Goal: Task Accomplishment & Management: Complete application form

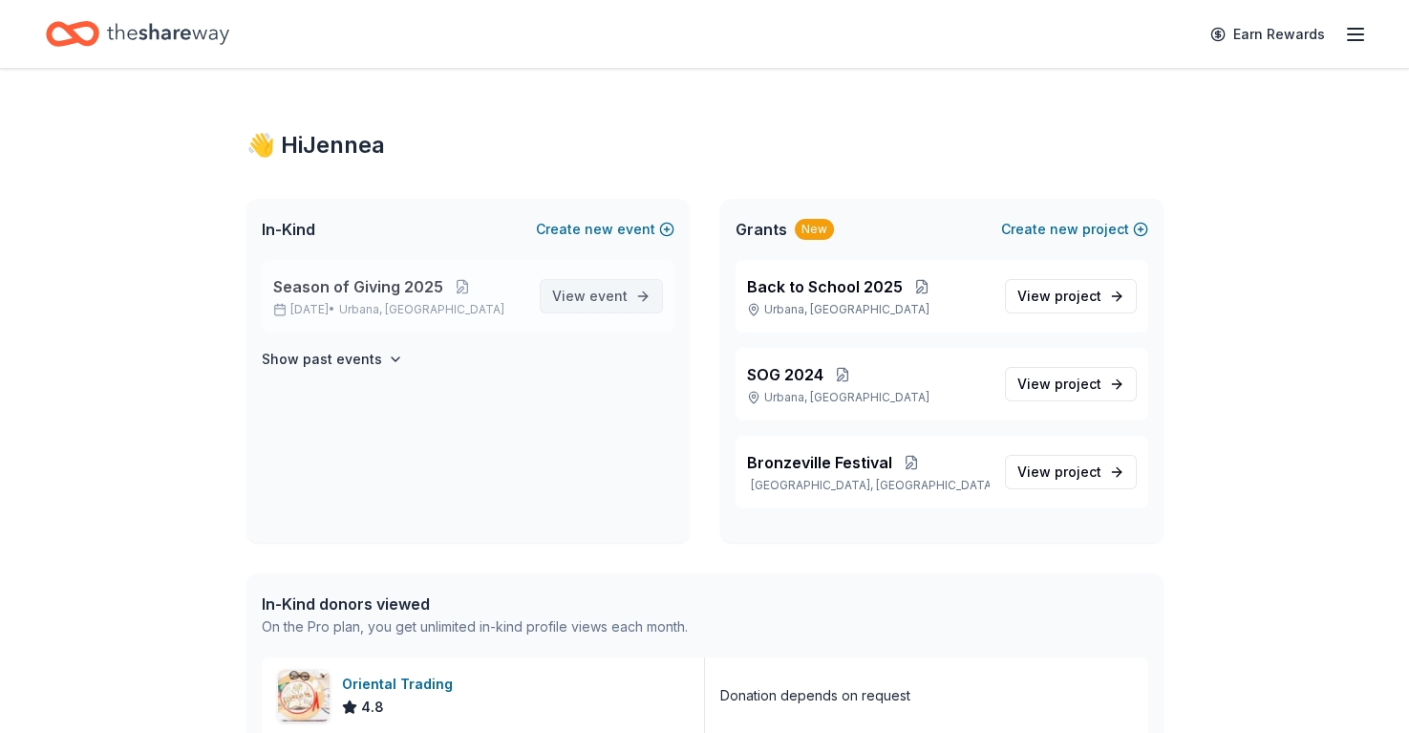
click at [593, 304] on span "View event" at bounding box center [589, 296] width 75 height 23
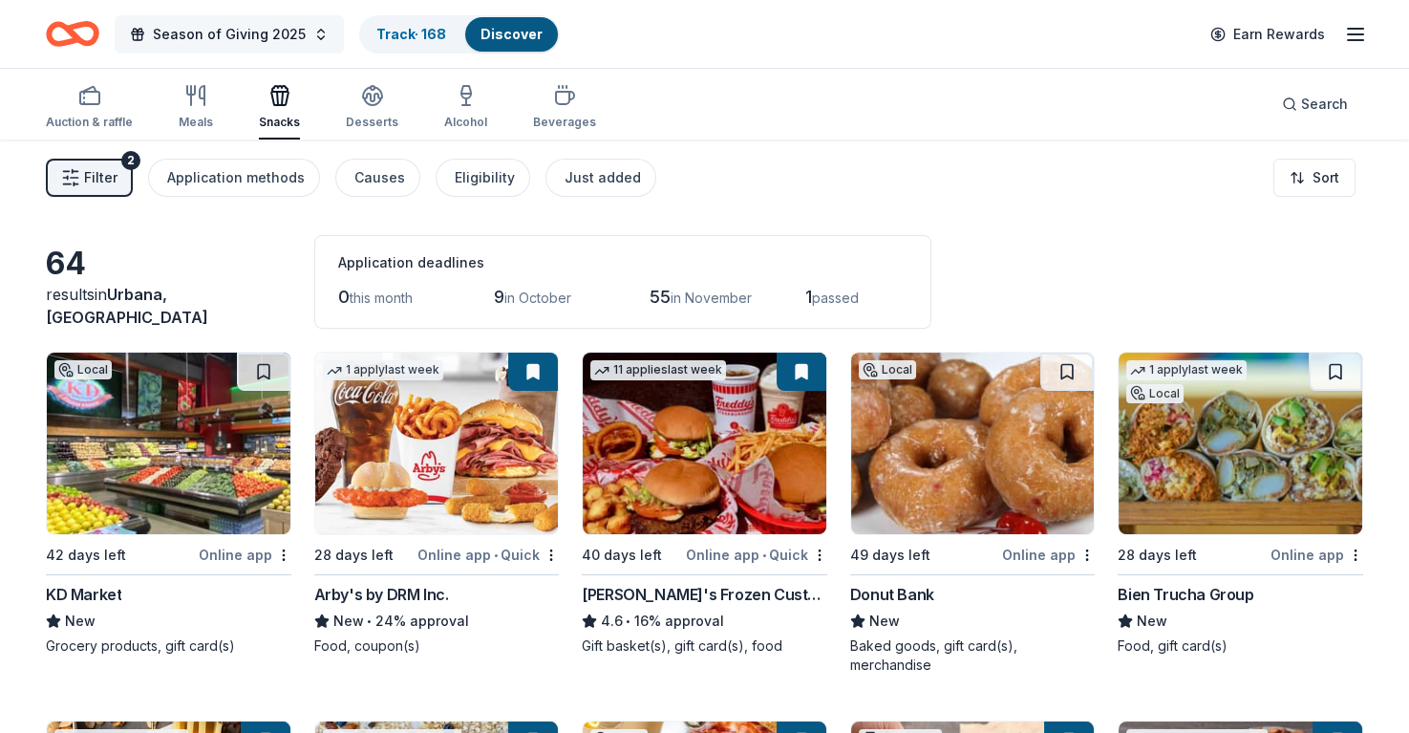
click at [230, 34] on span "Season of Giving 2025" at bounding box center [229, 34] width 153 height 23
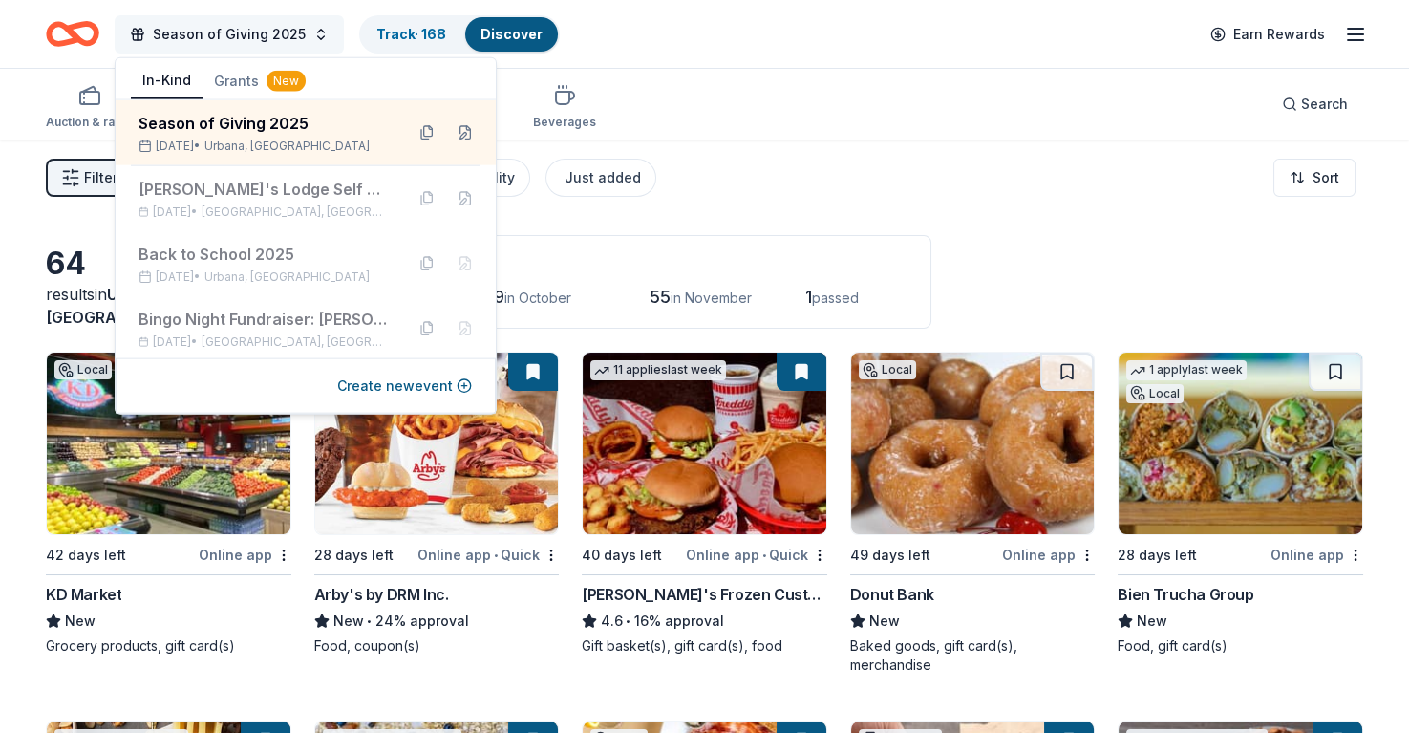
click at [234, 33] on span "Season of Giving 2025" at bounding box center [229, 34] width 153 height 23
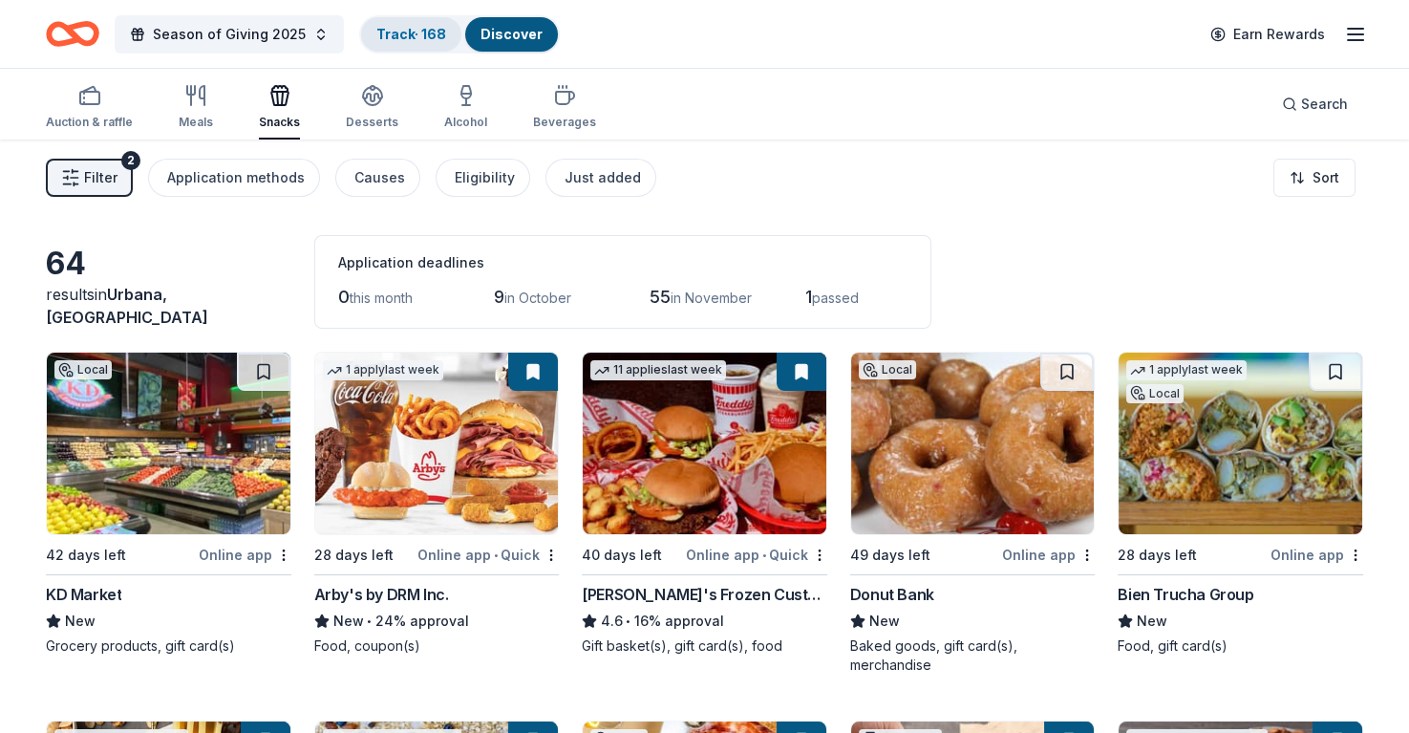
click at [392, 26] on link "Track · 168" at bounding box center [411, 34] width 70 height 16
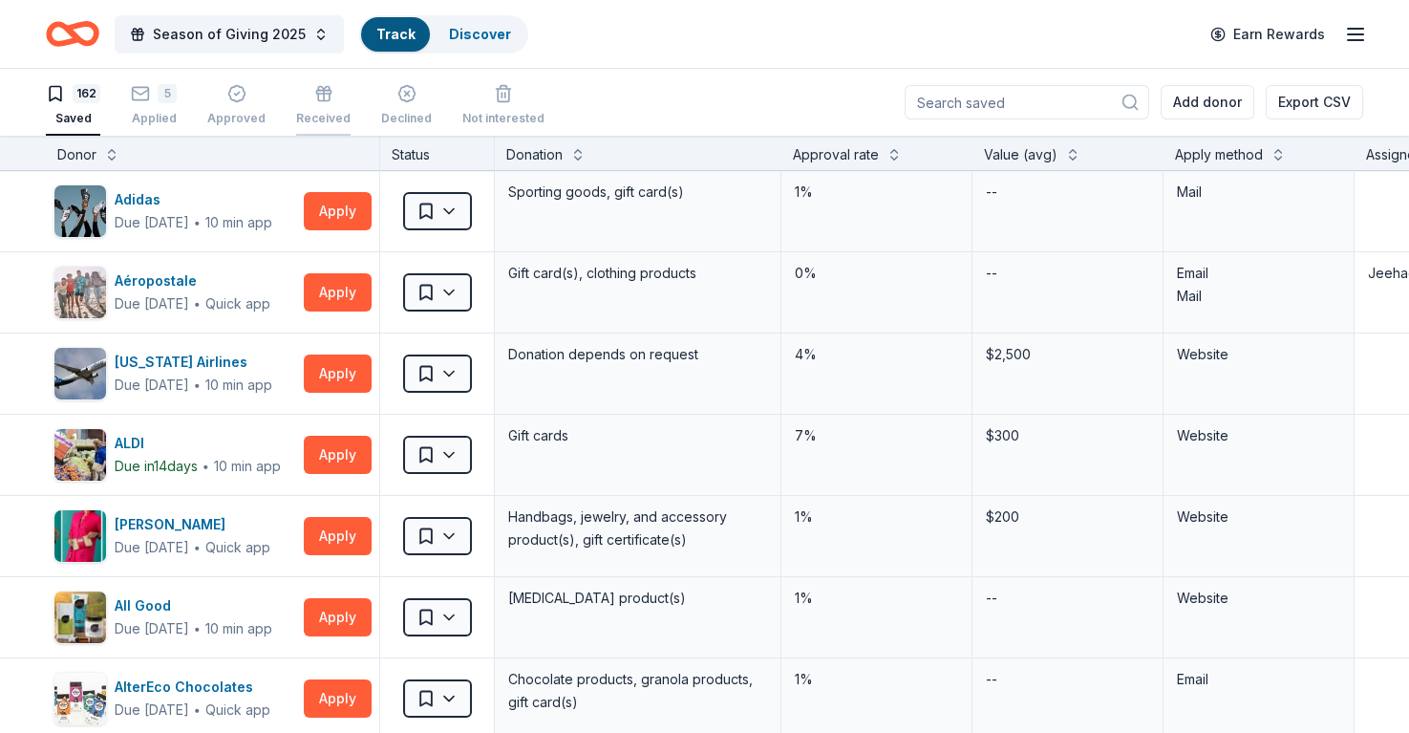
scroll to position [1, 0]
click at [892, 154] on button at bounding box center [894, 151] width 15 height 19
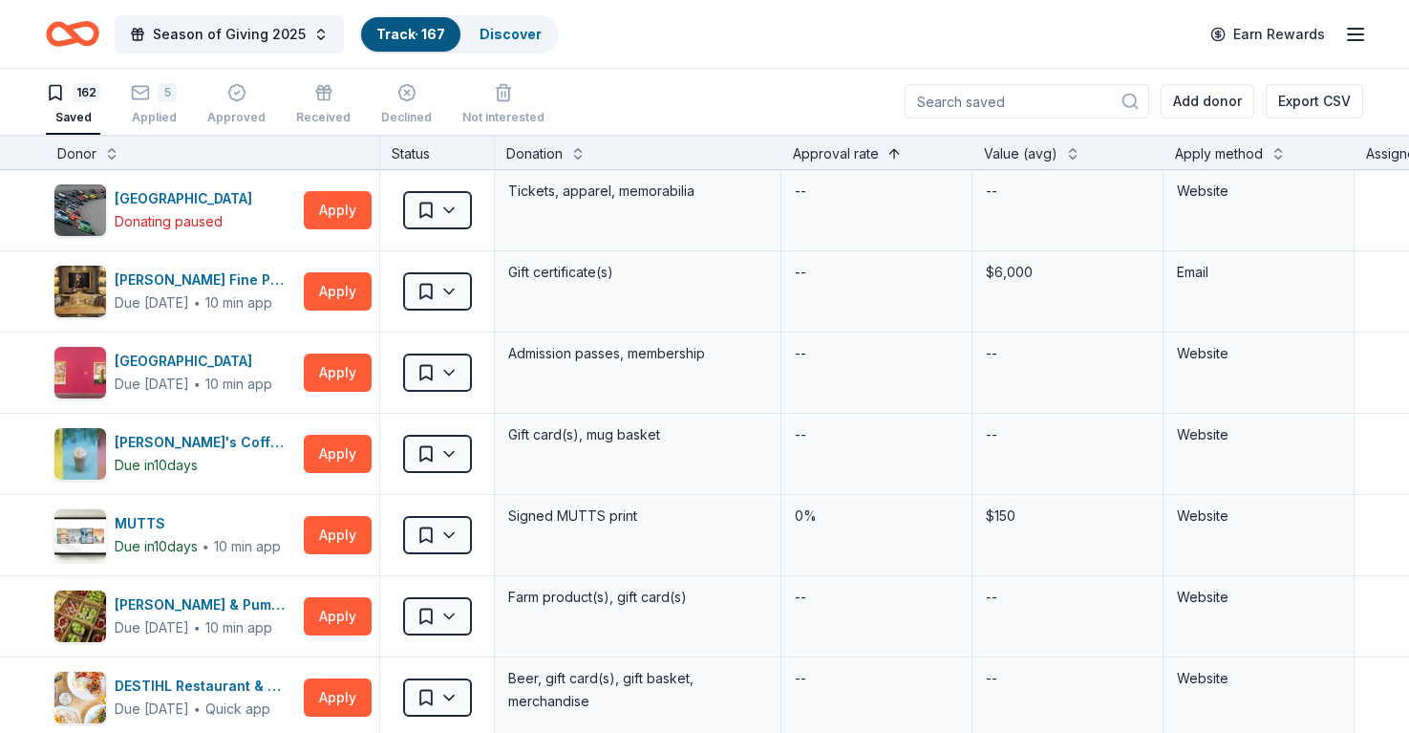
click at [892, 154] on button at bounding box center [894, 151] width 15 height 19
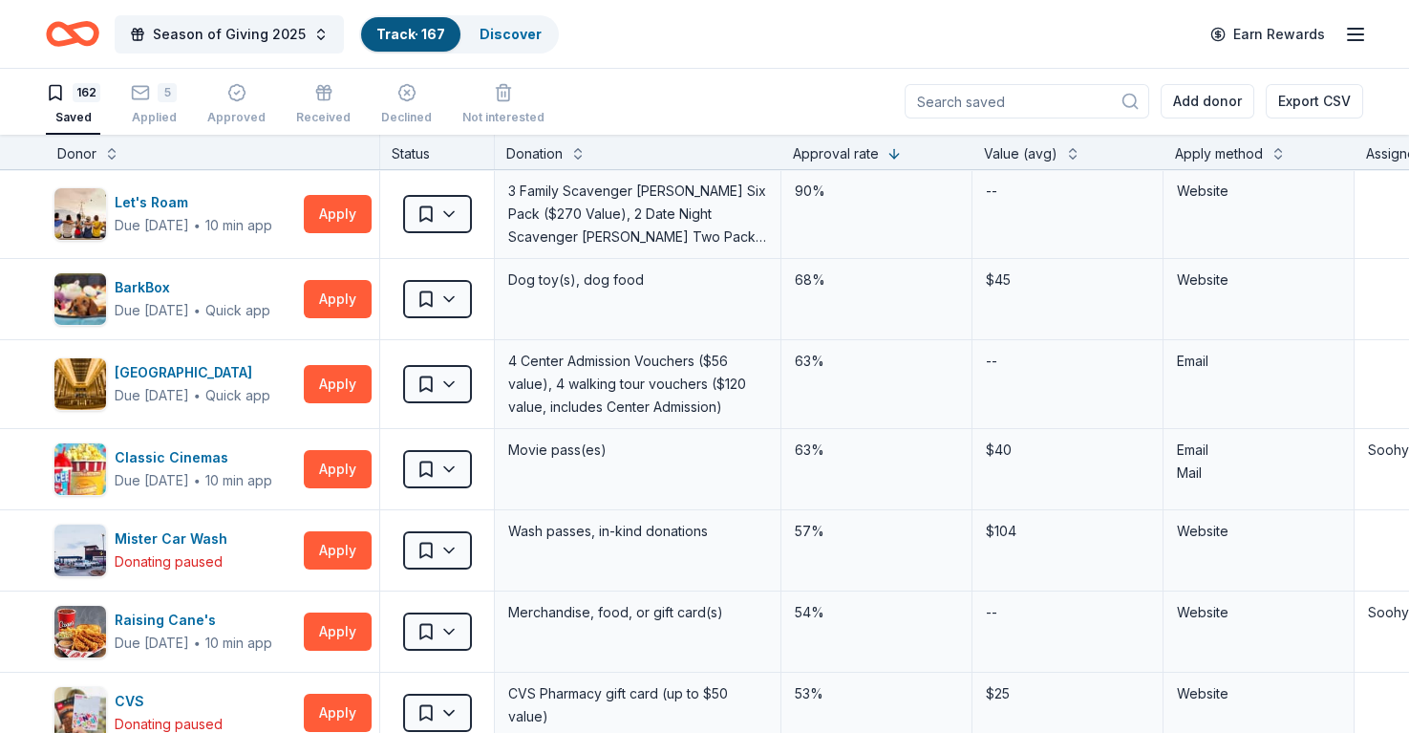
click at [88, 87] on div "162" at bounding box center [87, 92] width 28 height 19
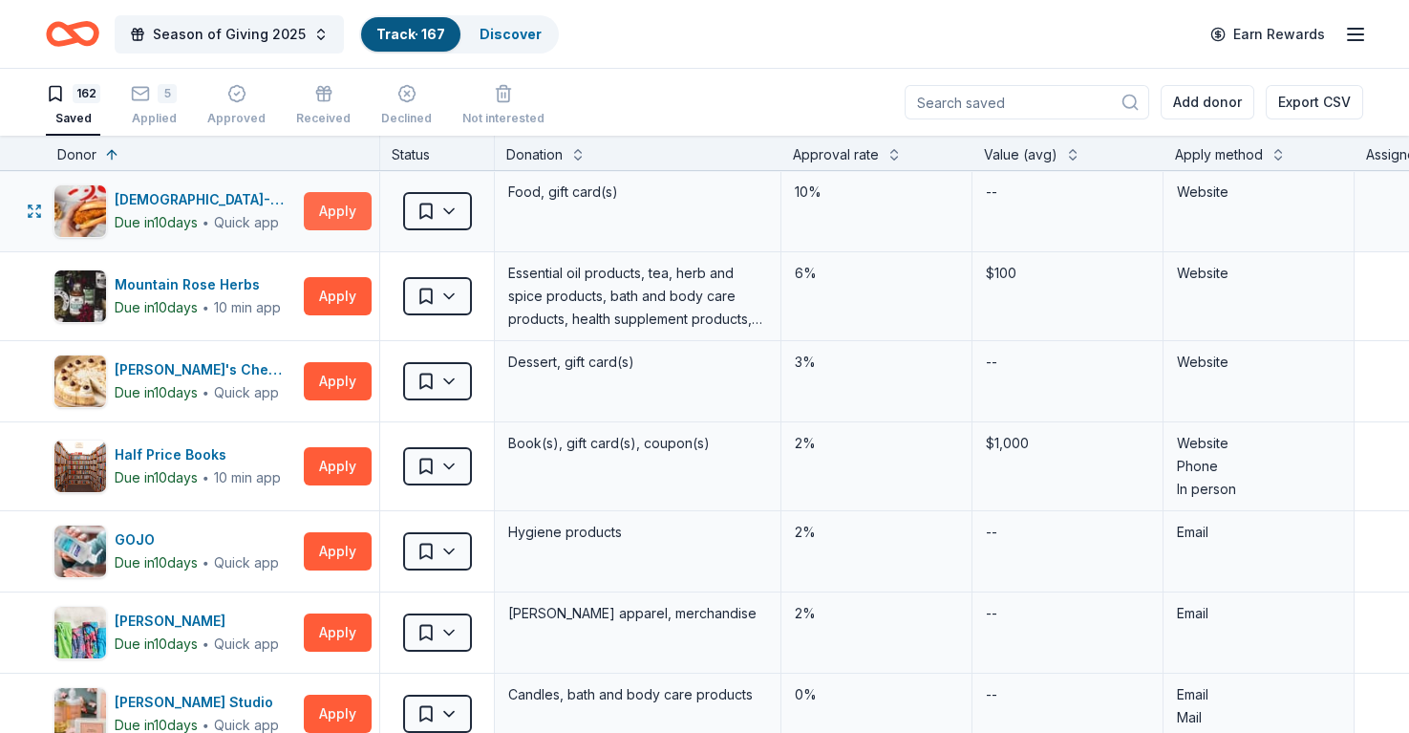
click at [334, 215] on button "Apply" at bounding box center [338, 211] width 68 height 38
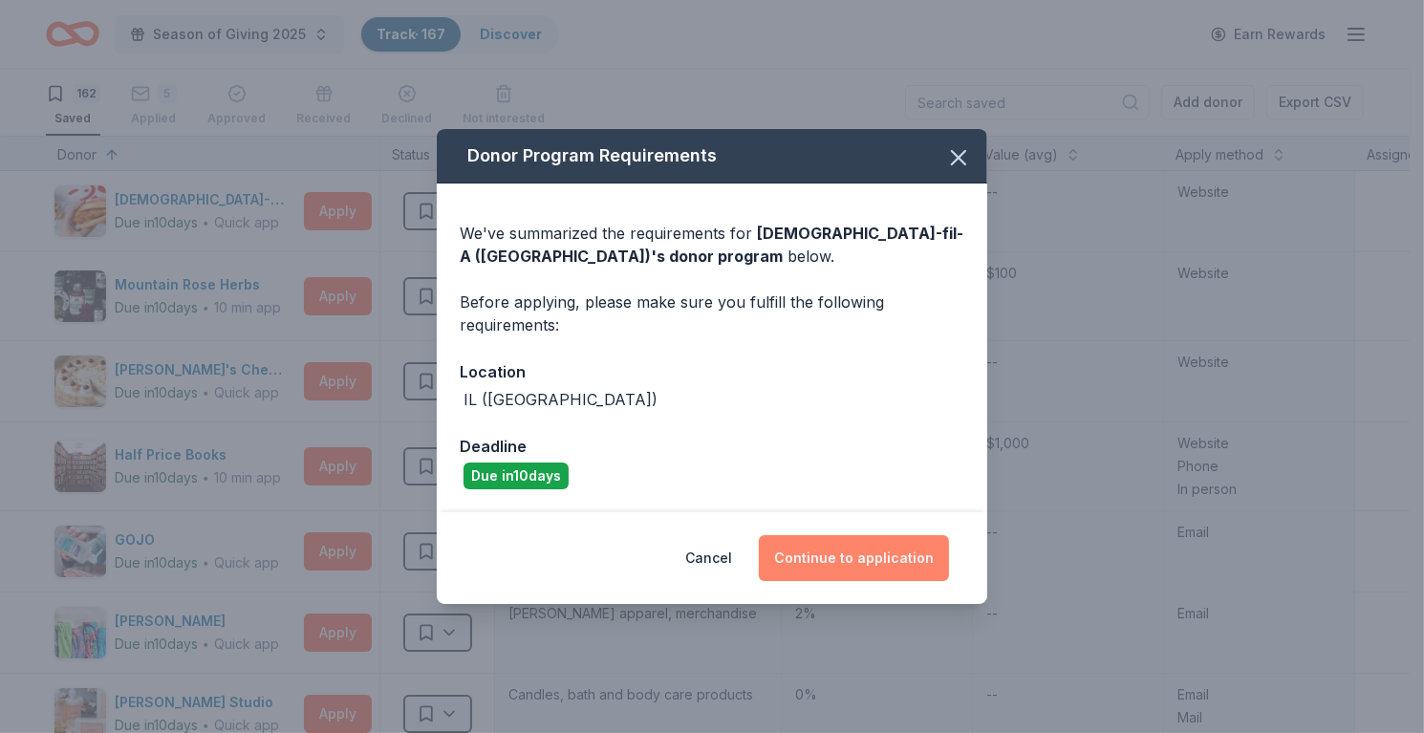
click at [841, 547] on button "Continue to application" at bounding box center [854, 558] width 190 height 46
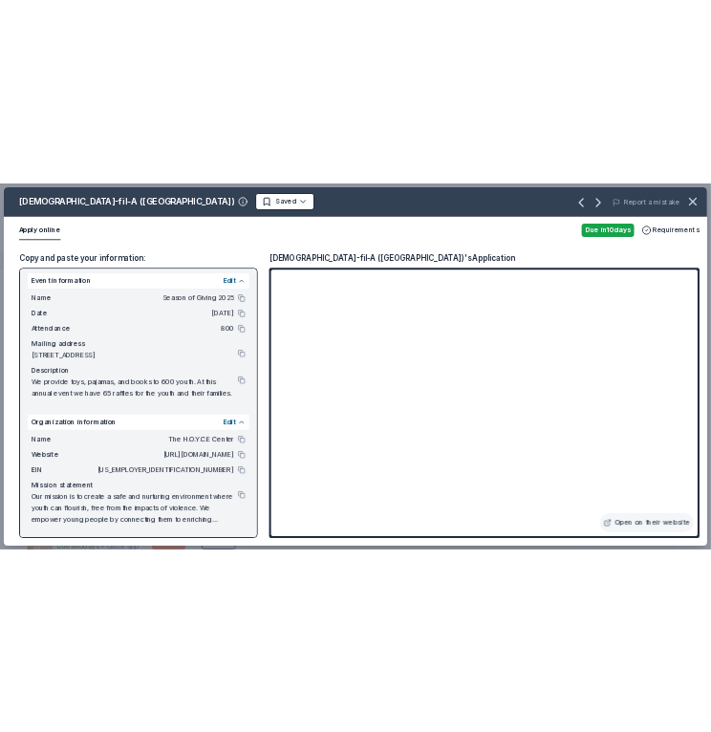
scroll to position [27, 0]
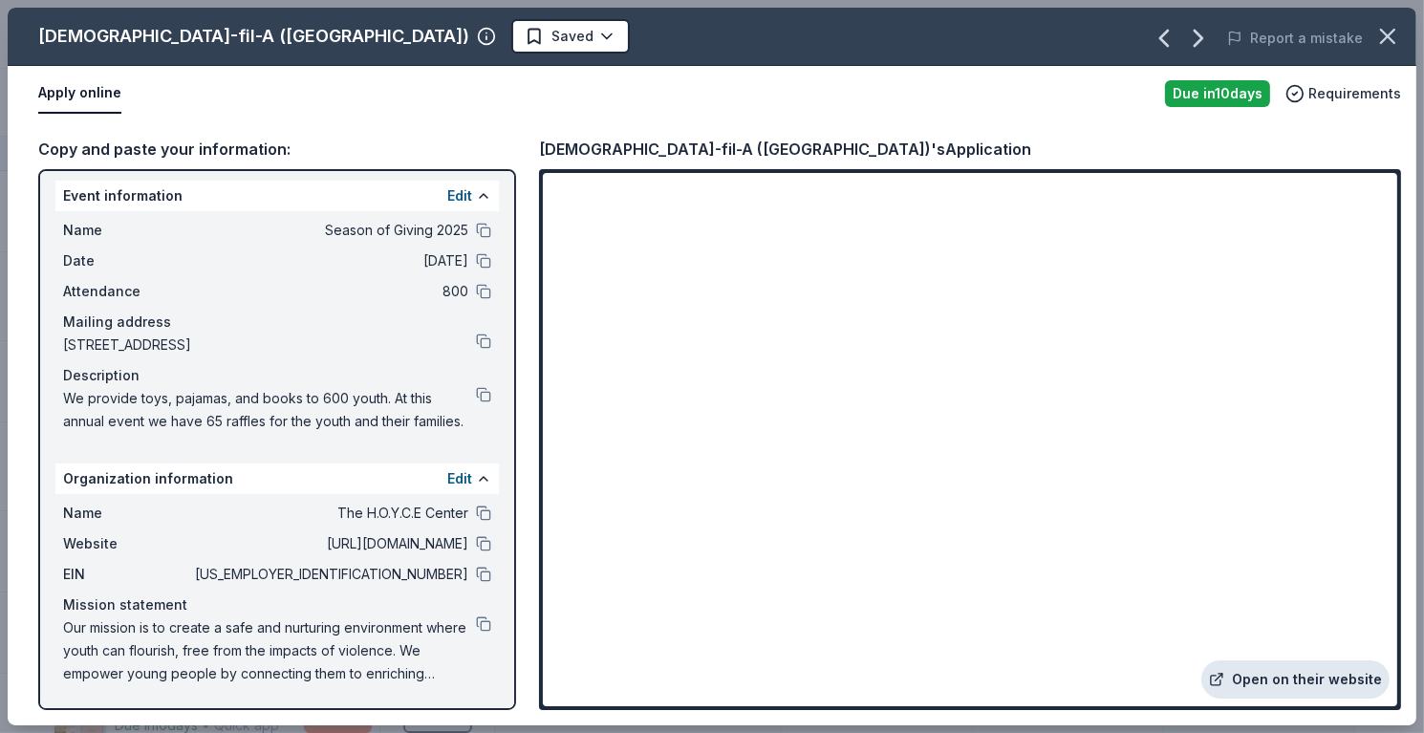
click at [1291, 692] on link "Open on their website" at bounding box center [1295, 679] width 188 height 38
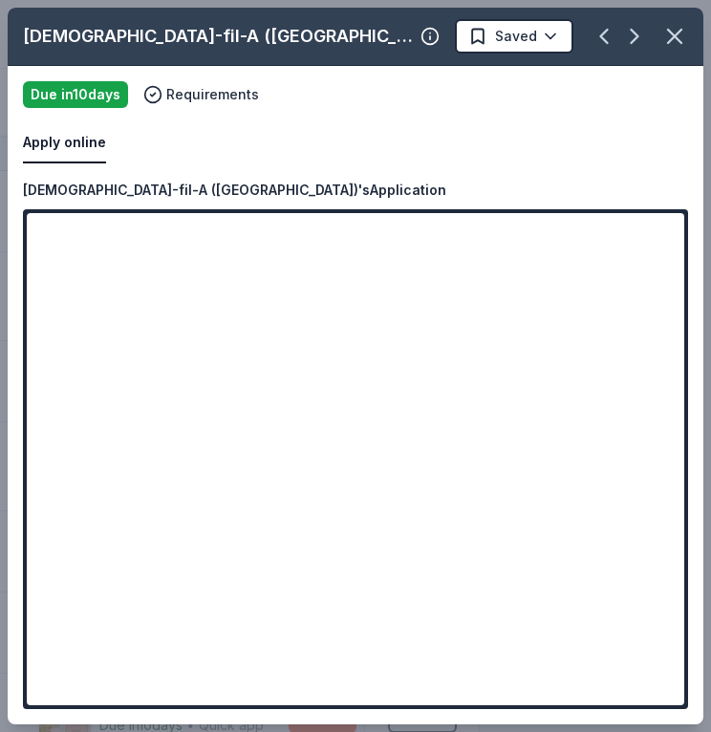
click at [673, 27] on icon "button" at bounding box center [674, 36] width 27 height 27
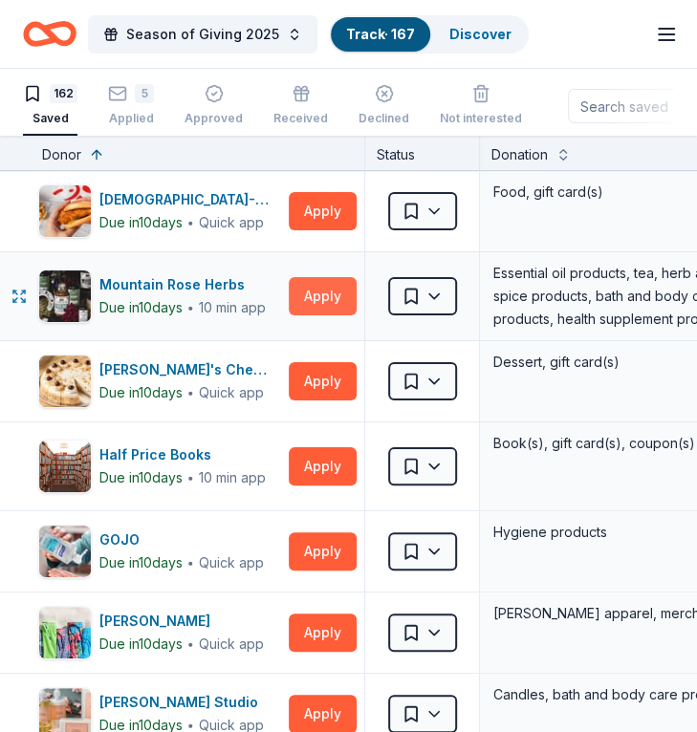
click at [318, 292] on button "Apply" at bounding box center [323, 296] width 68 height 38
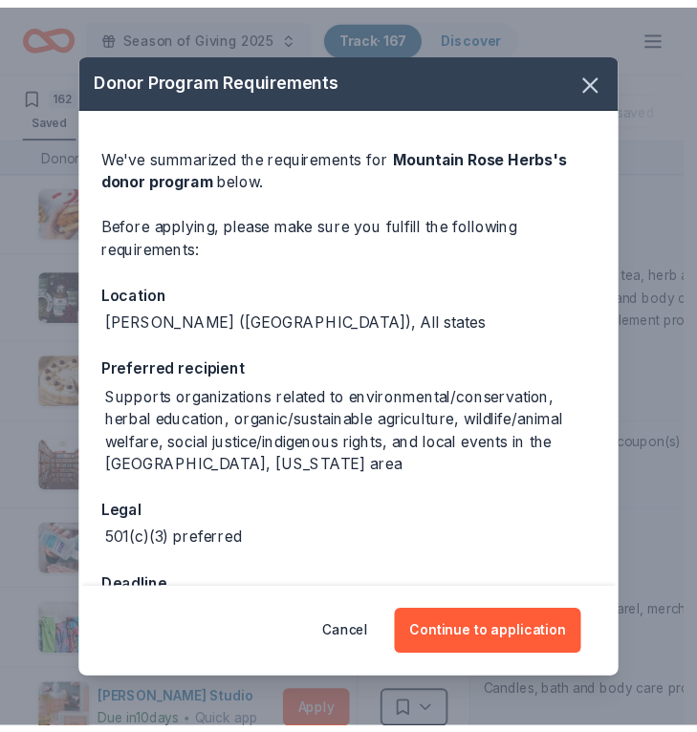
scroll to position [61, 0]
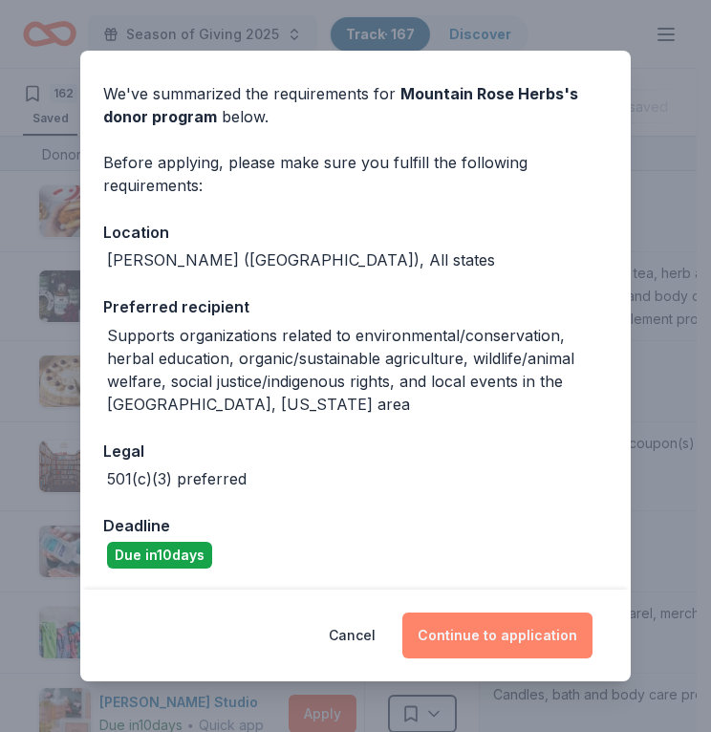
click at [482, 636] on button "Continue to application" at bounding box center [497, 635] width 190 height 46
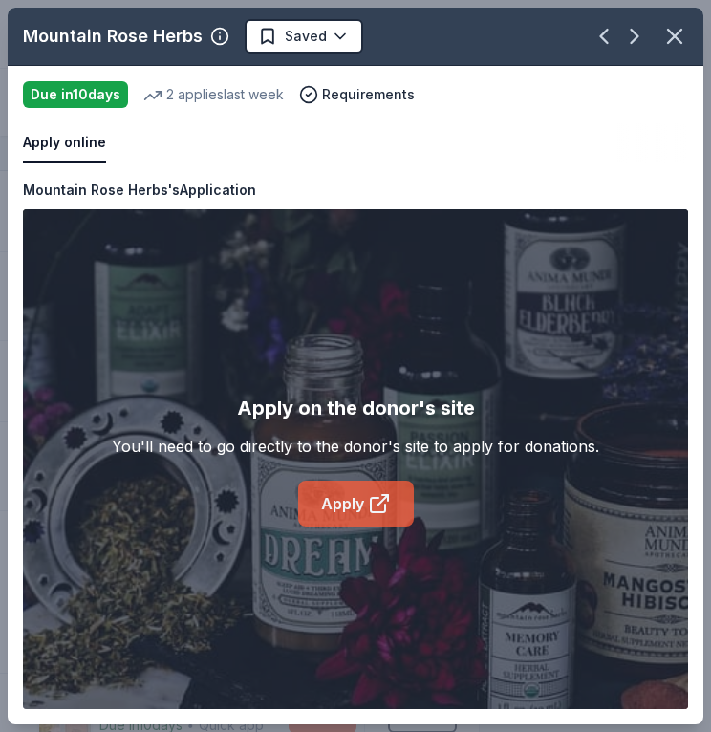
click at [375, 496] on icon at bounding box center [379, 503] width 23 height 23
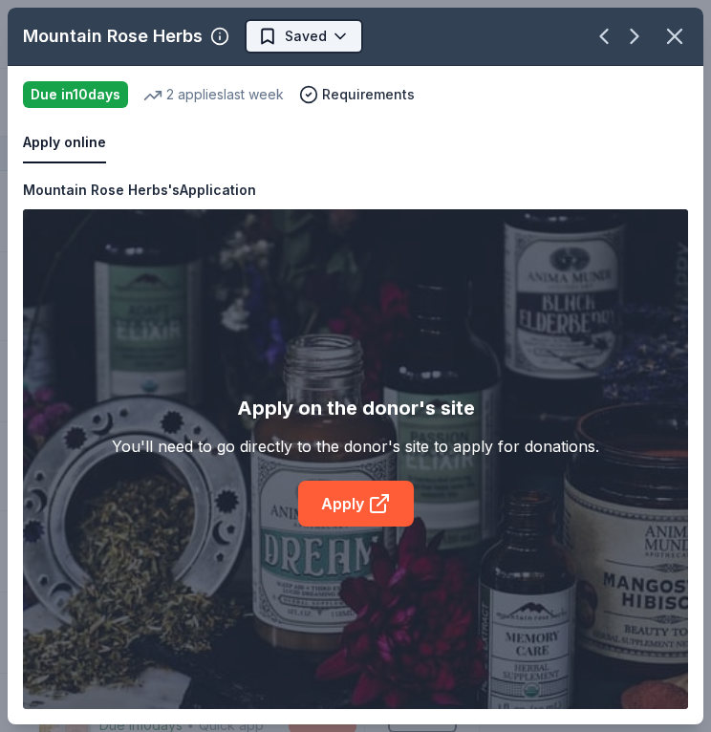
drag, startPoint x: 689, startPoint y: 39, endPoint x: 311, endPoint y: 31, distance: 378.5
click at [326, 113] on div "Mountain Rose Herbs Saved Apply online Due [DATE] 2 applies last week Requireme…" at bounding box center [356, 366] width 696 height 717
click at [310, 24] on html "Season of Giving 2025 Track · 167 Discover Earn Rewards 162 Saved 5 Applied App…" at bounding box center [355, 366] width 711 height 732
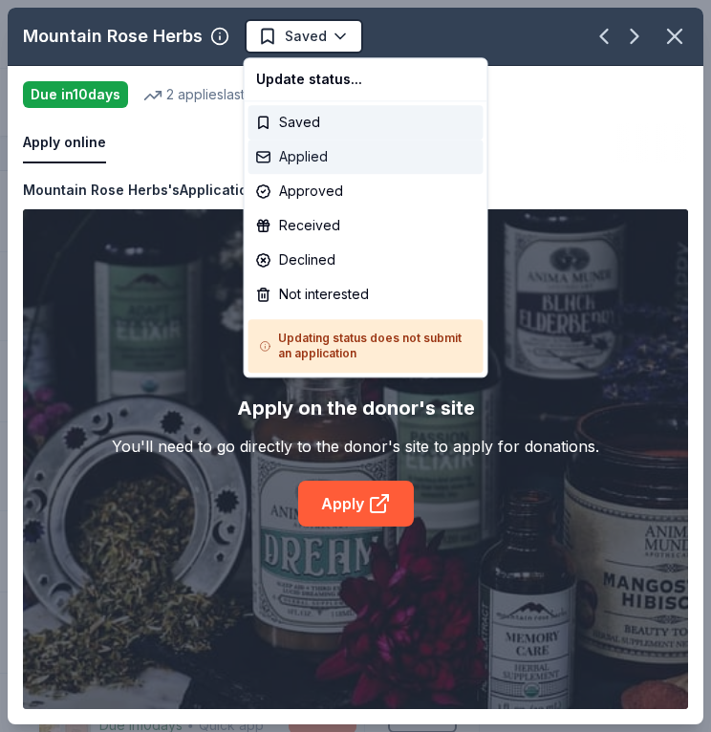
click at [318, 162] on div "Applied" at bounding box center [365, 156] width 235 height 34
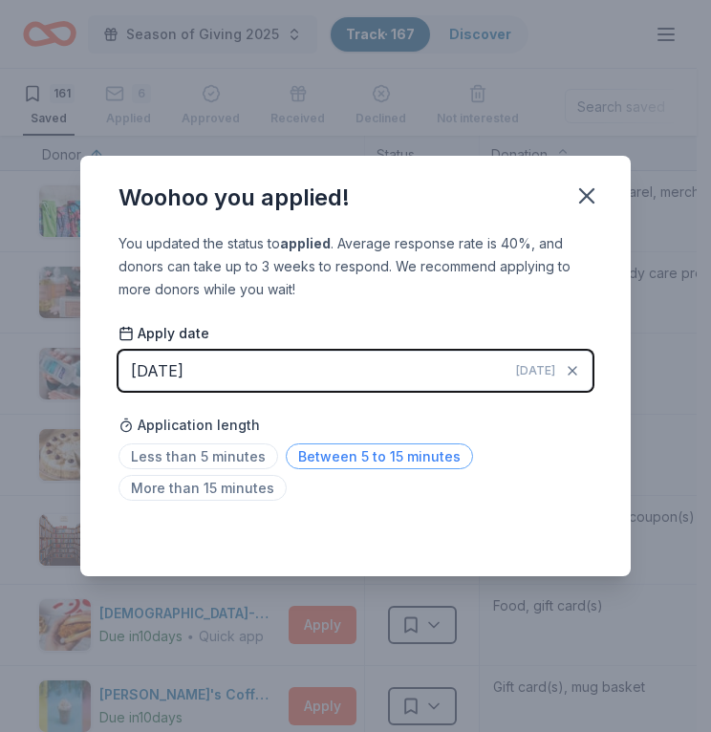
click at [352, 458] on span "Between 5 to 15 minutes" at bounding box center [379, 456] width 187 height 26
click at [587, 187] on icon "button" at bounding box center [586, 195] width 27 height 27
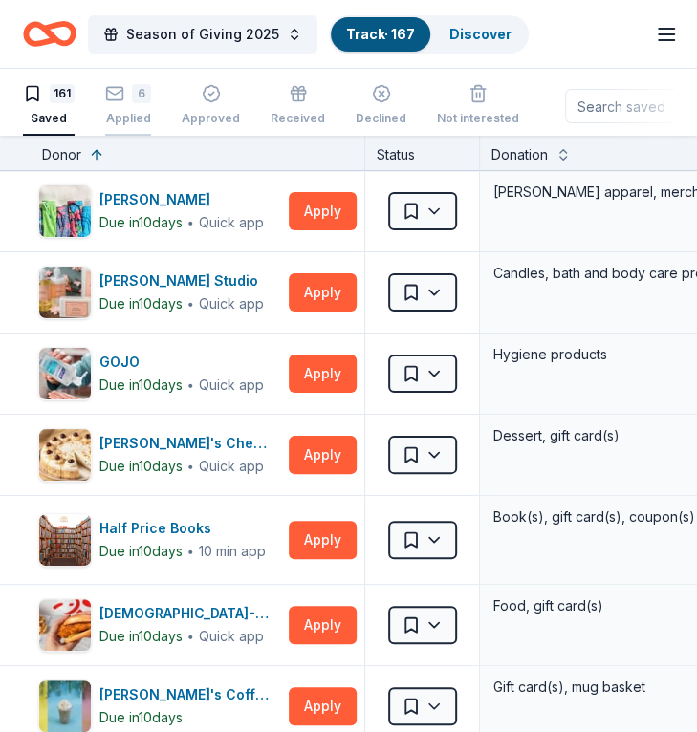
click at [130, 100] on div "6" at bounding box center [128, 93] width 46 height 19
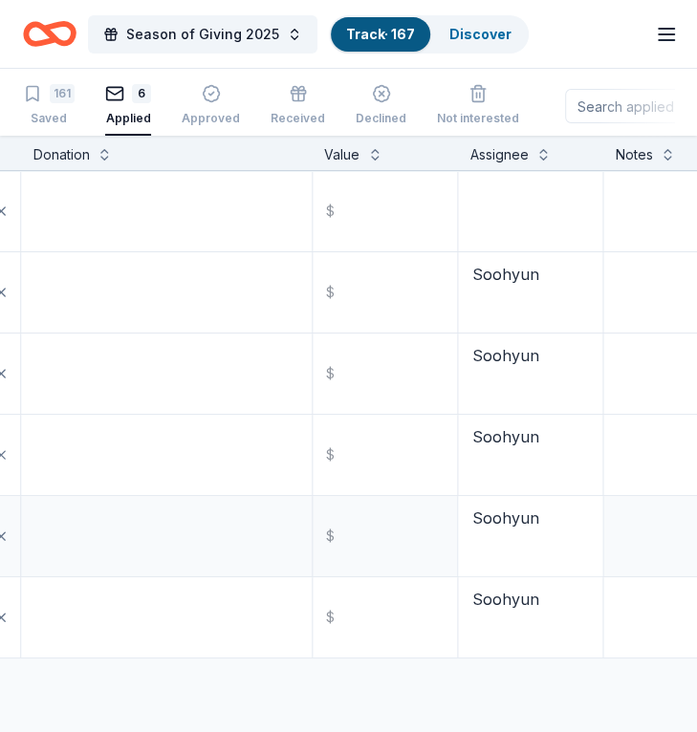
scroll to position [0, 606]
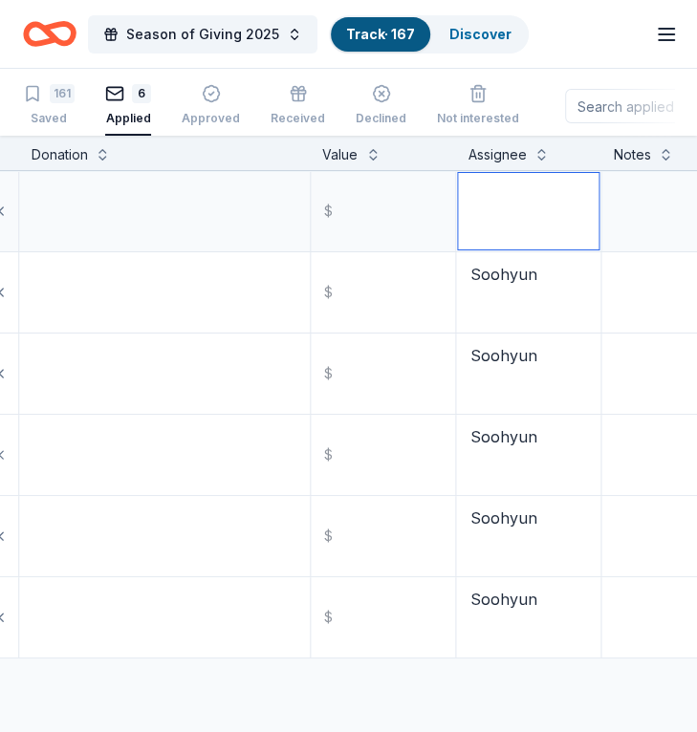
click at [535, 225] on textarea at bounding box center [528, 211] width 140 height 76
type textarea "Soohyun"
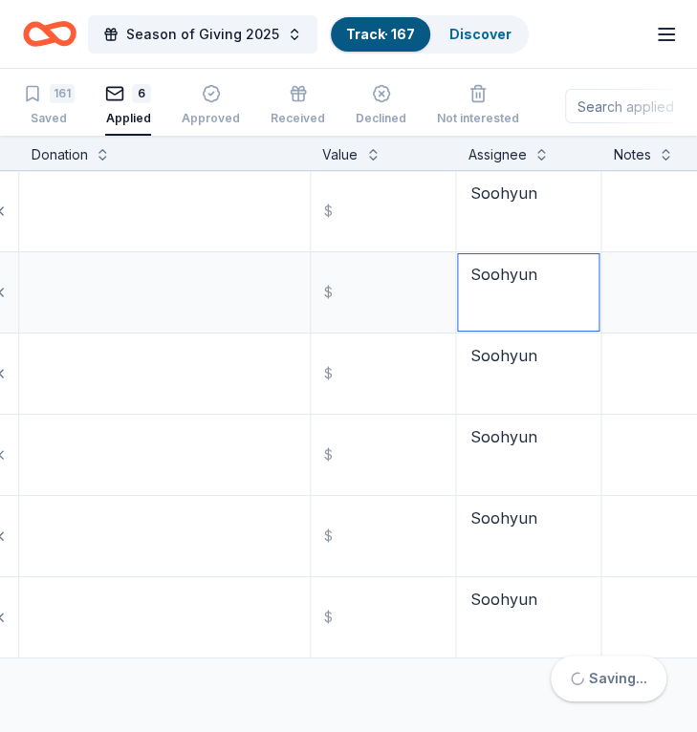
click at [534, 312] on textarea "Soohyun" at bounding box center [528, 292] width 140 height 76
click at [61, 96] on div "161" at bounding box center [62, 93] width 25 height 19
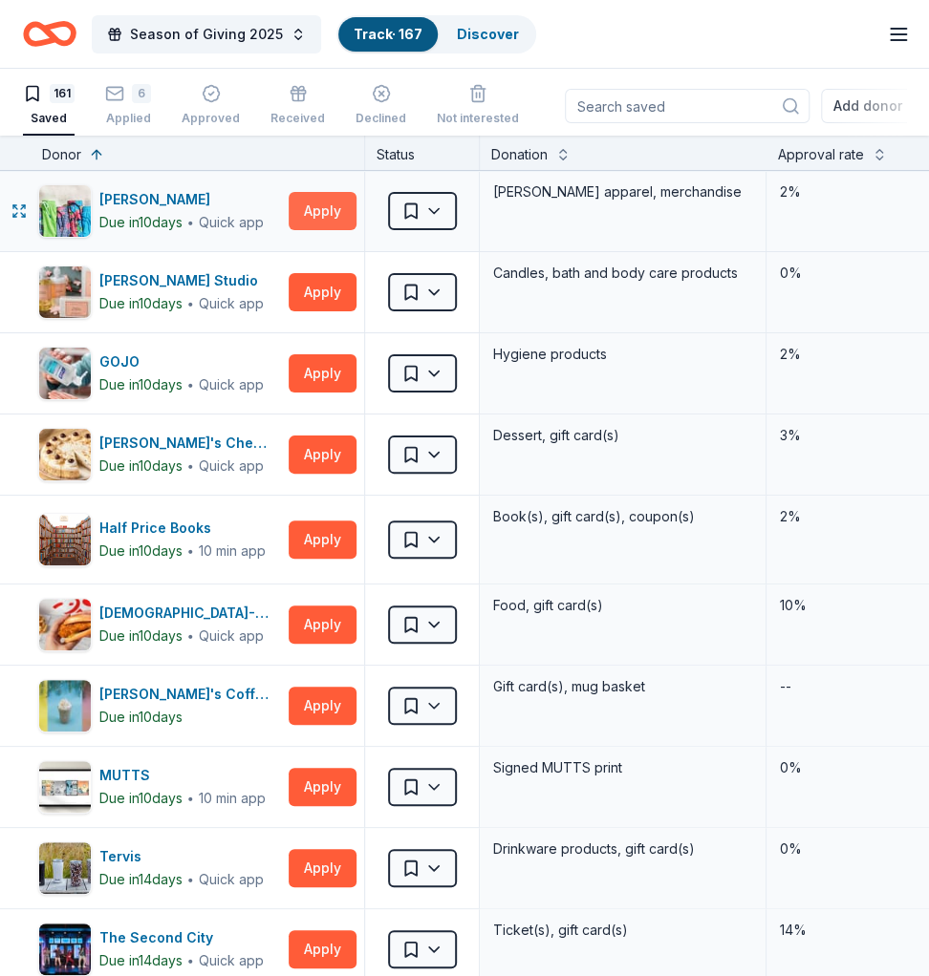
click at [323, 209] on button "Apply" at bounding box center [323, 211] width 68 height 38
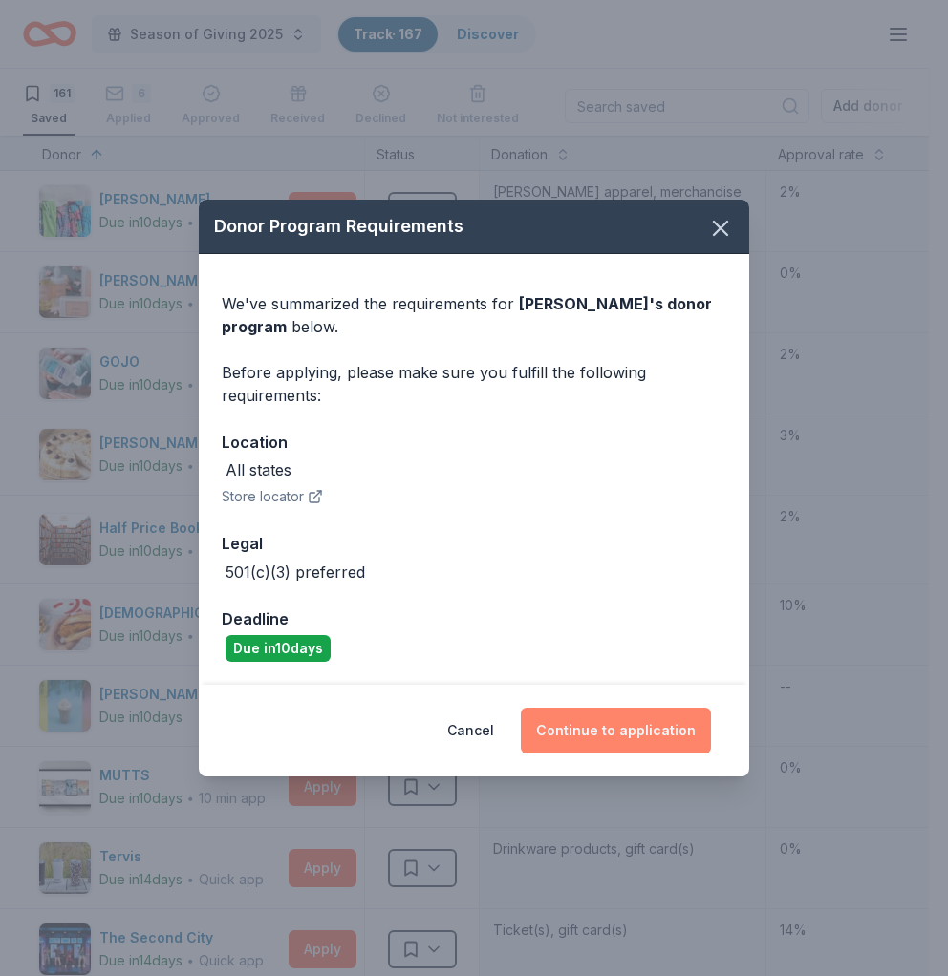
click at [636, 722] on button "Continue to application" at bounding box center [616, 731] width 190 height 46
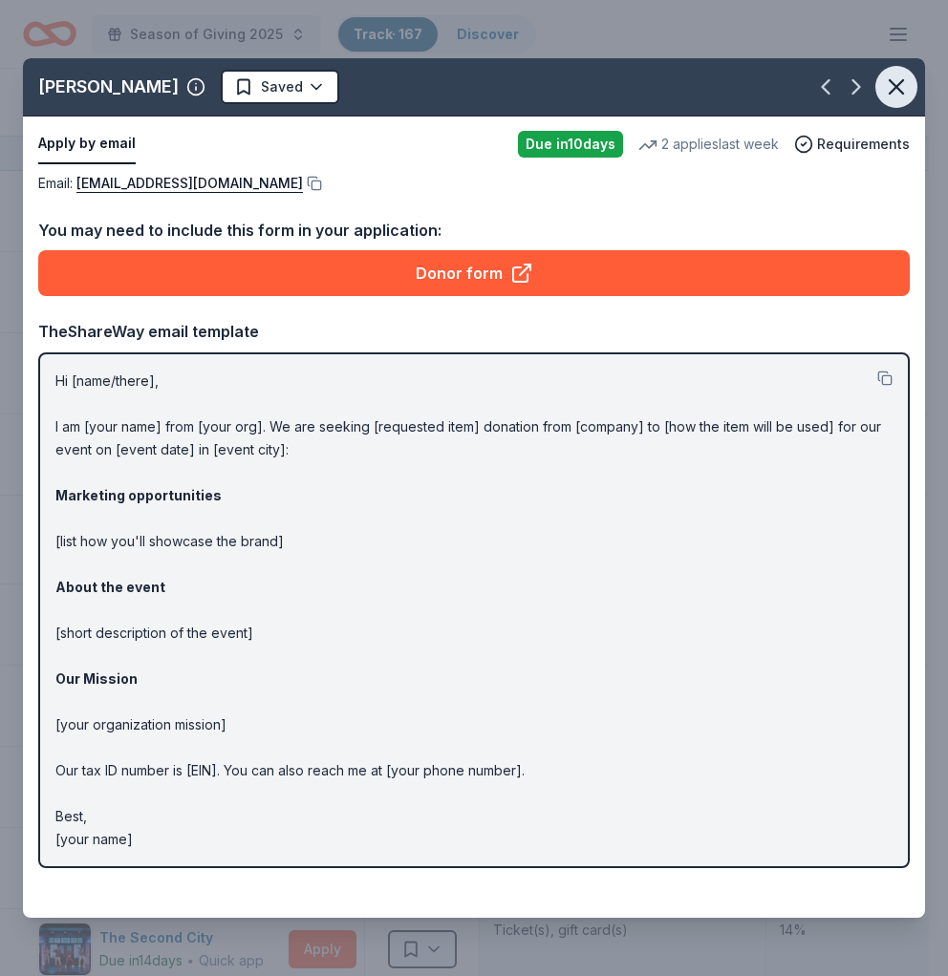
click at [892, 88] on icon "button" at bounding box center [896, 86] width 13 height 13
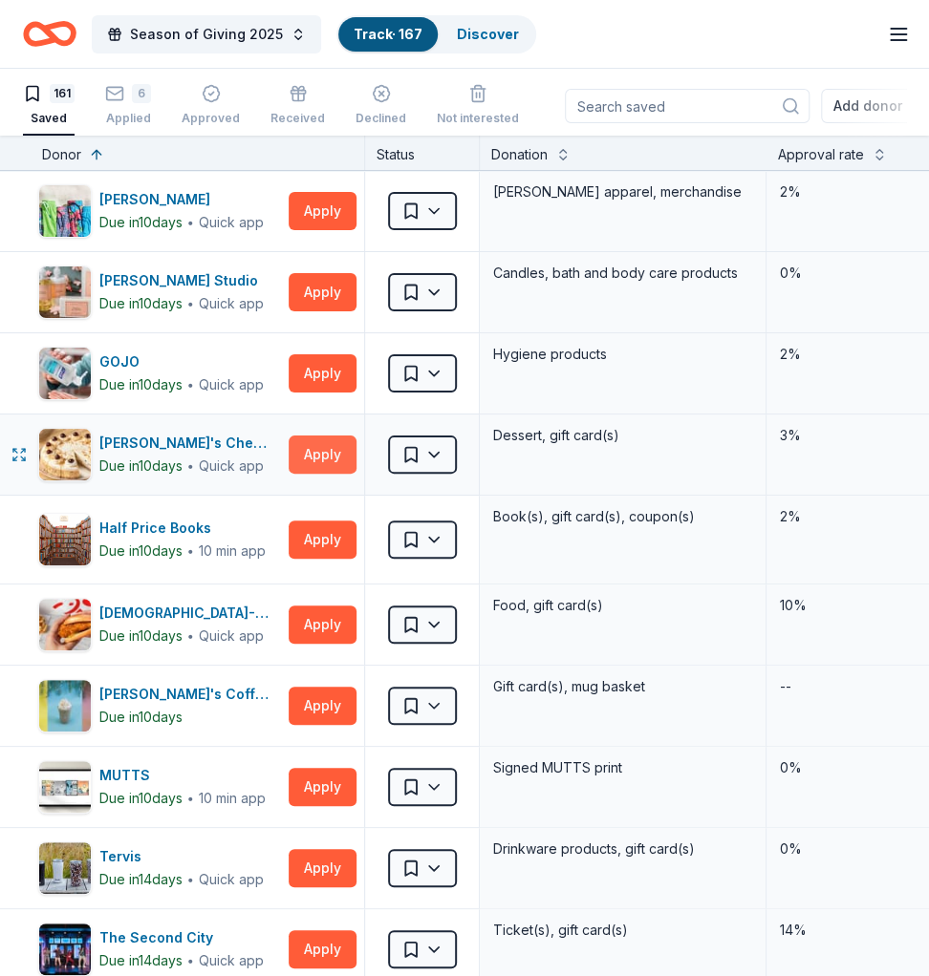
click at [332, 460] on button "Apply" at bounding box center [323, 455] width 68 height 38
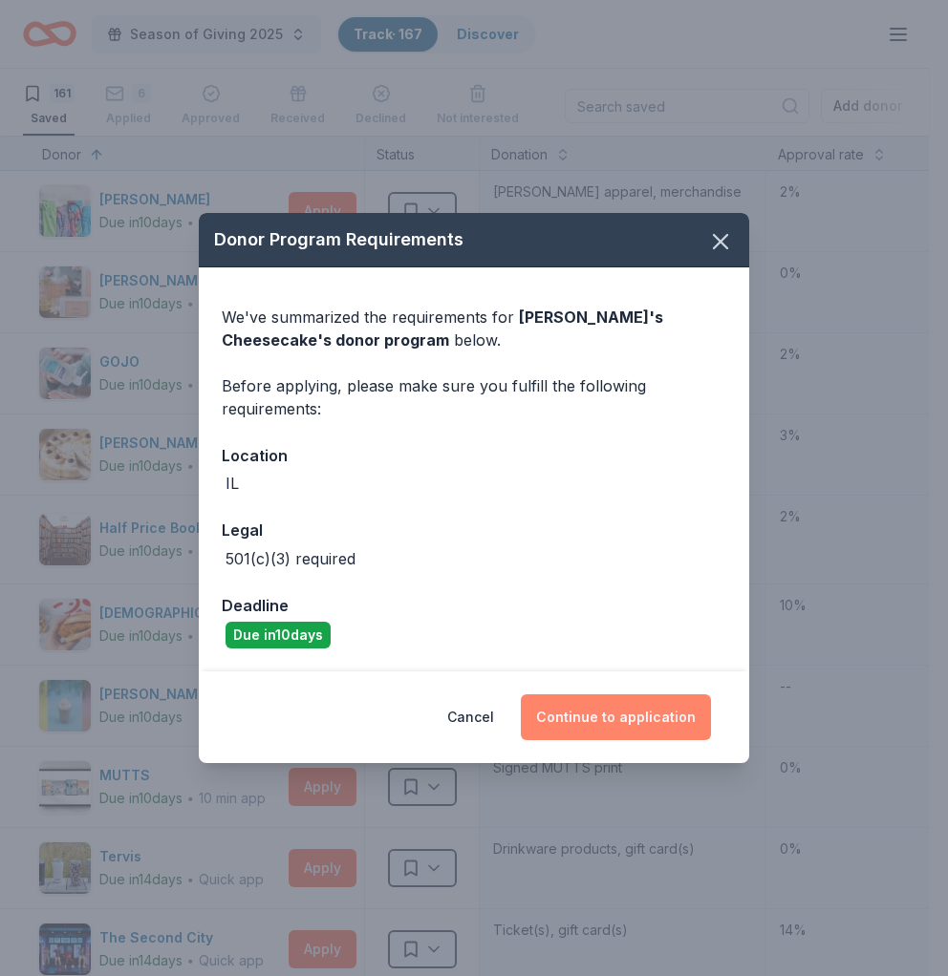
click at [595, 725] on button "Continue to application" at bounding box center [616, 718] width 190 height 46
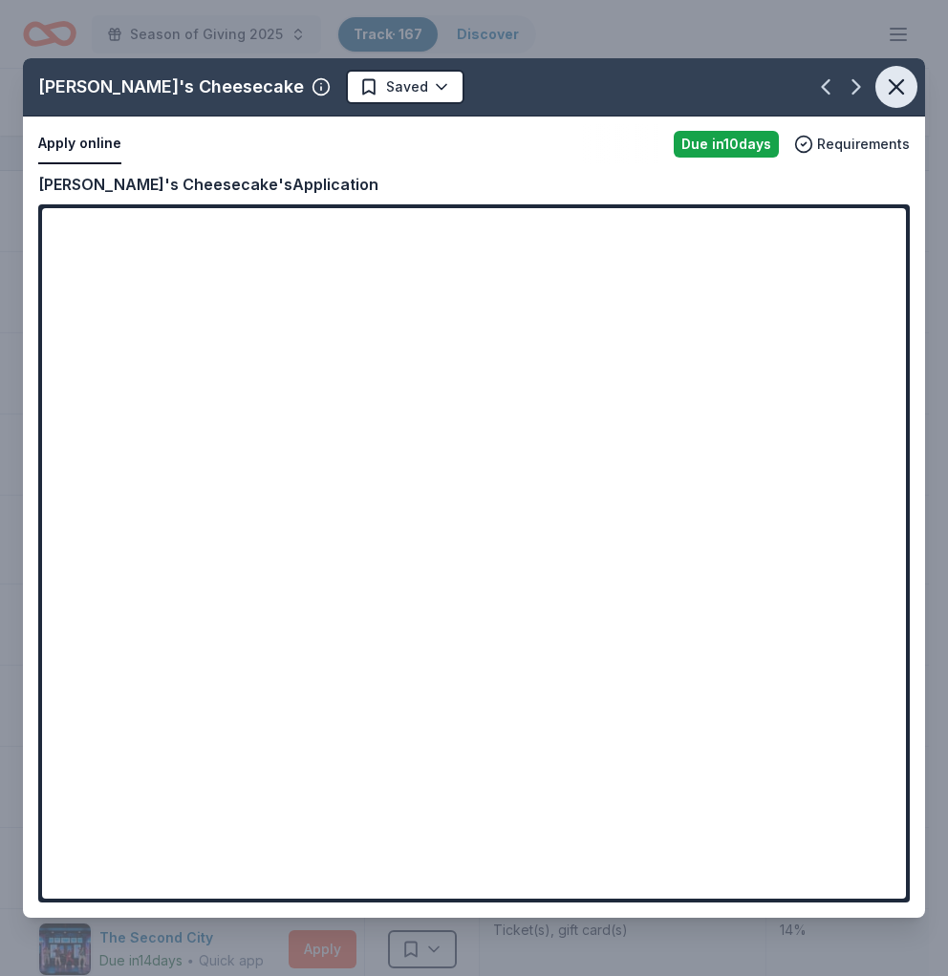
click at [897, 88] on icon "button" at bounding box center [896, 86] width 13 height 13
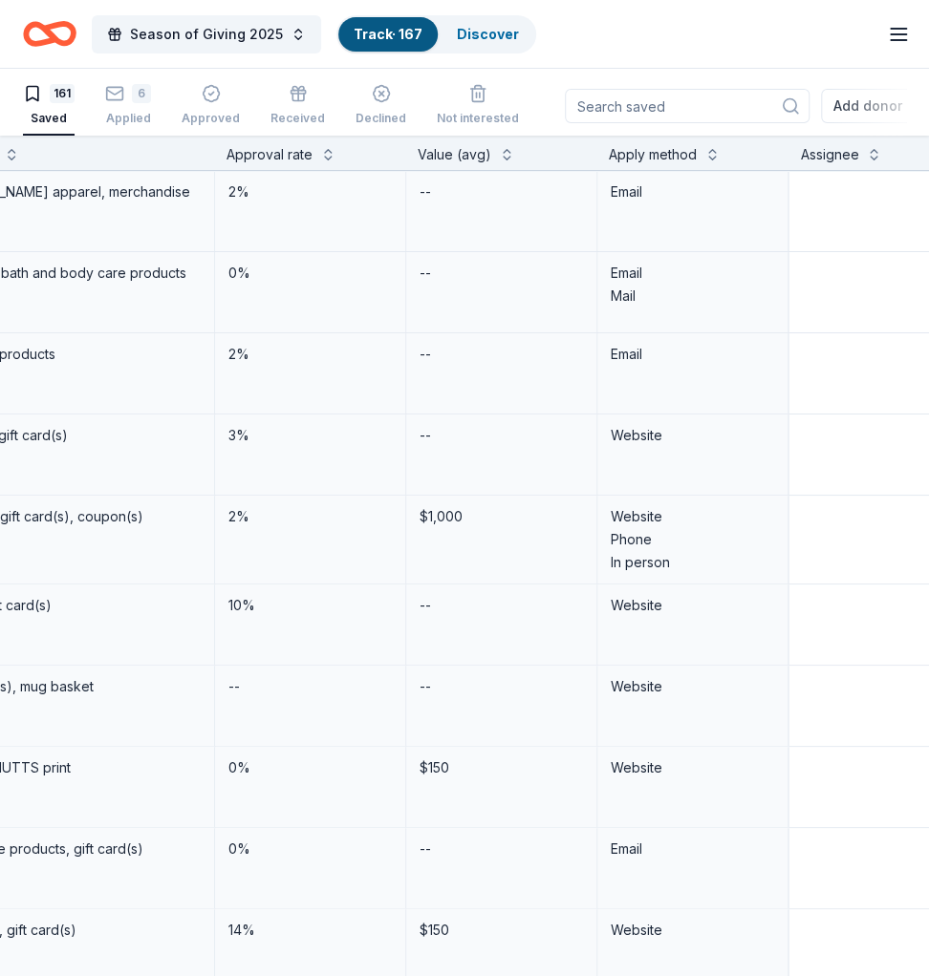
scroll to position [0, 657]
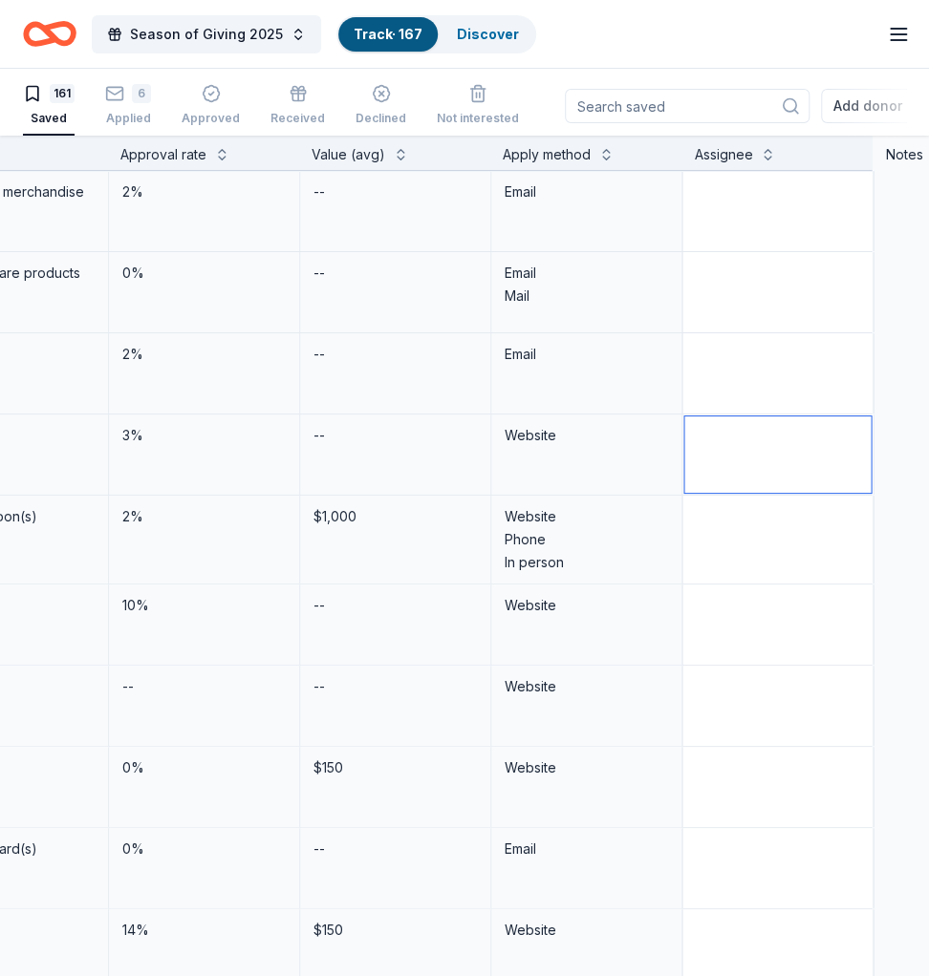
click at [806, 433] on textarea at bounding box center [777, 455] width 186 height 76
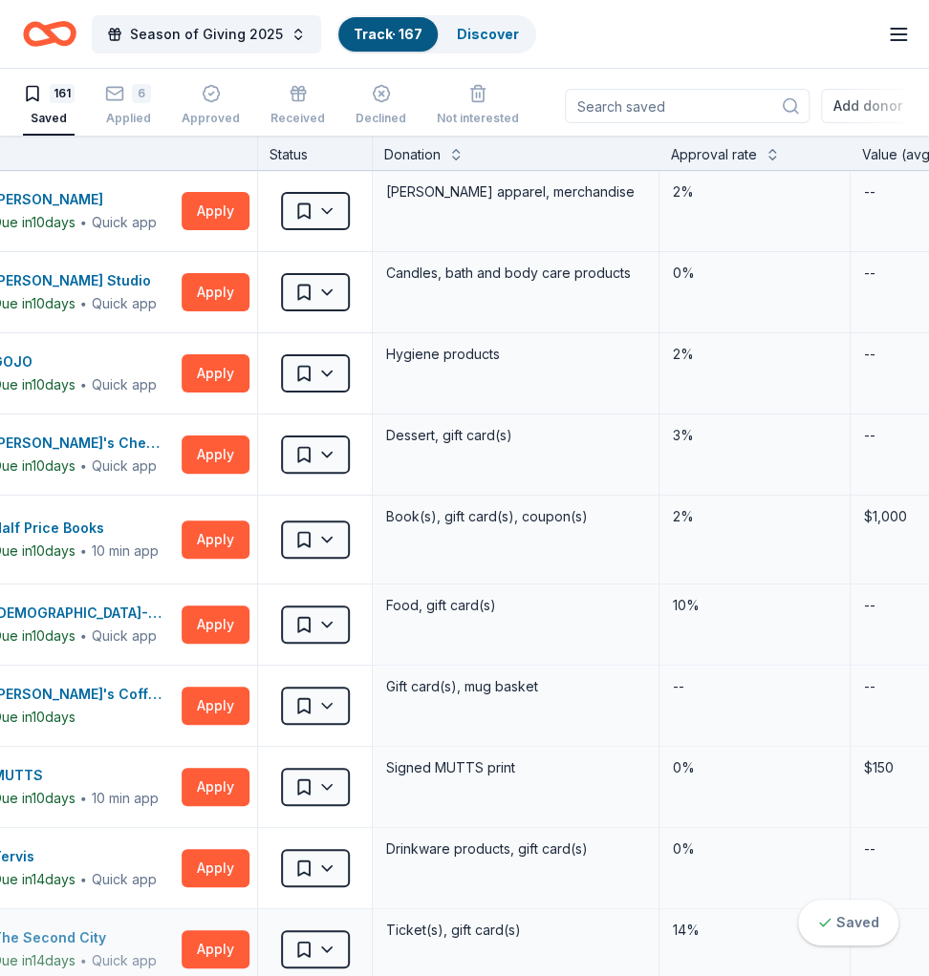
scroll to position [0, 0]
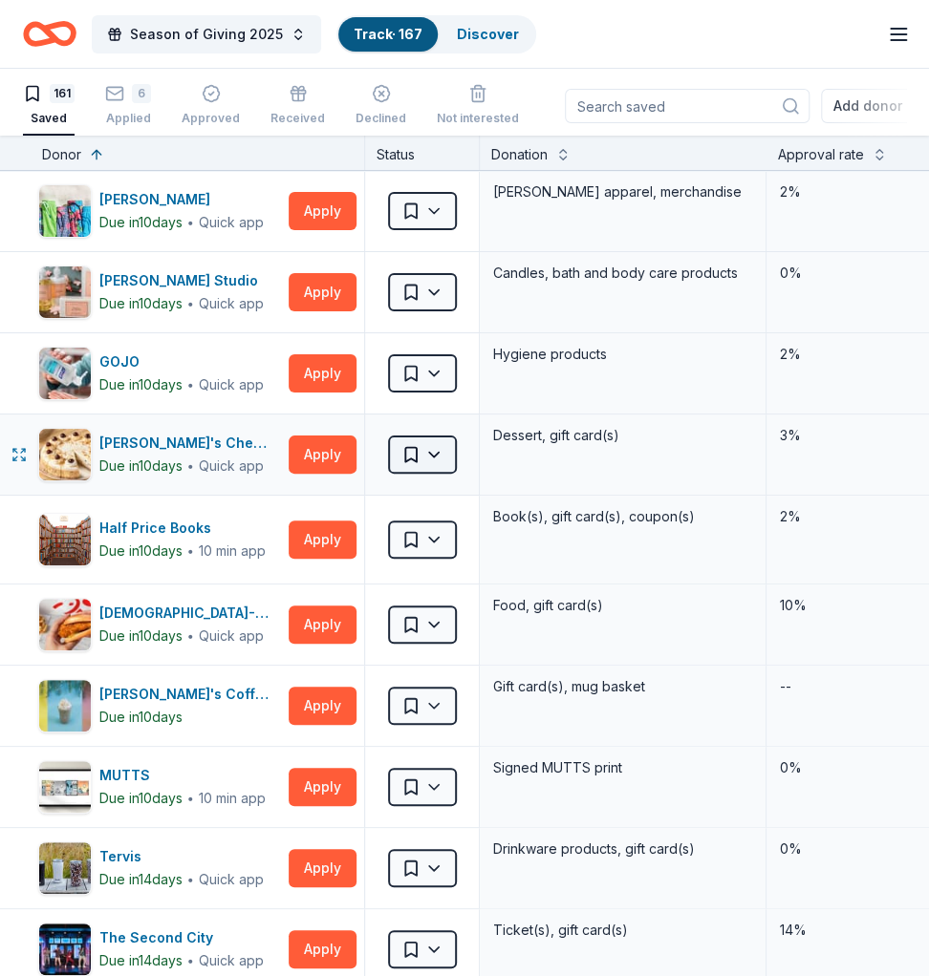
type textarea "Soohyun"
click at [421, 447] on html "Season of Giving 2025 Track · 167 Discover Earn Rewards 161 Saved 6 Applied App…" at bounding box center [464, 488] width 929 height 976
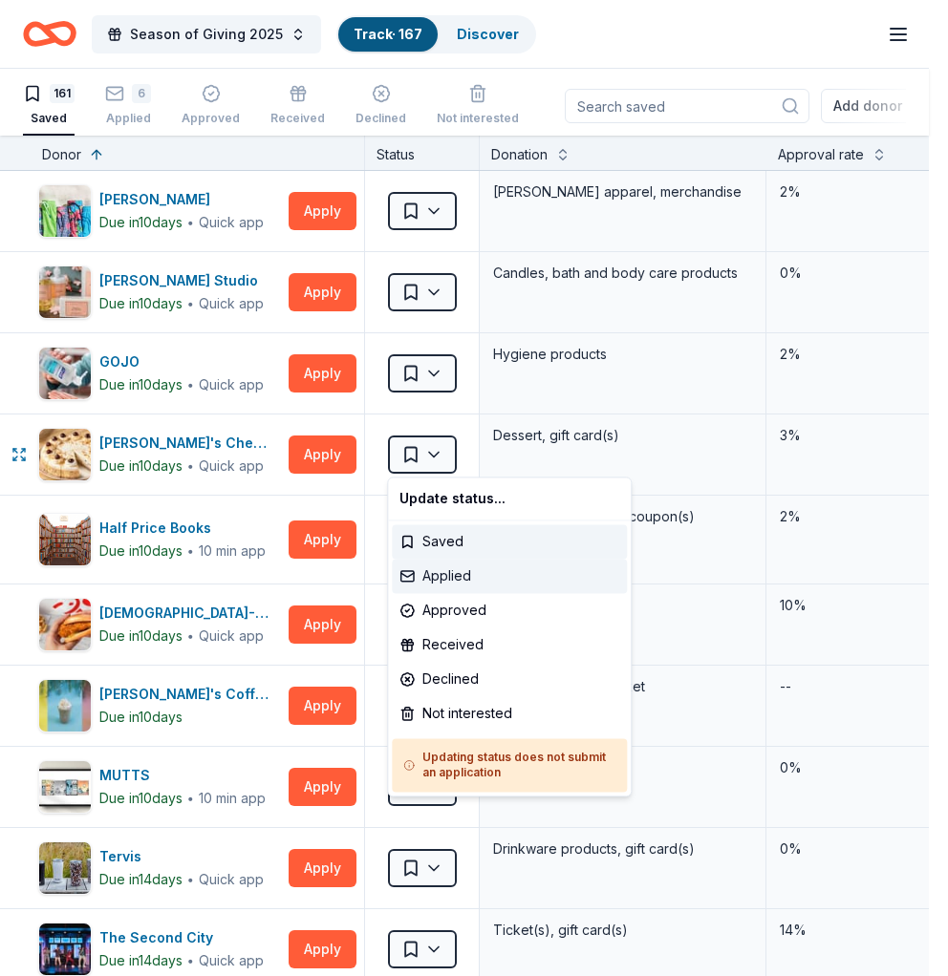
click at [457, 573] on div "Applied" at bounding box center [509, 576] width 235 height 34
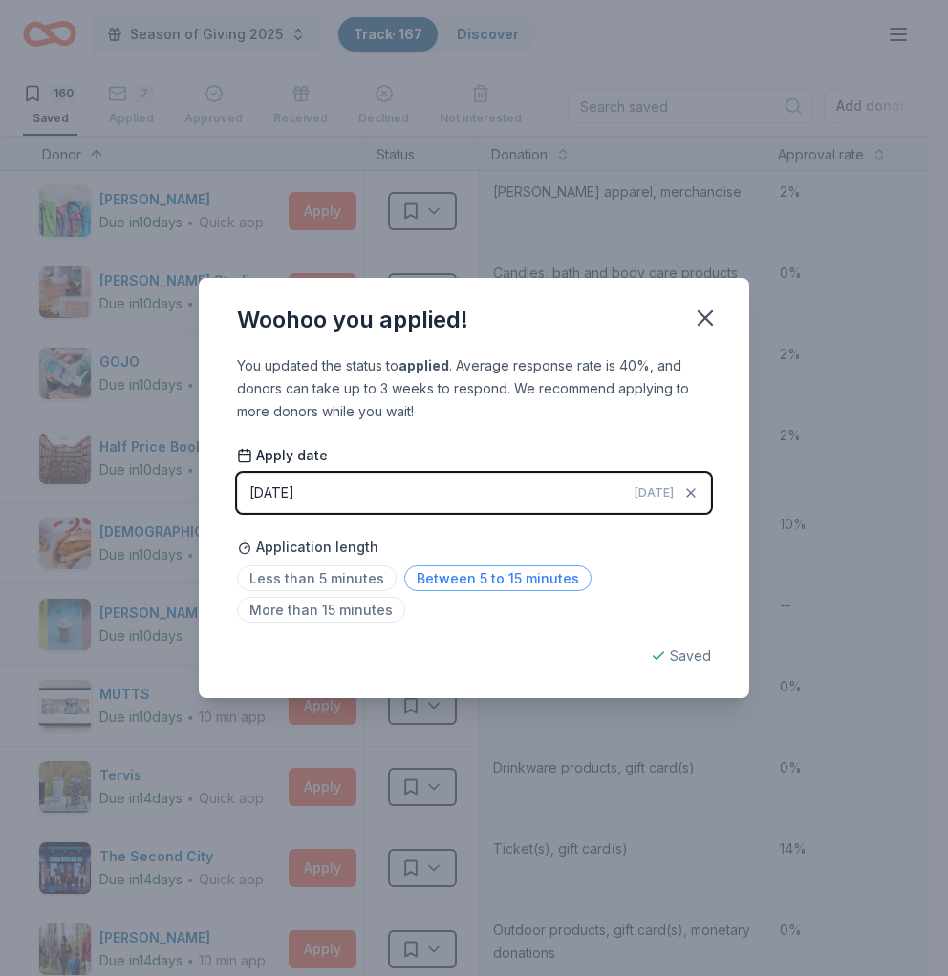
click at [525, 579] on span "Between 5 to 15 minutes" at bounding box center [497, 579] width 187 height 26
click at [708, 314] on icon "button" at bounding box center [704, 317] width 13 height 13
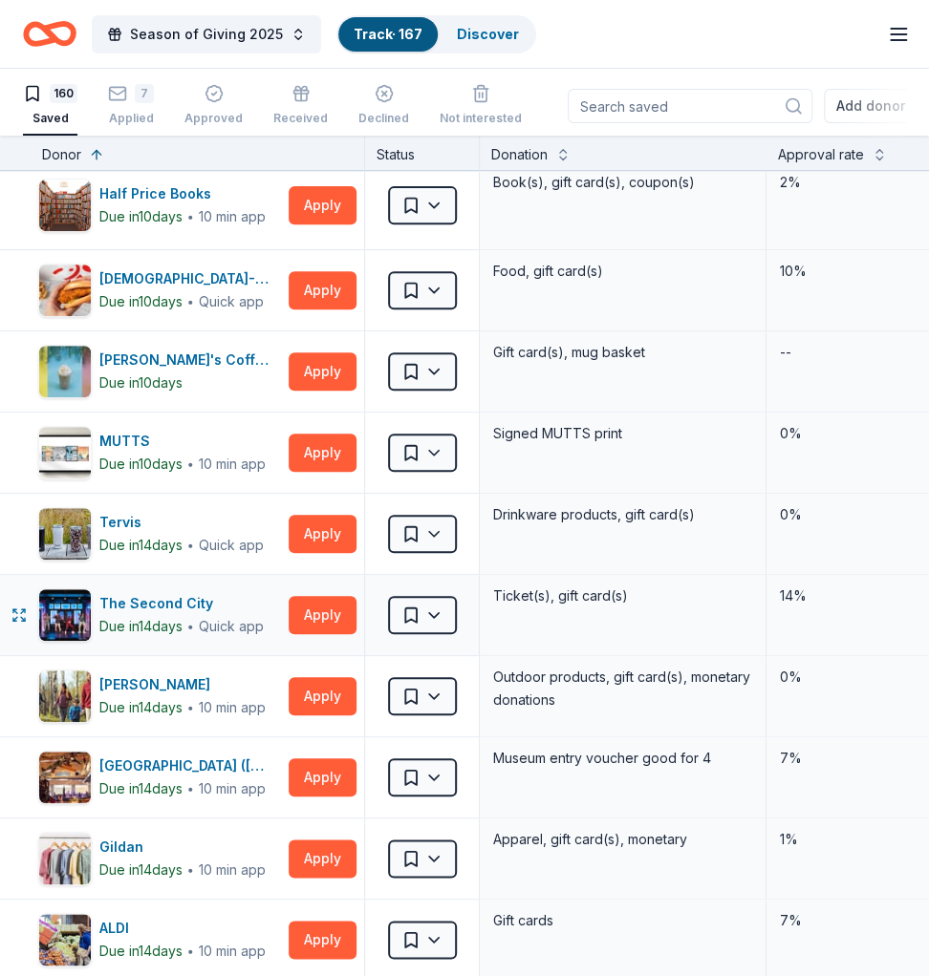
scroll to position [254, 0]
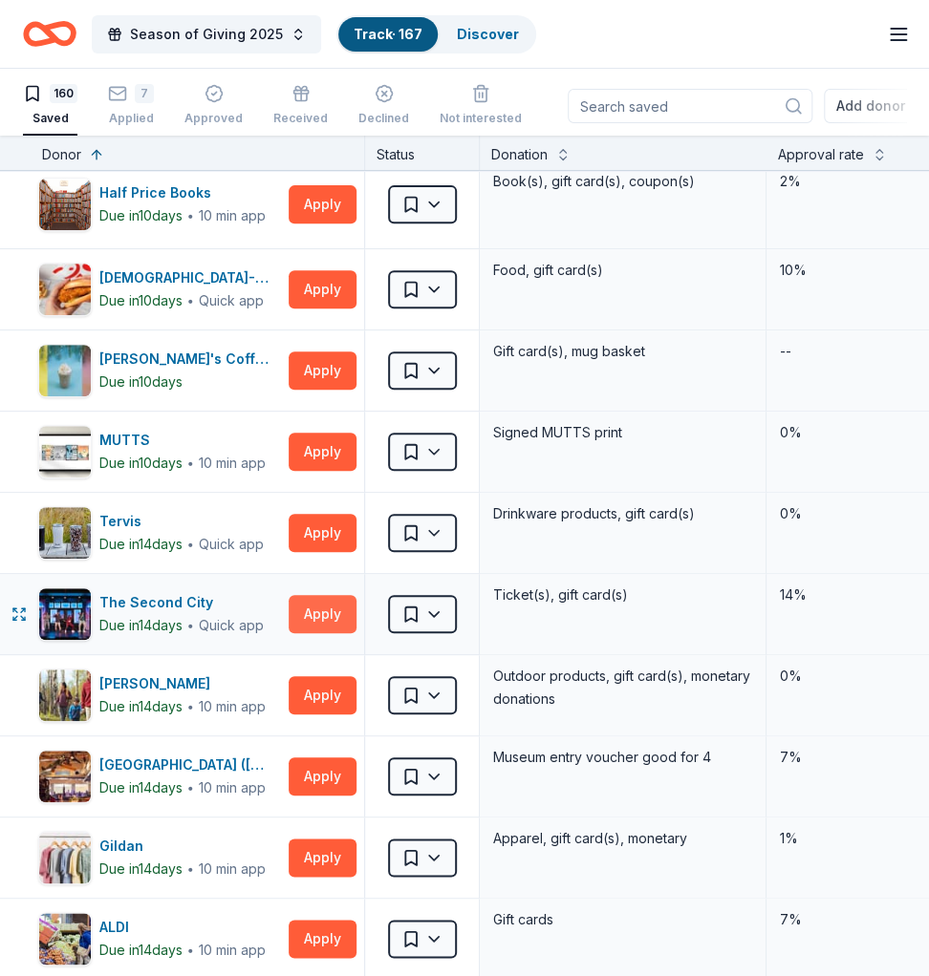
click at [337, 614] on button "Apply" at bounding box center [323, 614] width 68 height 38
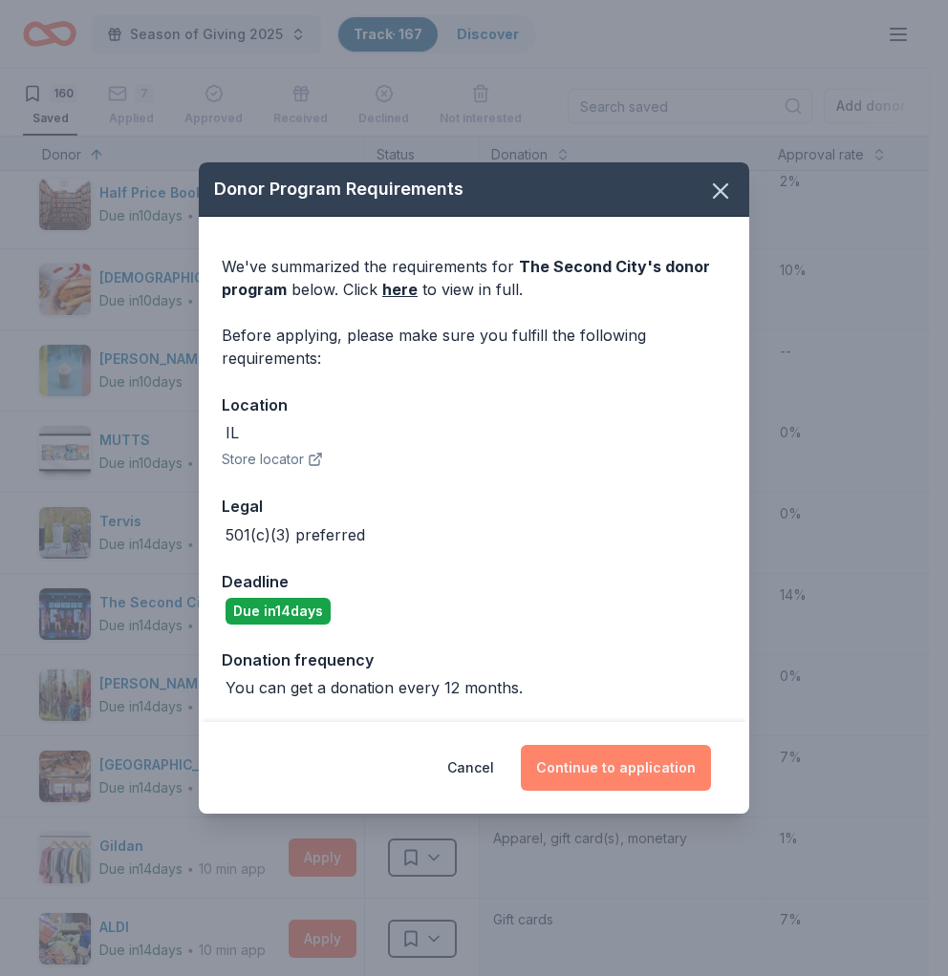
click at [599, 732] on button "Continue to application" at bounding box center [616, 768] width 190 height 46
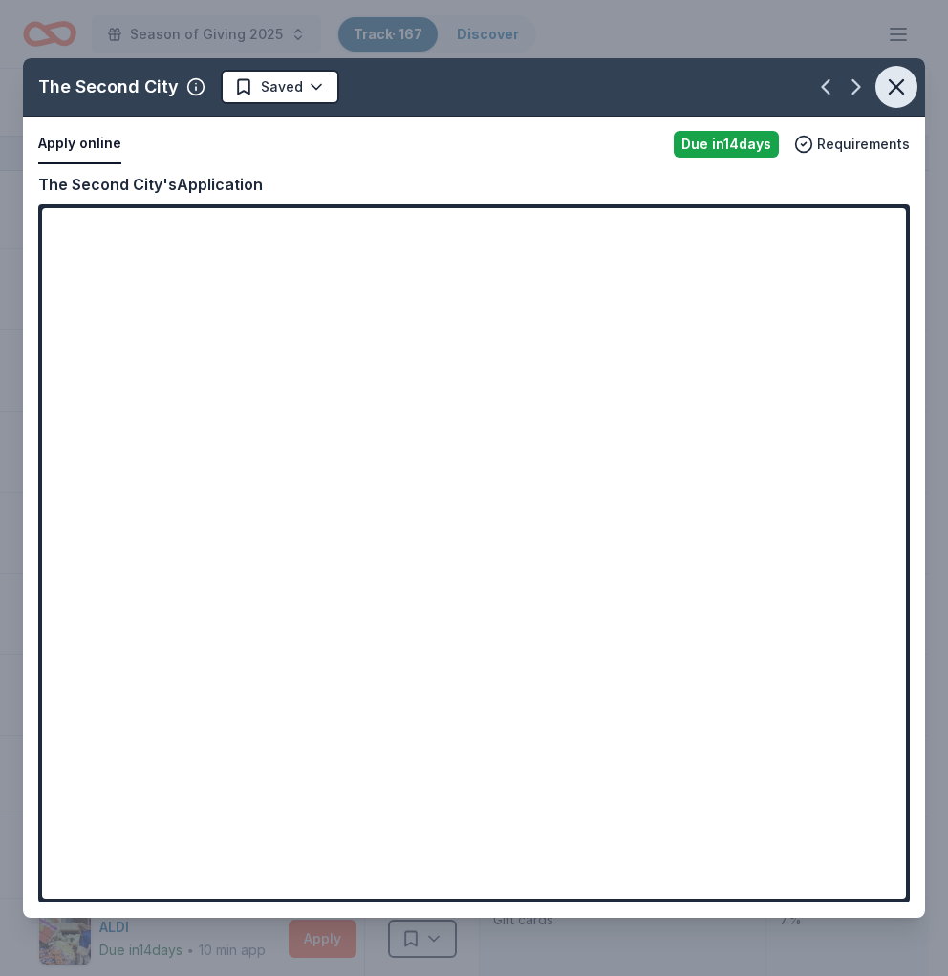
click at [891, 77] on icon "button" at bounding box center [896, 87] width 27 height 27
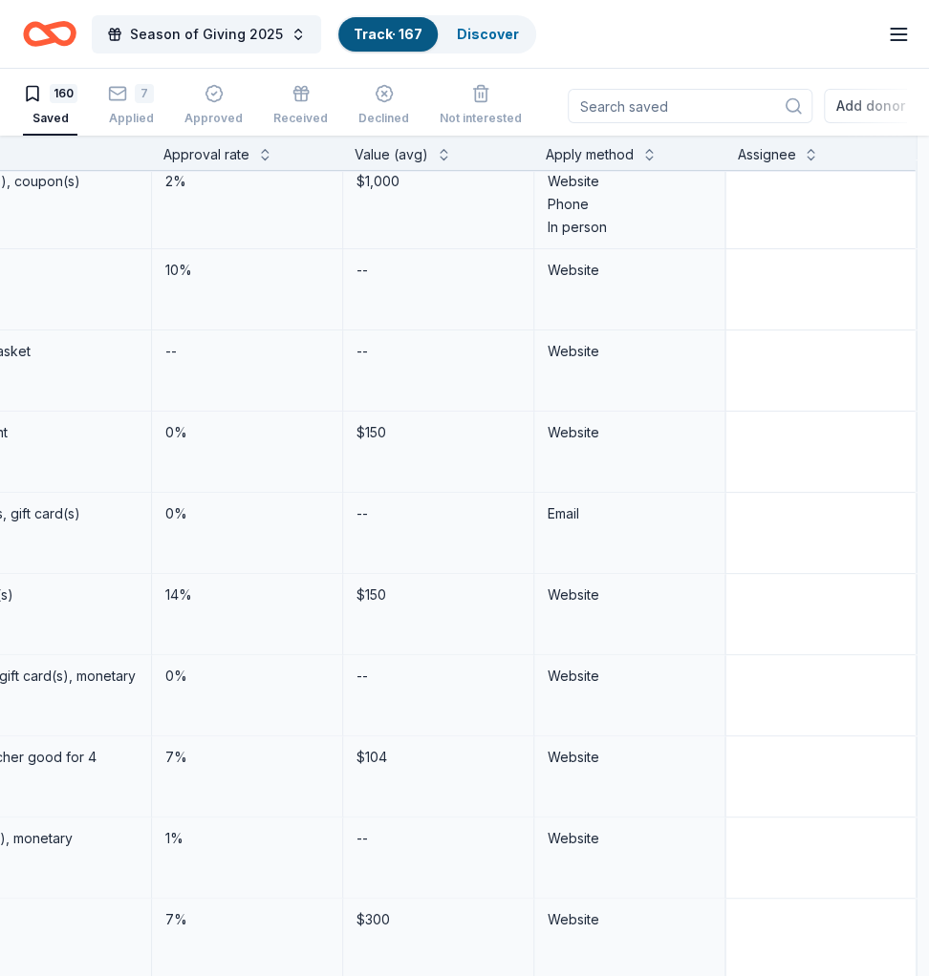
scroll to position [254, 648]
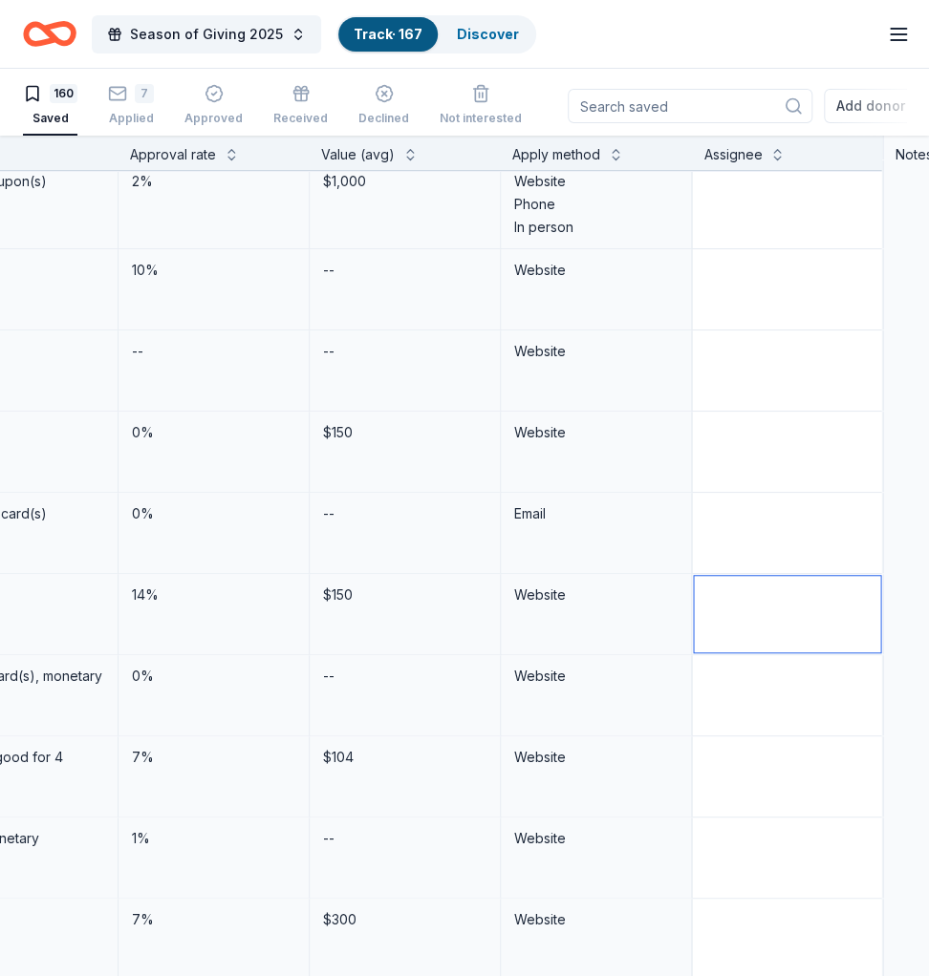
click at [784, 618] on textarea at bounding box center [787, 614] width 186 height 76
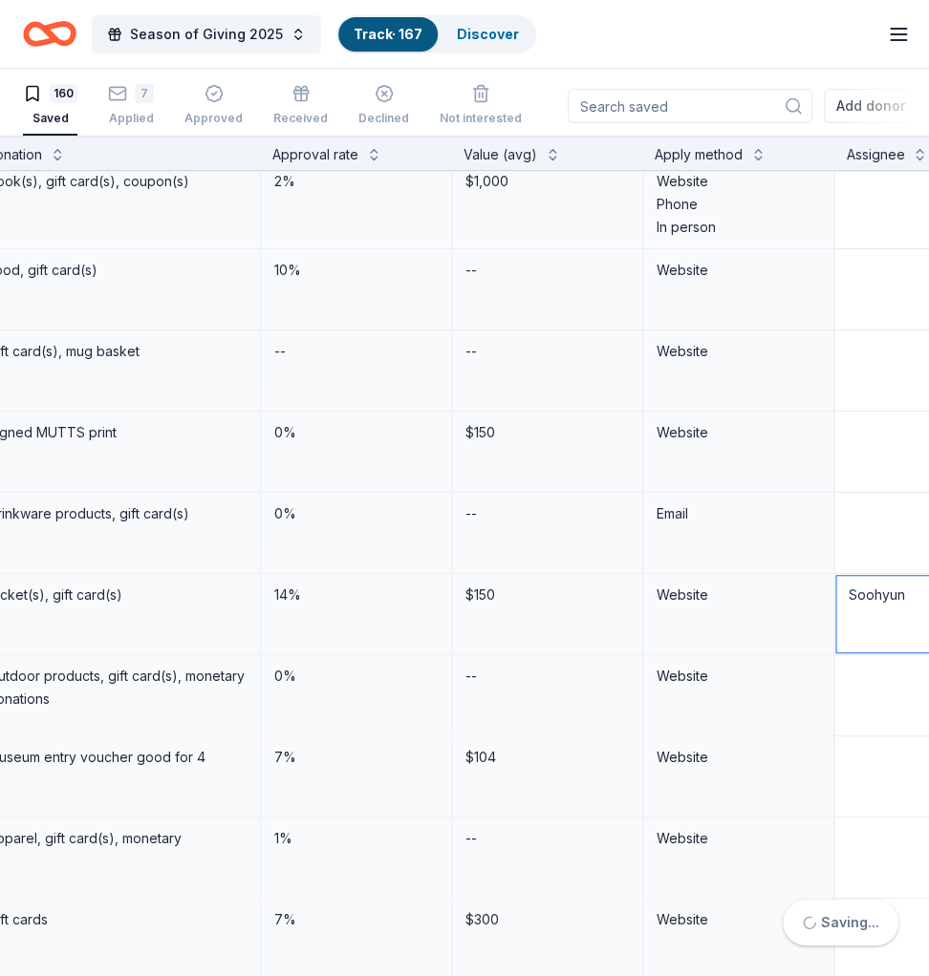
scroll to position [254, 0]
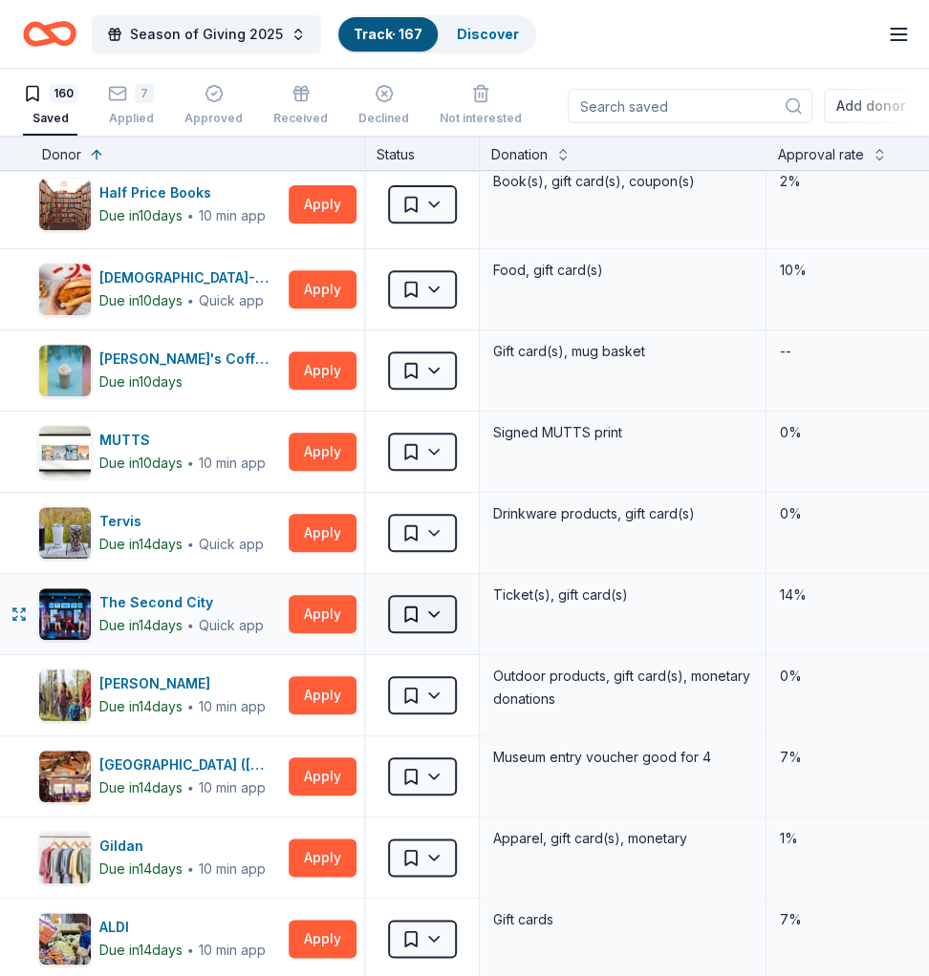
type textarea "Soohyun"
click at [424, 611] on html "Season of Giving 2025 Track · 167 Discover Earn Rewards 160 Saved 7 Applied App…" at bounding box center [464, 488] width 929 height 976
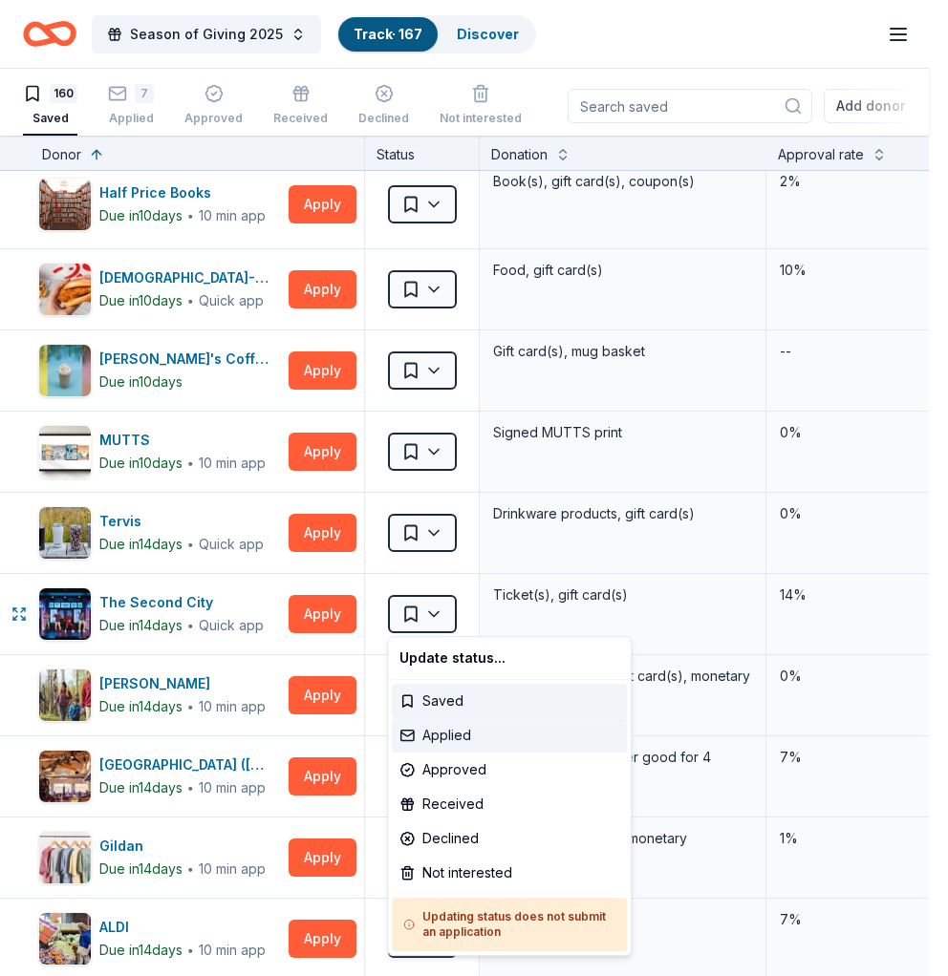
click at [426, 732] on div "Applied" at bounding box center [509, 735] width 235 height 34
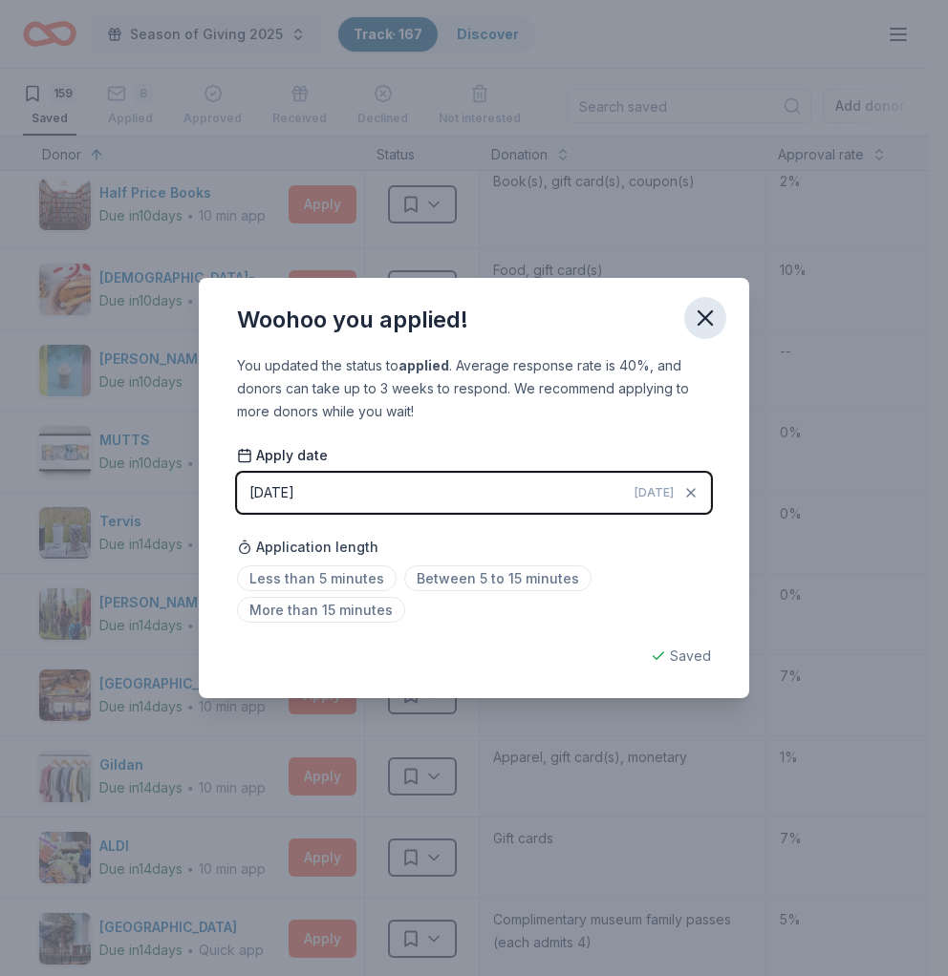
click at [705, 317] on icon "button" at bounding box center [704, 317] width 13 height 13
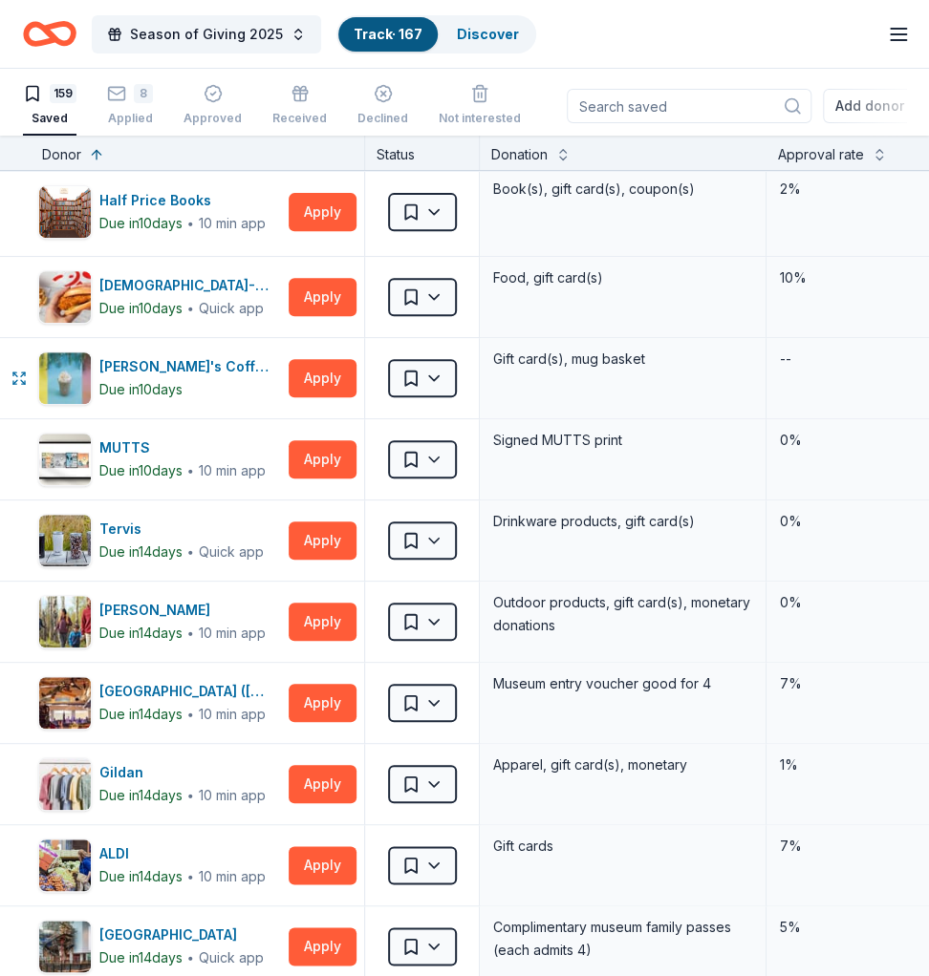
scroll to position [0, 0]
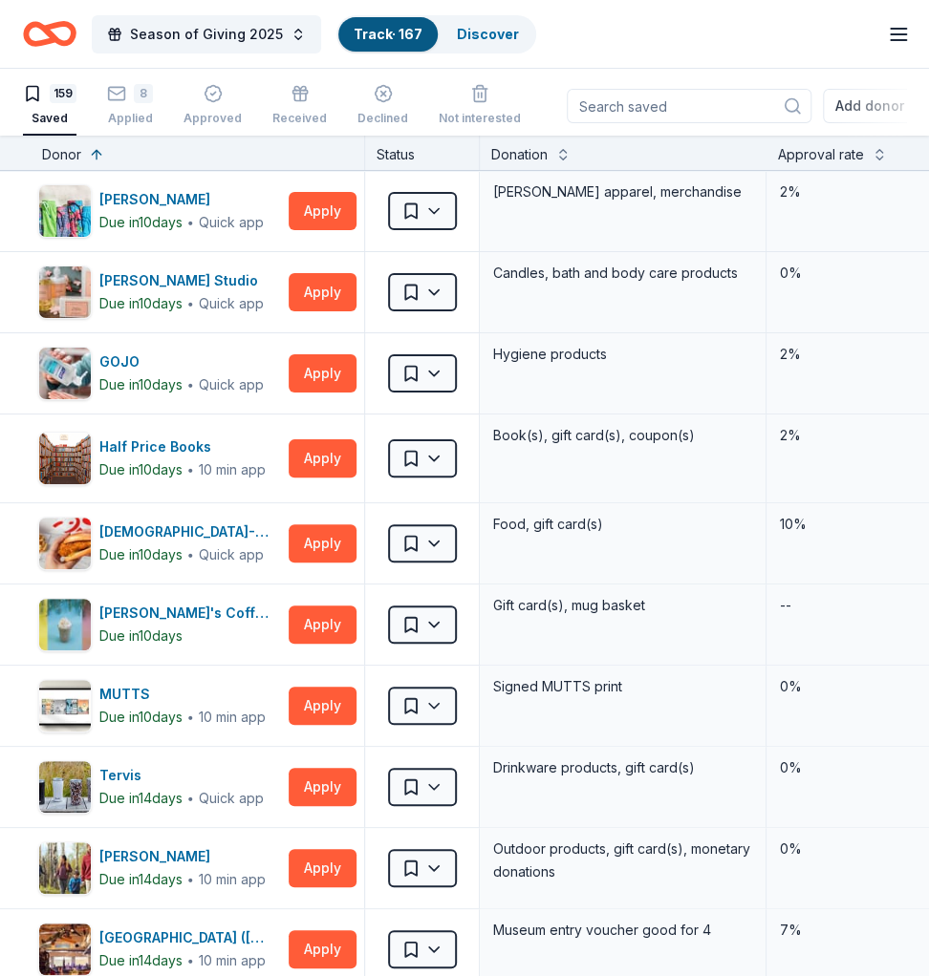
click at [821, 154] on div "Approval rate" at bounding box center [821, 154] width 86 height 23
click at [884, 161] on div "Approval rate" at bounding box center [862, 154] width 168 height 23
click at [878, 156] on button at bounding box center [878, 152] width 15 height 19
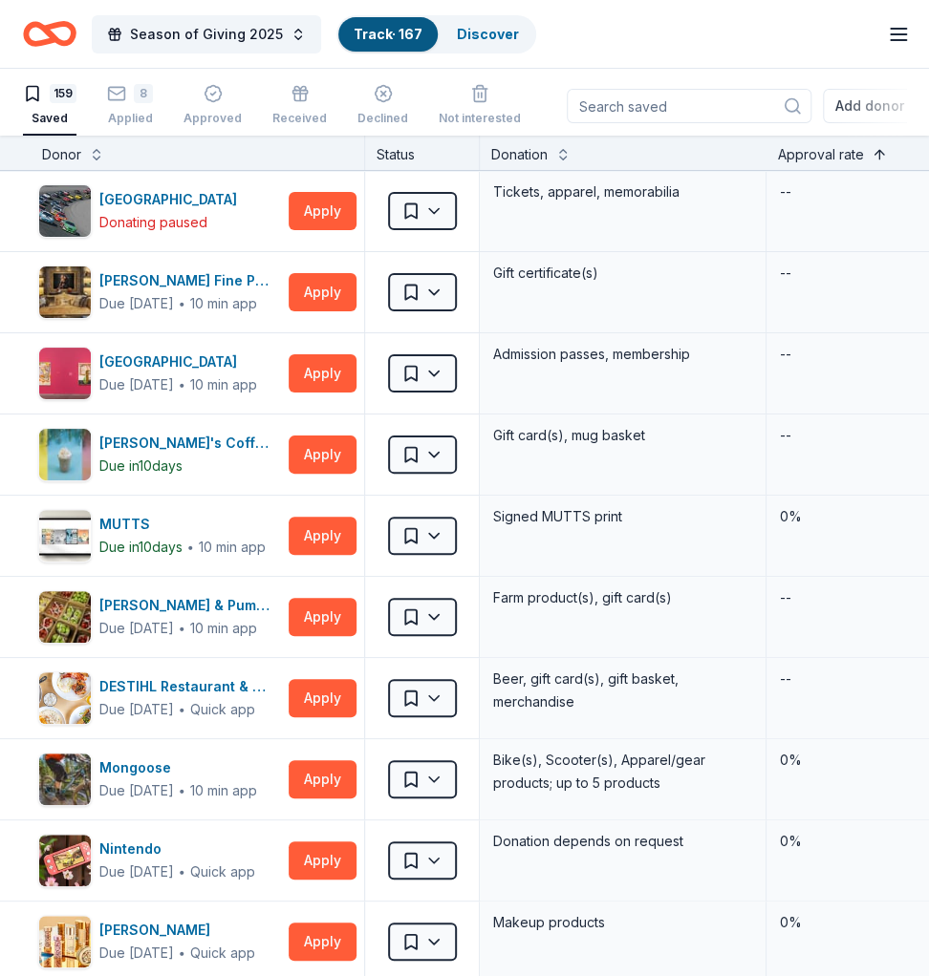
click at [878, 156] on button at bounding box center [878, 152] width 15 height 19
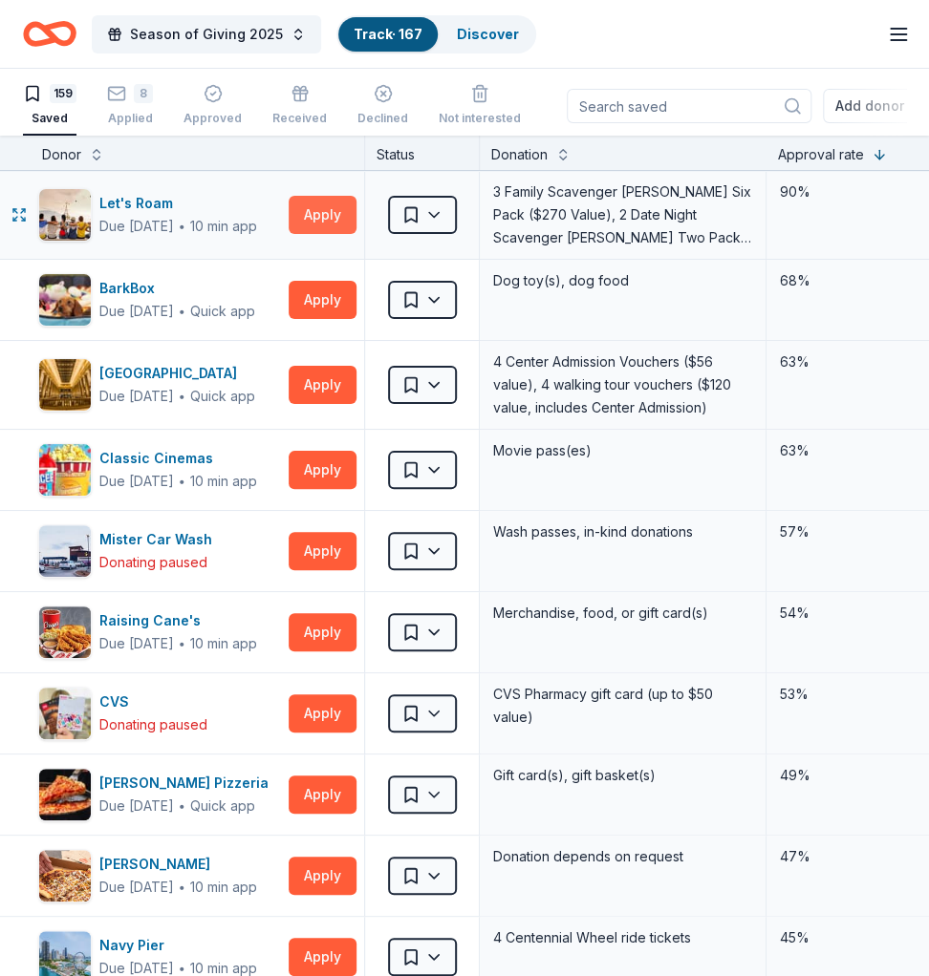
click at [328, 208] on button "Apply" at bounding box center [323, 215] width 68 height 38
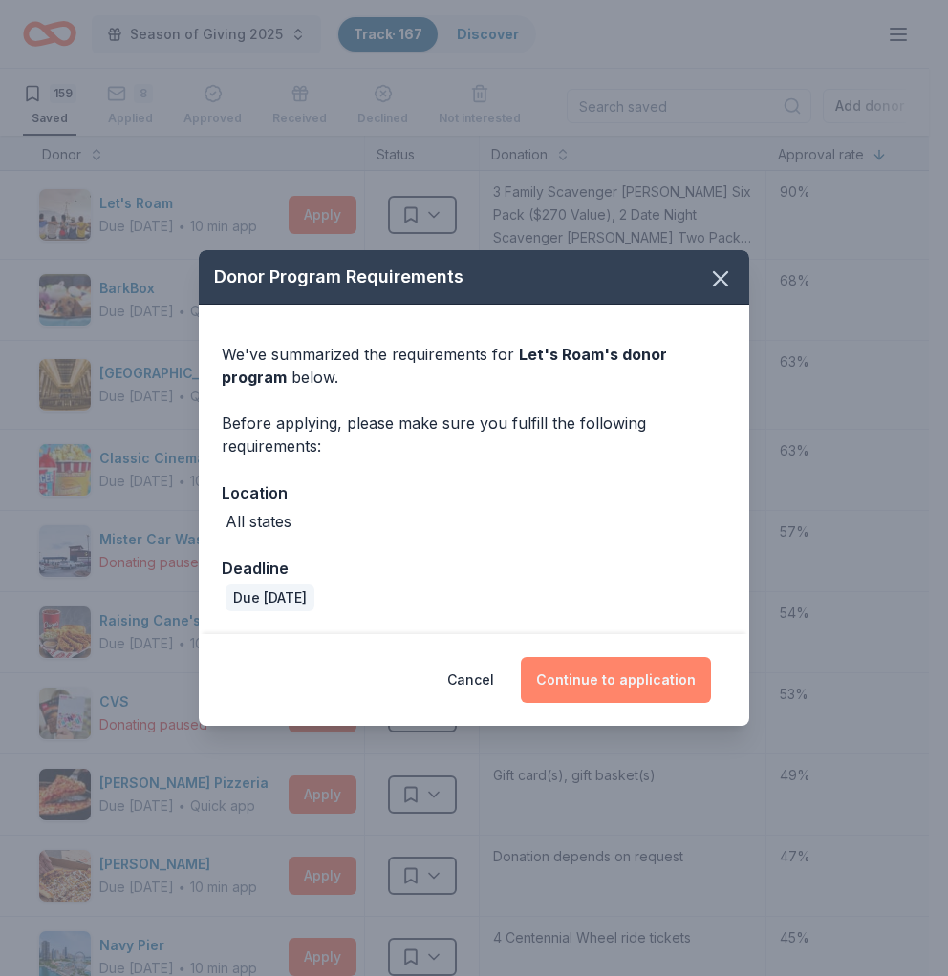
click at [642, 674] on button "Continue to application" at bounding box center [616, 680] width 190 height 46
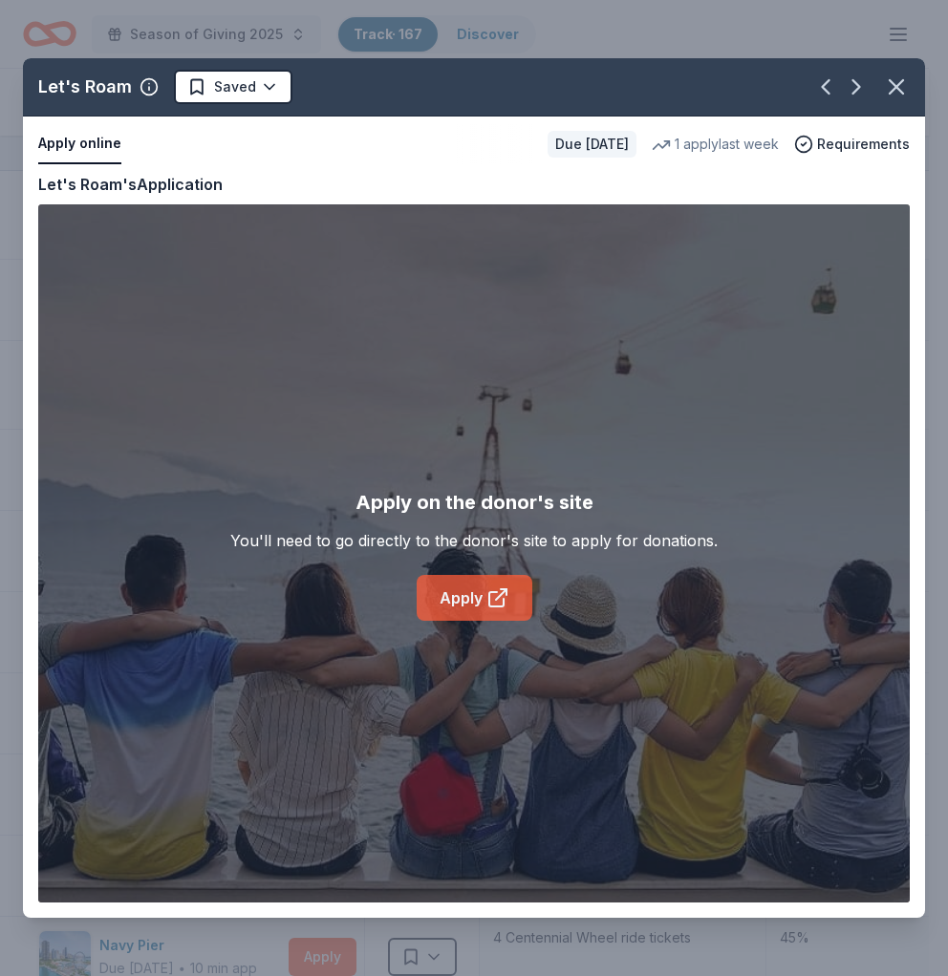
click at [486, 594] on icon at bounding box center [497, 598] width 23 height 23
click at [902, 89] on icon "button" at bounding box center [896, 87] width 27 height 27
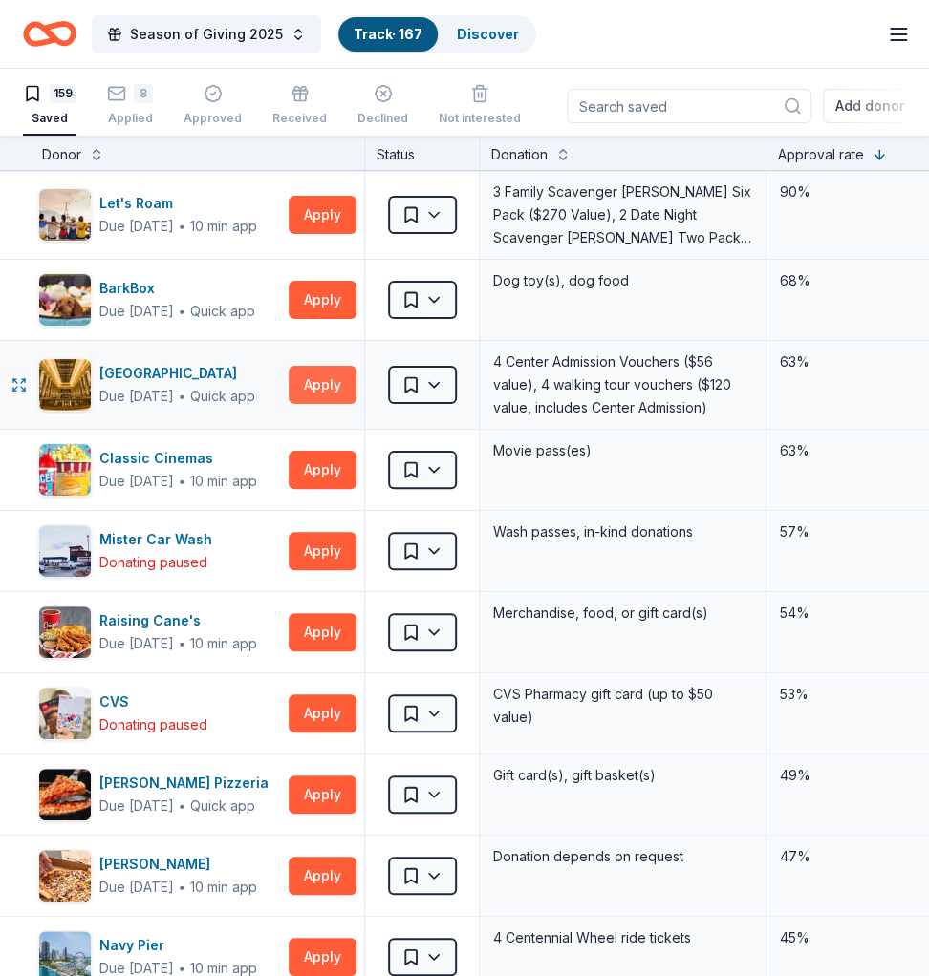
click at [330, 388] on button "Apply" at bounding box center [323, 385] width 68 height 38
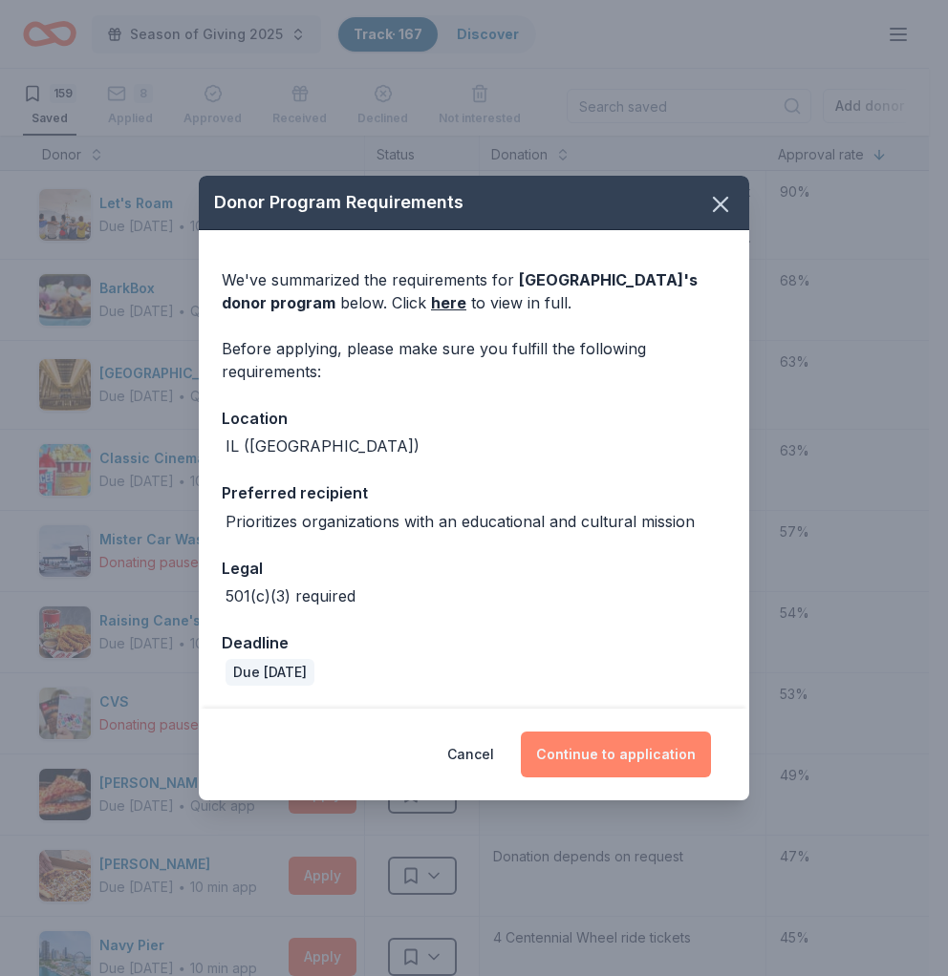
click at [598, 732] on button "Continue to application" at bounding box center [616, 755] width 190 height 46
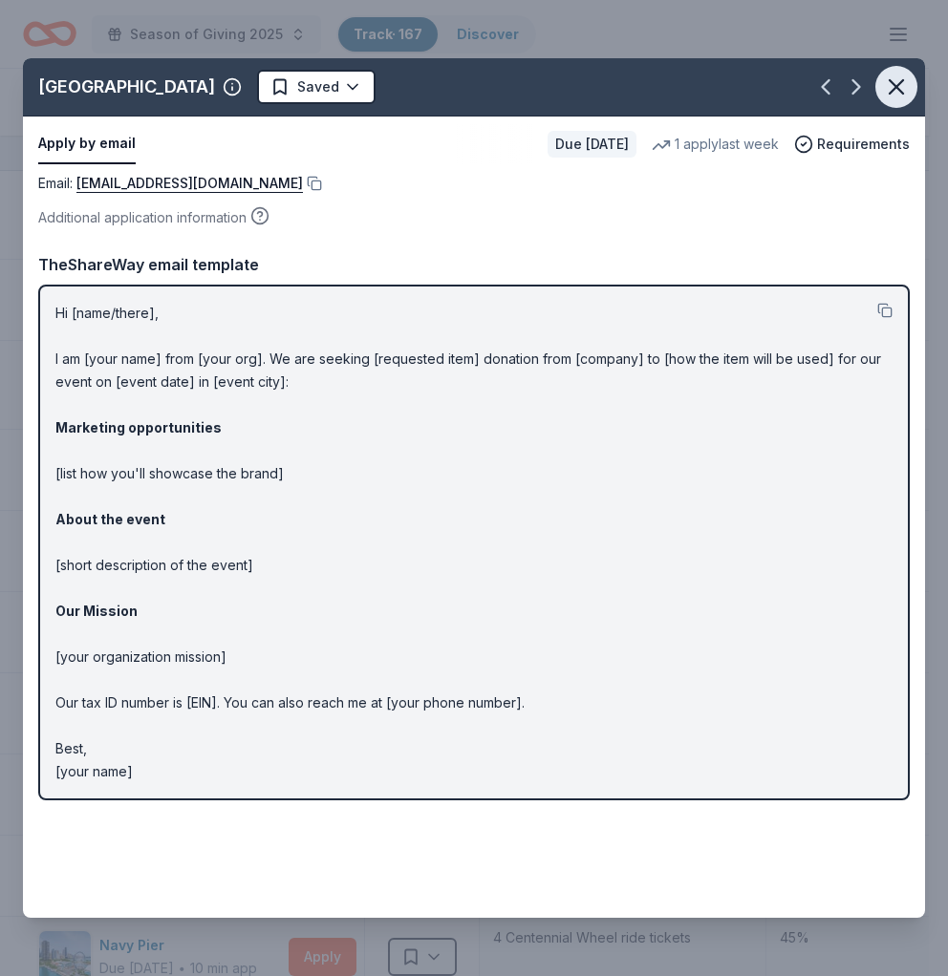
click at [906, 80] on icon "button" at bounding box center [896, 87] width 27 height 27
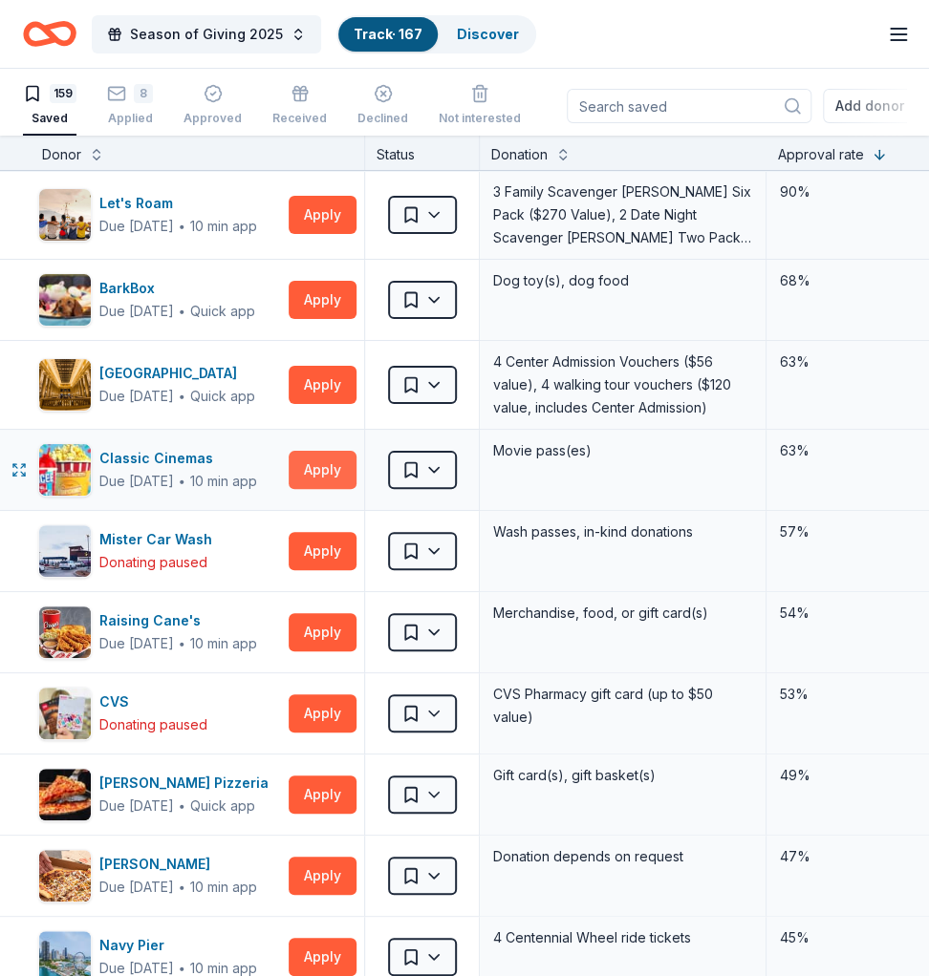
click at [319, 464] on button "Apply" at bounding box center [323, 470] width 68 height 38
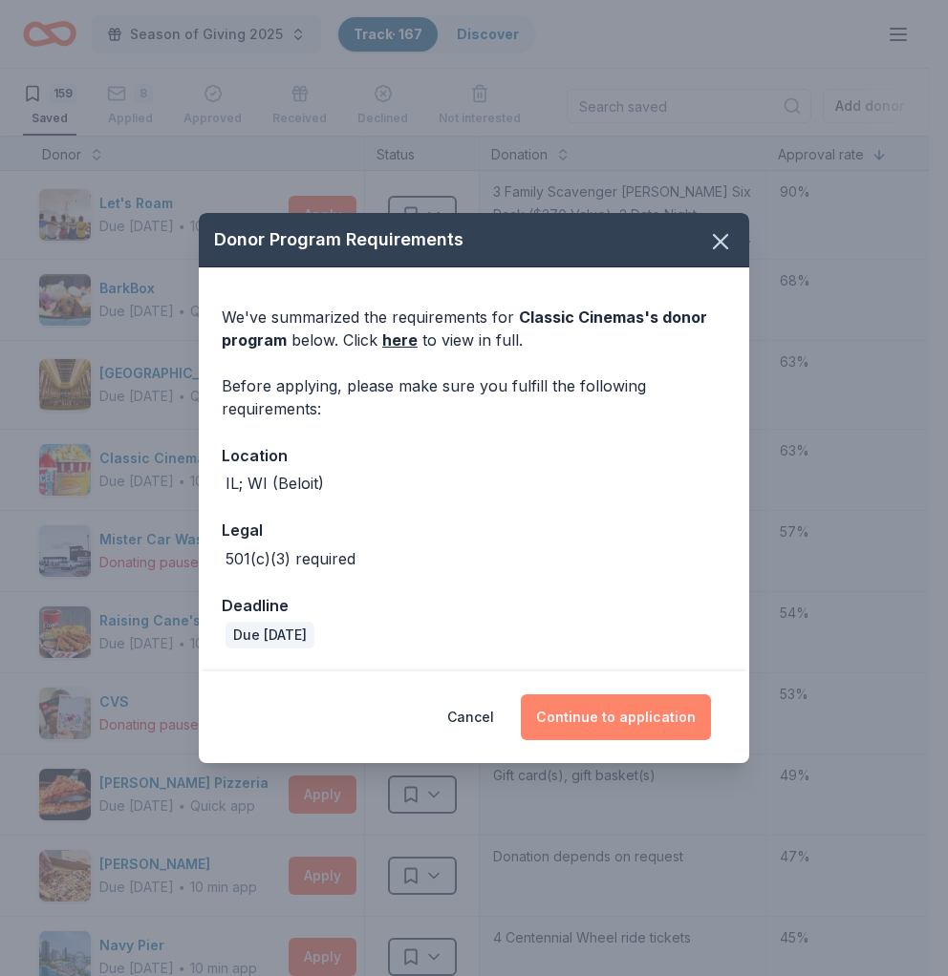
click at [632, 718] on button "Continue to application" at bounding box center [616, 718] width 190 height 46
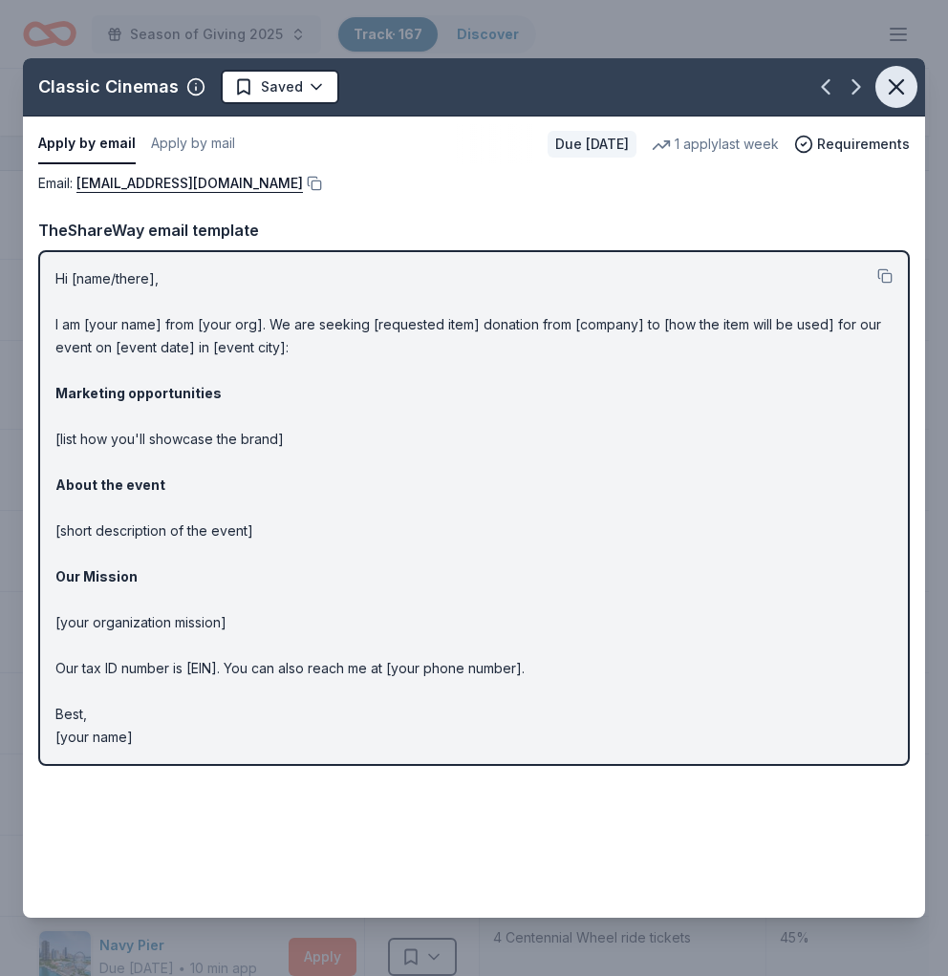
click at [896, 83] on icon "button" at bounding box center [896, 87] width 27 height 27
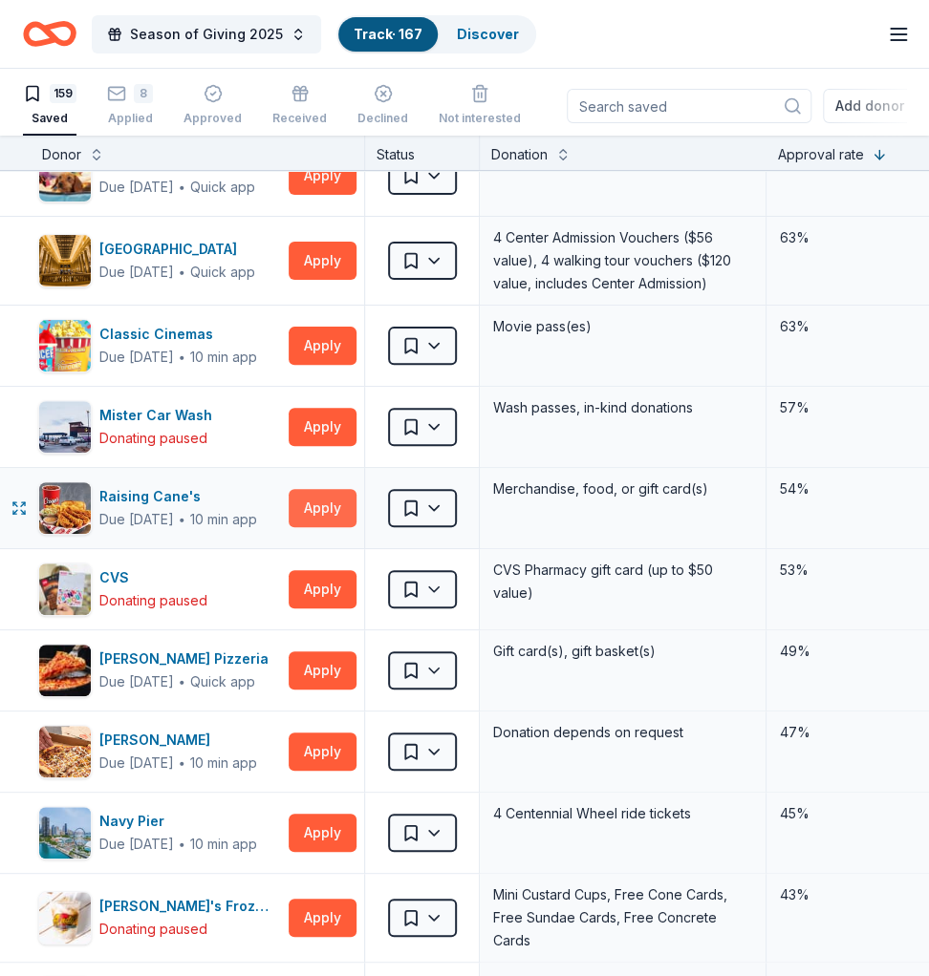
scroll to position [127, 0]
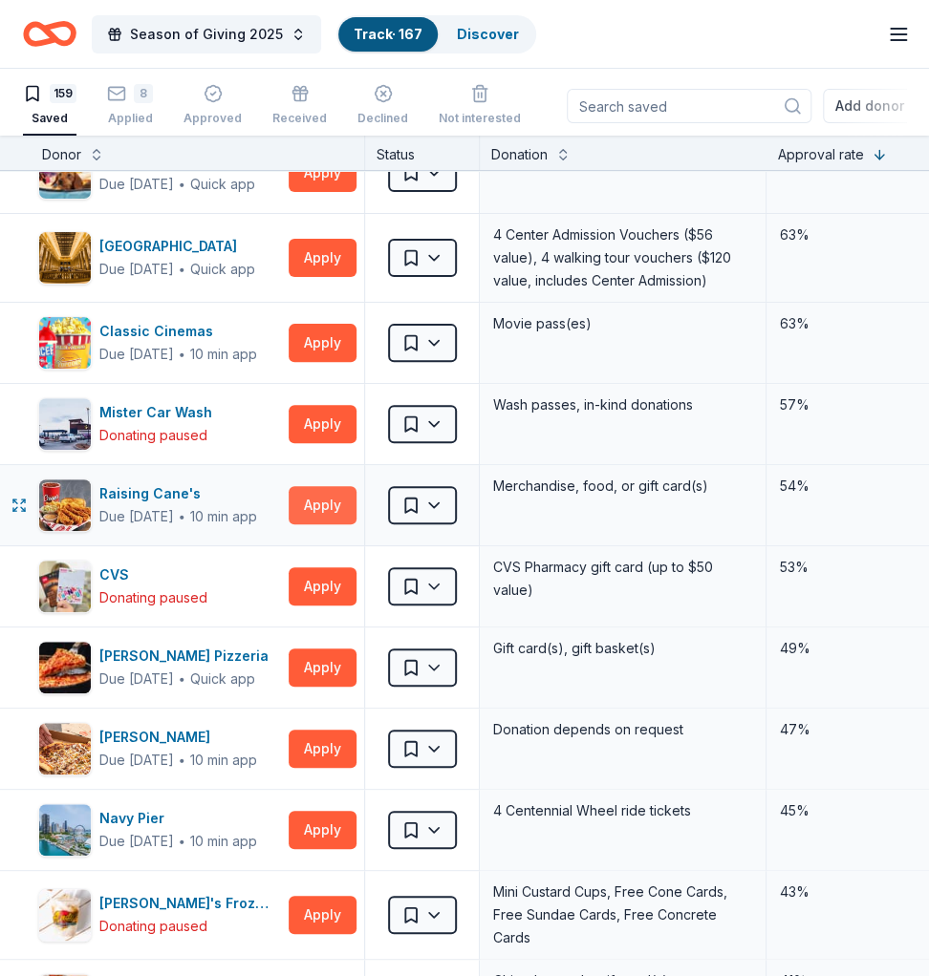
click at [314, 504] on button "Apply" at bounding box center [323, 505] width 68 height 38
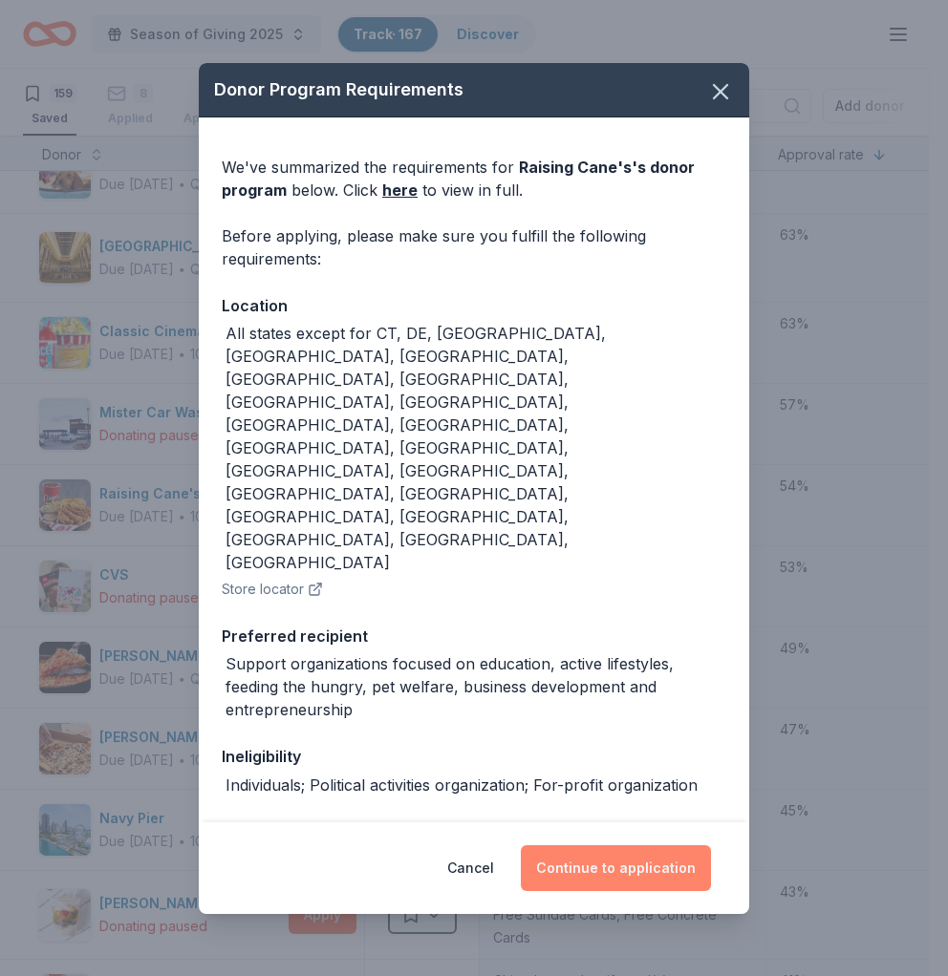
click at [609, 732] on button "Continue to application" at bounding box center [616, 869] width 190 height 46
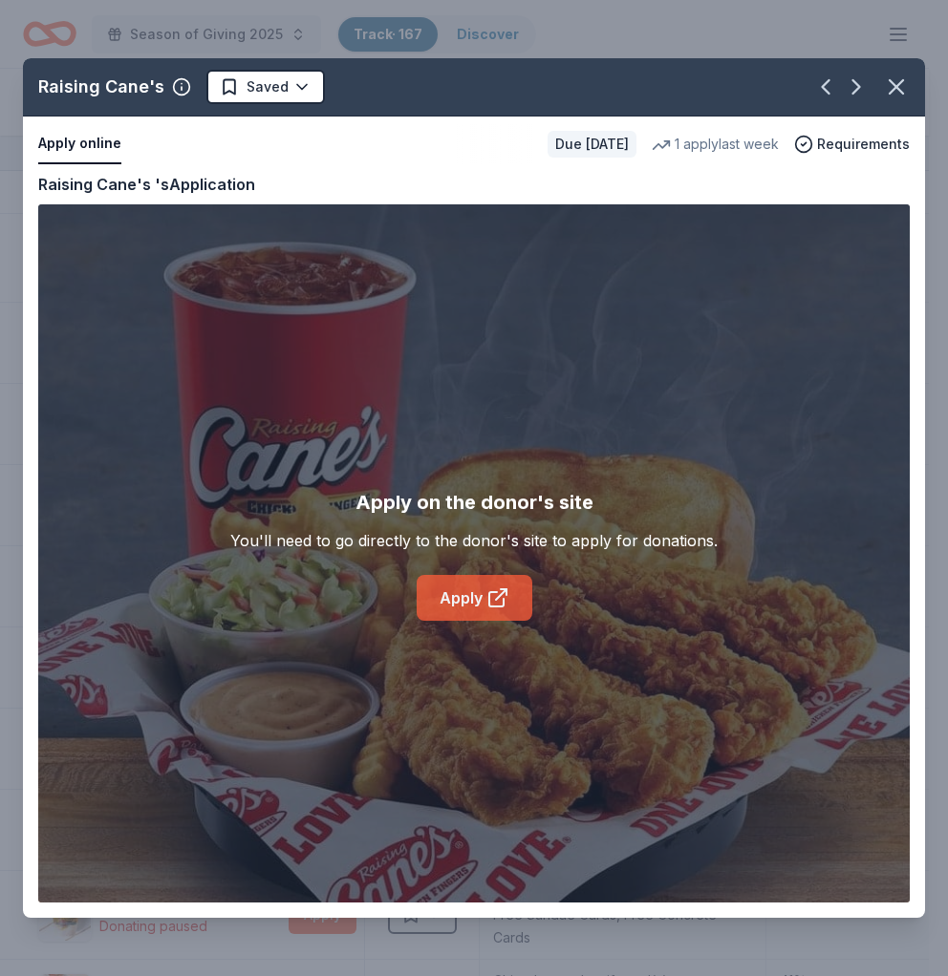
click at [457, 607] on link "Apply" at bounding box center [475, 598] width 116 height 46
click at [899, 83] on icon "button" at bounding box center [896, 86] width 13 height 13
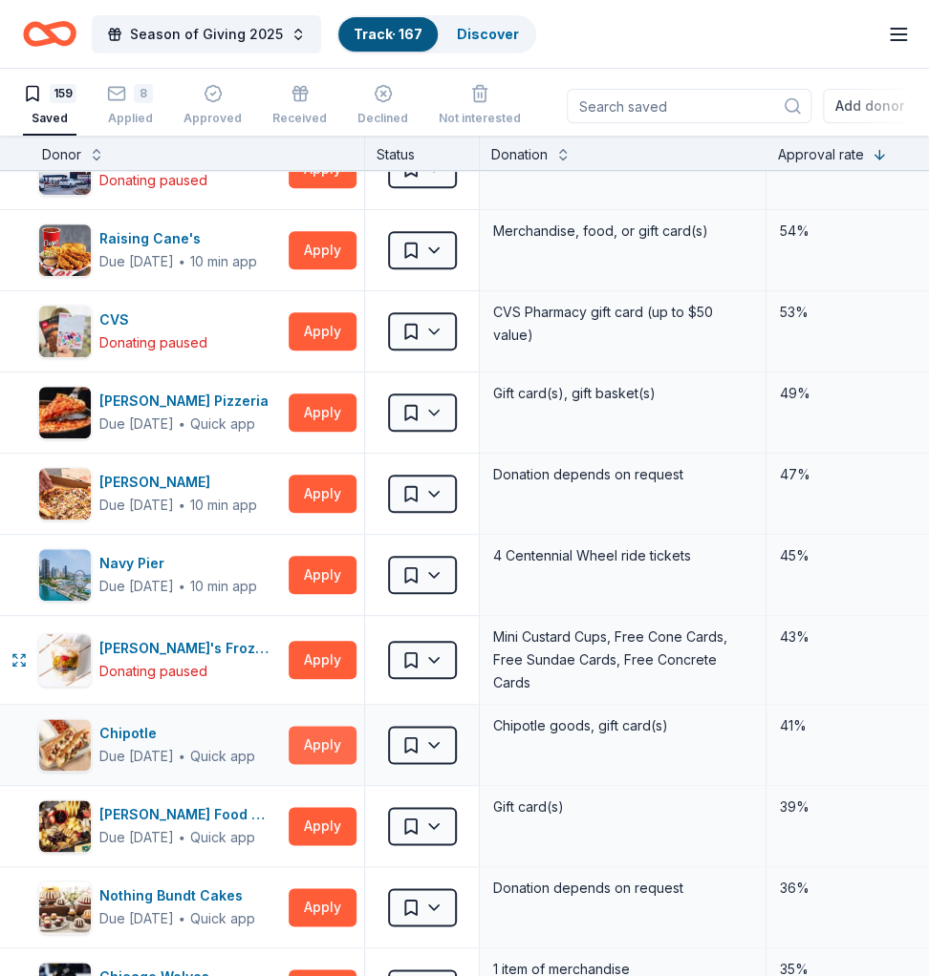
scroll to position [509, 0]
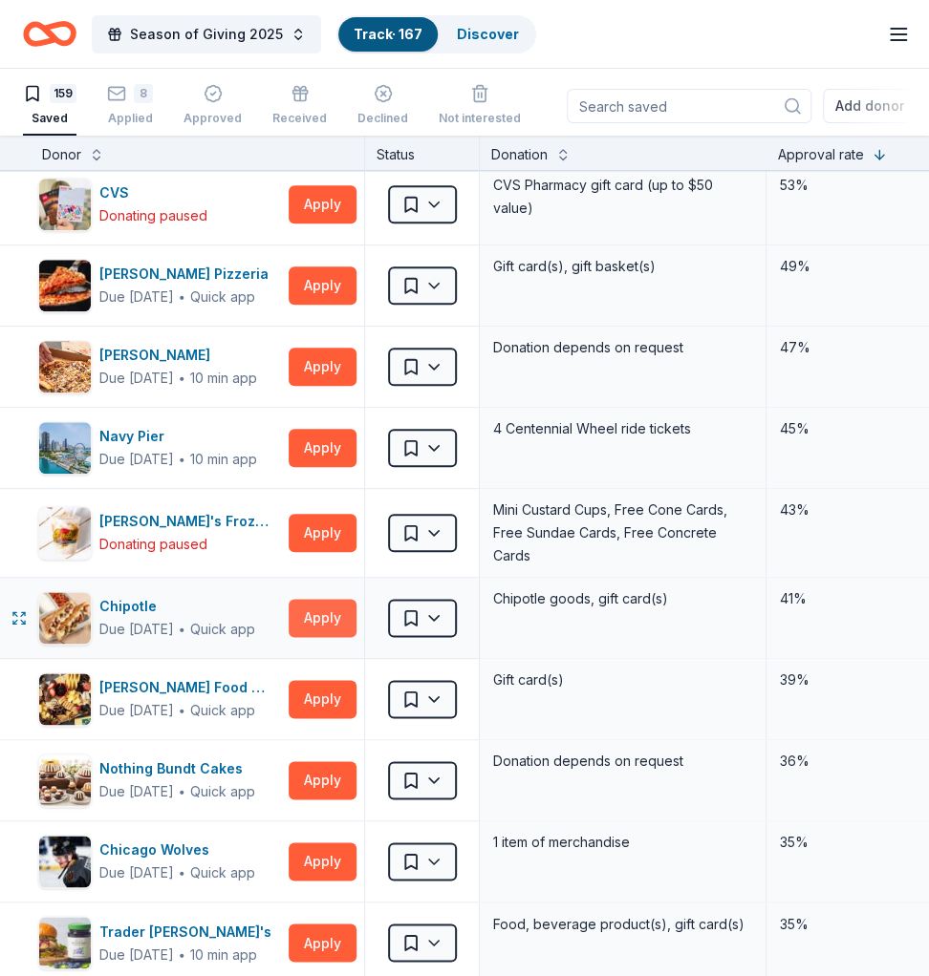
click at [311, 620] on button "Apply" at bounding box center [323, 618] width 68 height 38
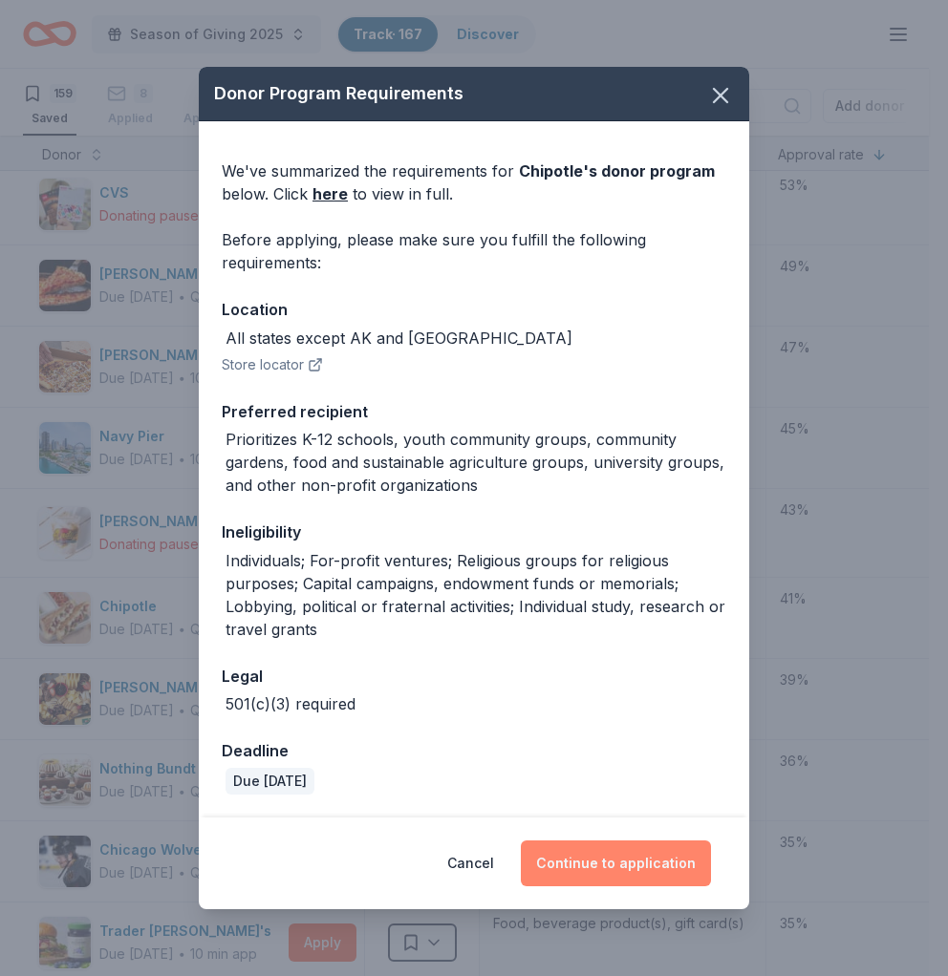
click at [569, 732] on button "Continue to application" at bounding box center [616, 864] width 190 height 46
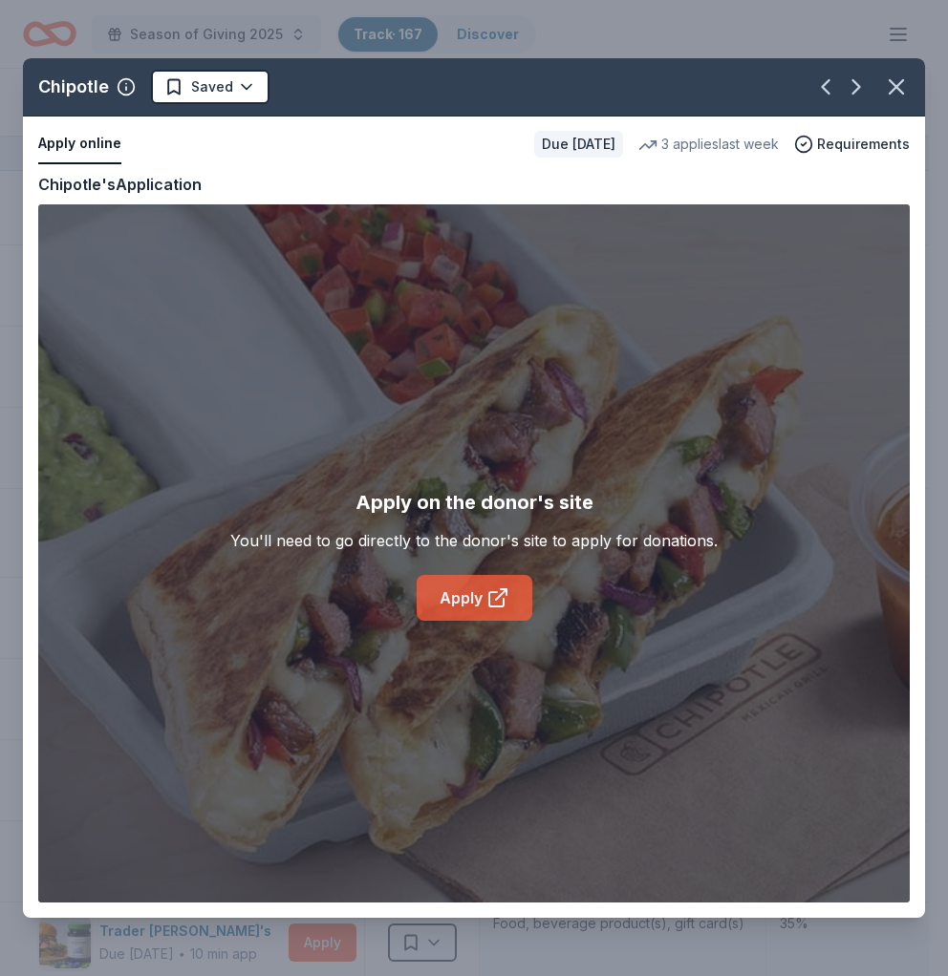
click at [464, 616] on link "Apply" at bounding box center [475, 598] width 116 height 46
click at [890, 83] on icon "button" at bounding box center [896, 87] width 27 height 27
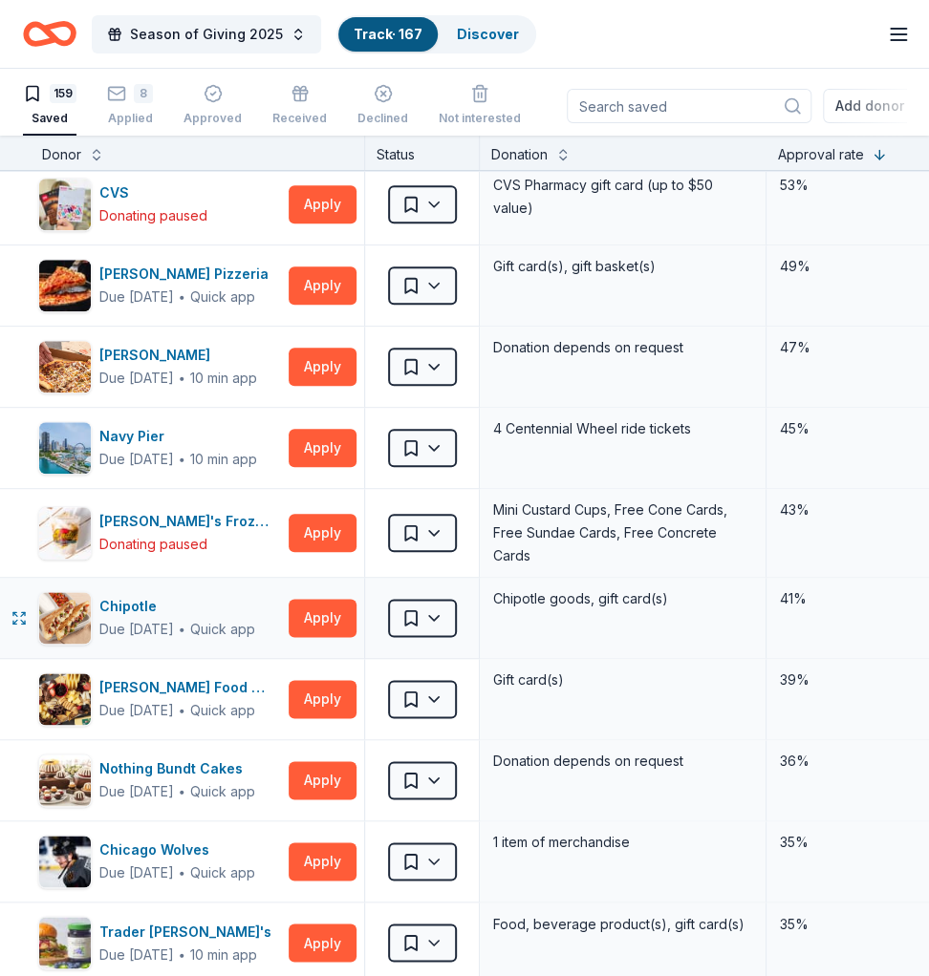
click at [847, 608] on div "41%" at bounding box center [861, 618] width 191 height 80
click at [317, 611] on button "Apply" at bounding box center [323, 618] width 68 height 38
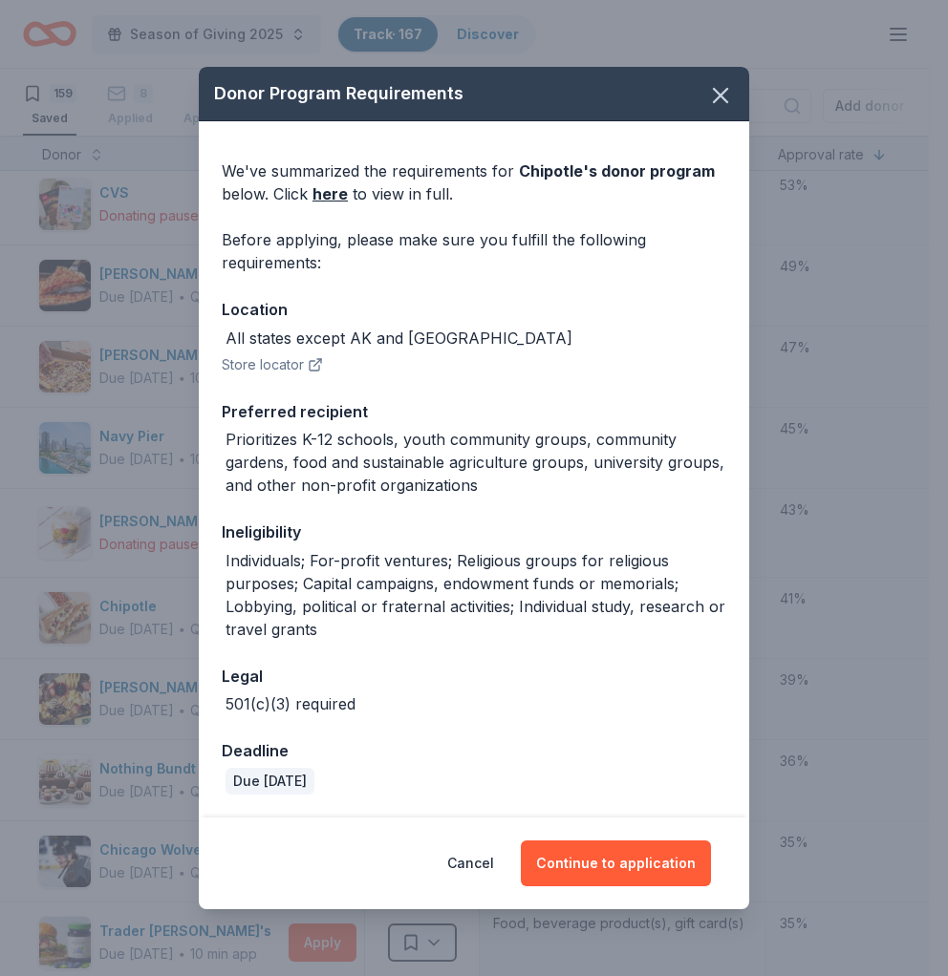
drag, startPoint x: 718, startPoint y: 88, endPoint x: 711, endPoint y: 201, distance: 113.0
click at [718, 88] on icon "button" at bounding box center [720, 95] width 27 height 27
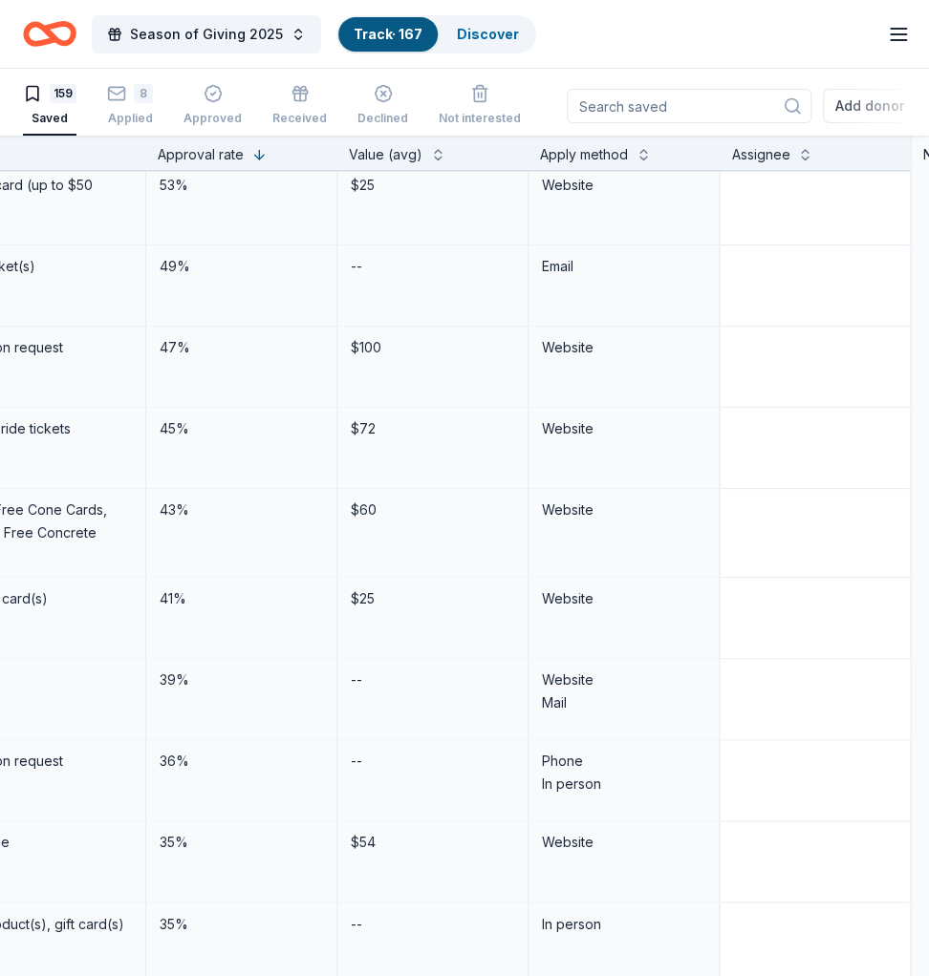
scroll to position [509, 646]
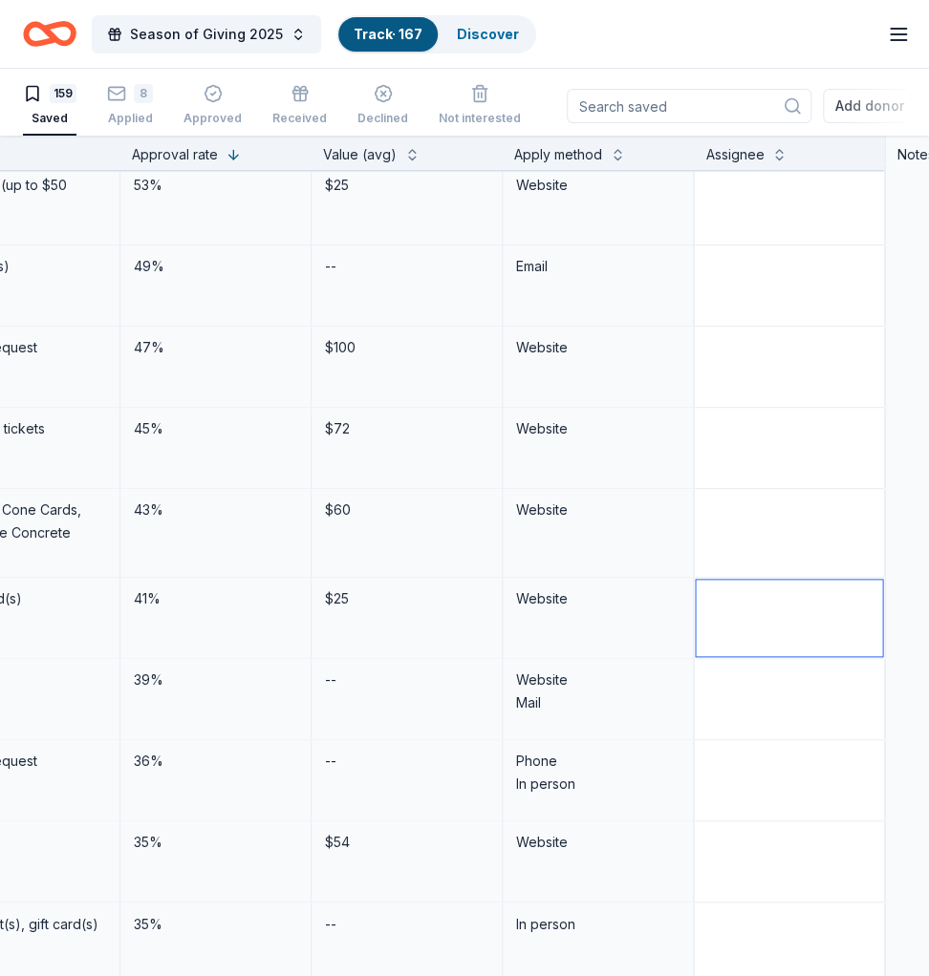
click at [799, 619] on textarea at bounding box center [789, 618] width 186 height 76
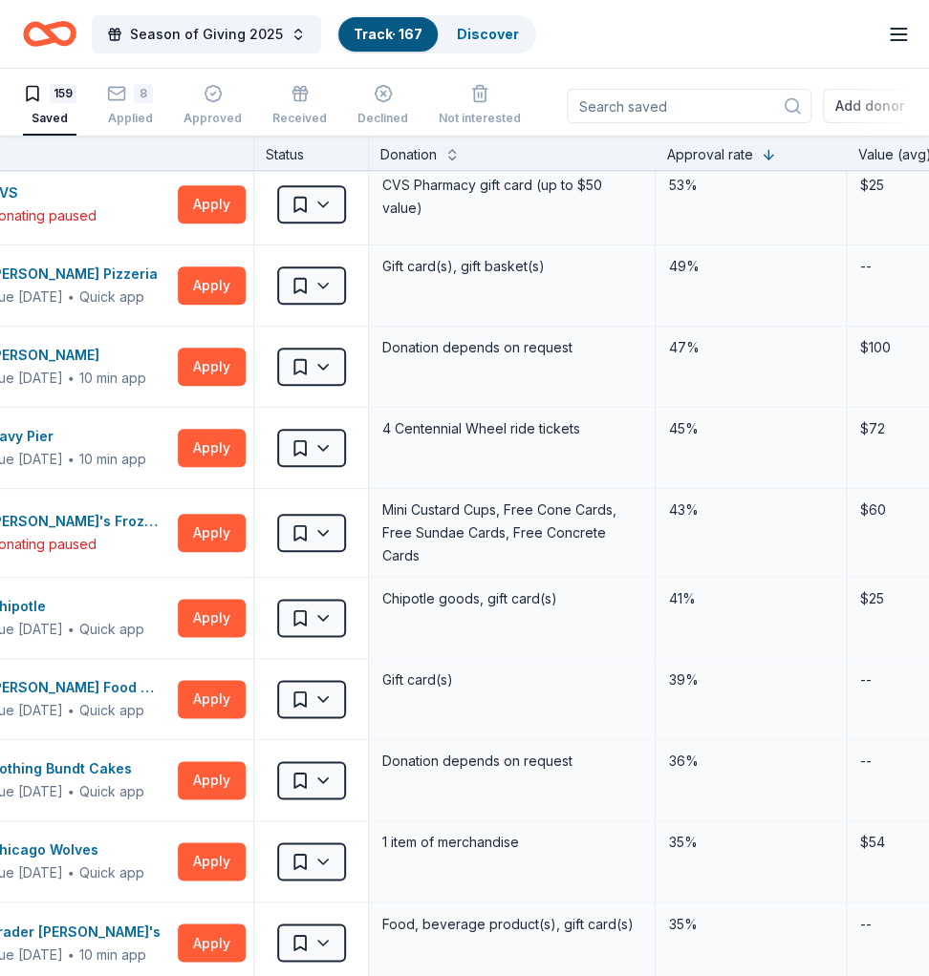
scroll to position [509, 3]
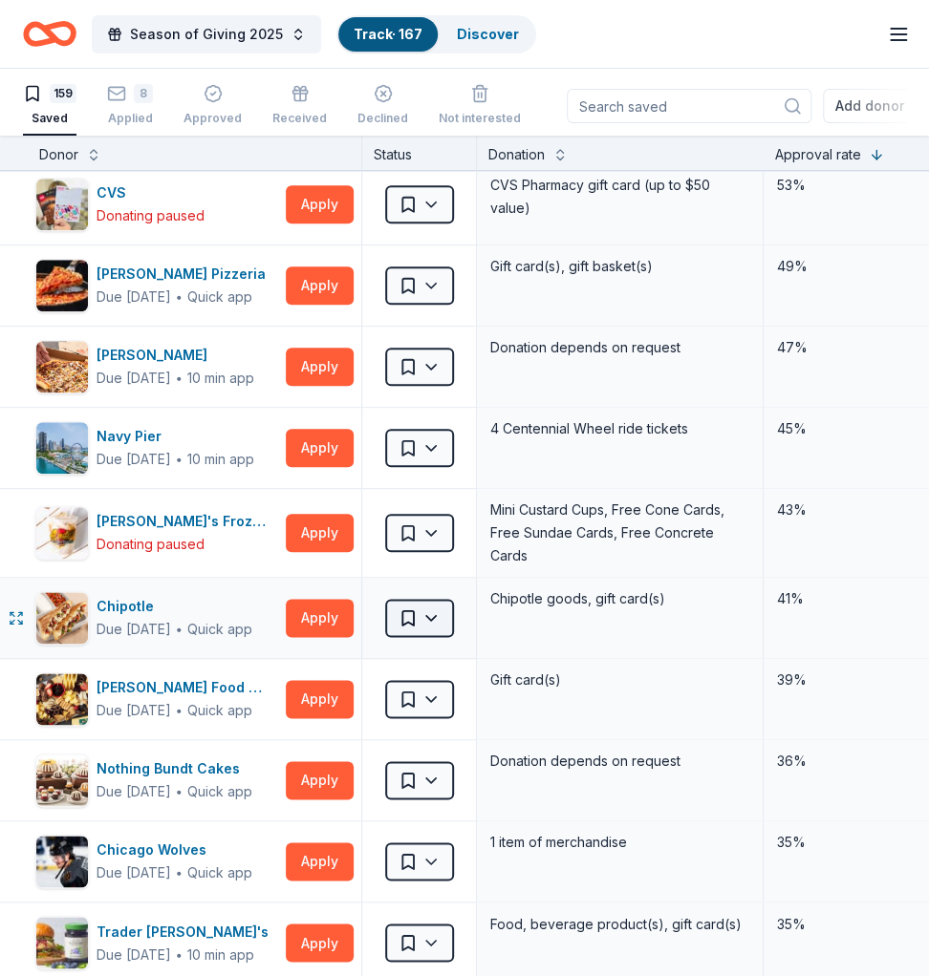
type textarea "Soohyun"
click at [412, 616] on html "Season of Giving 2025 Track · 167 Discover Earn Rewards 159 Saved 8 Applied App…" at bounding box center [464, 488] width 929 height 976
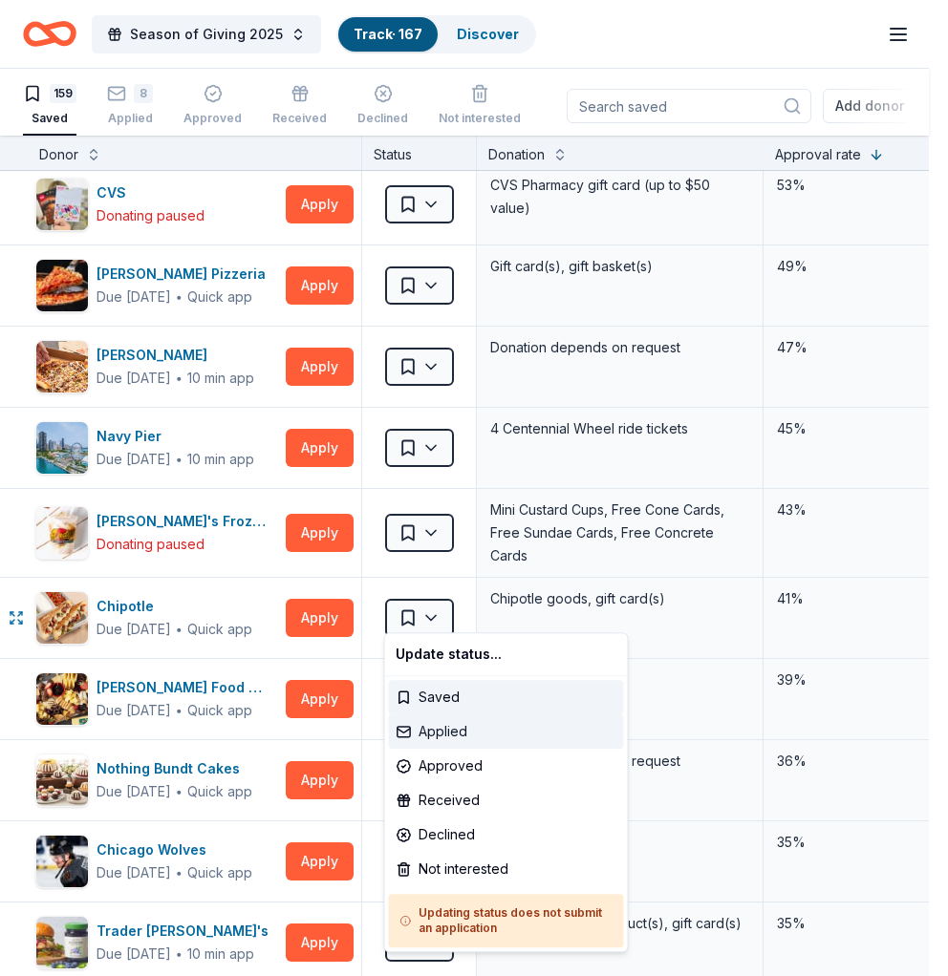
click at [463, 732] on div "Applied" at bounding box center [505, 732] width 235 height 34
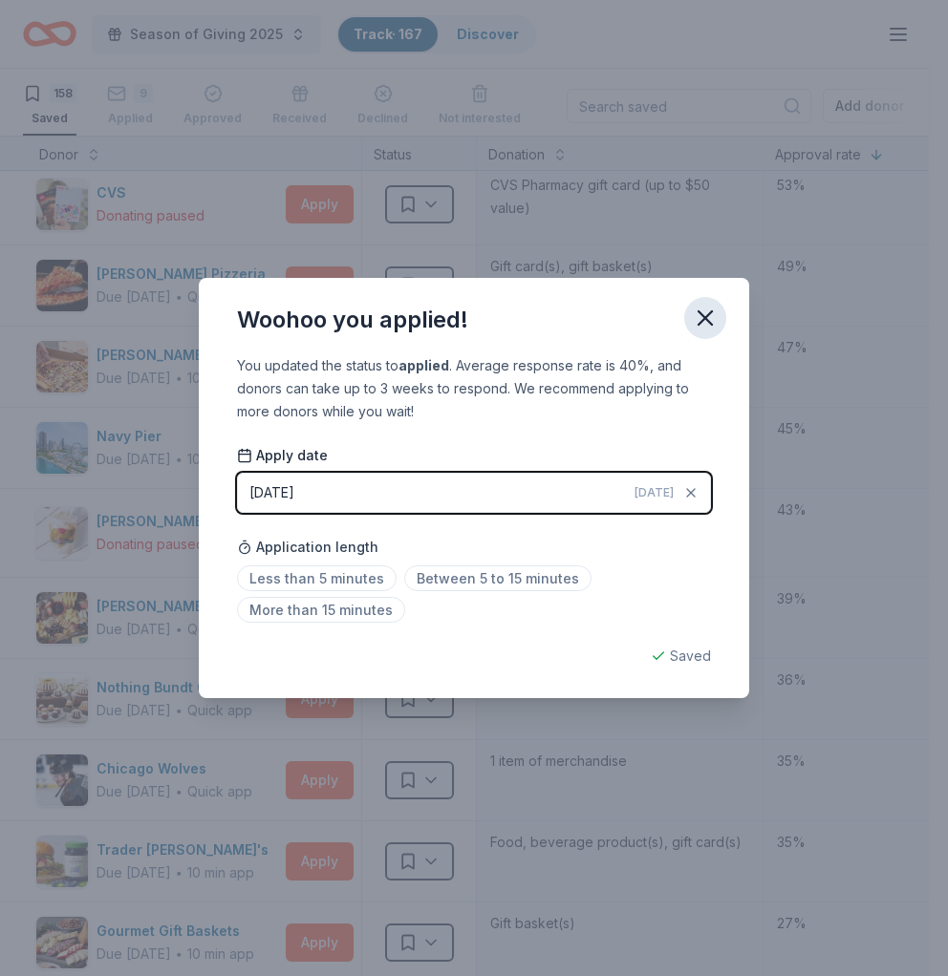
click at [714, 329] on icon "button" at bounding box center [705, 318] width 27 height 27
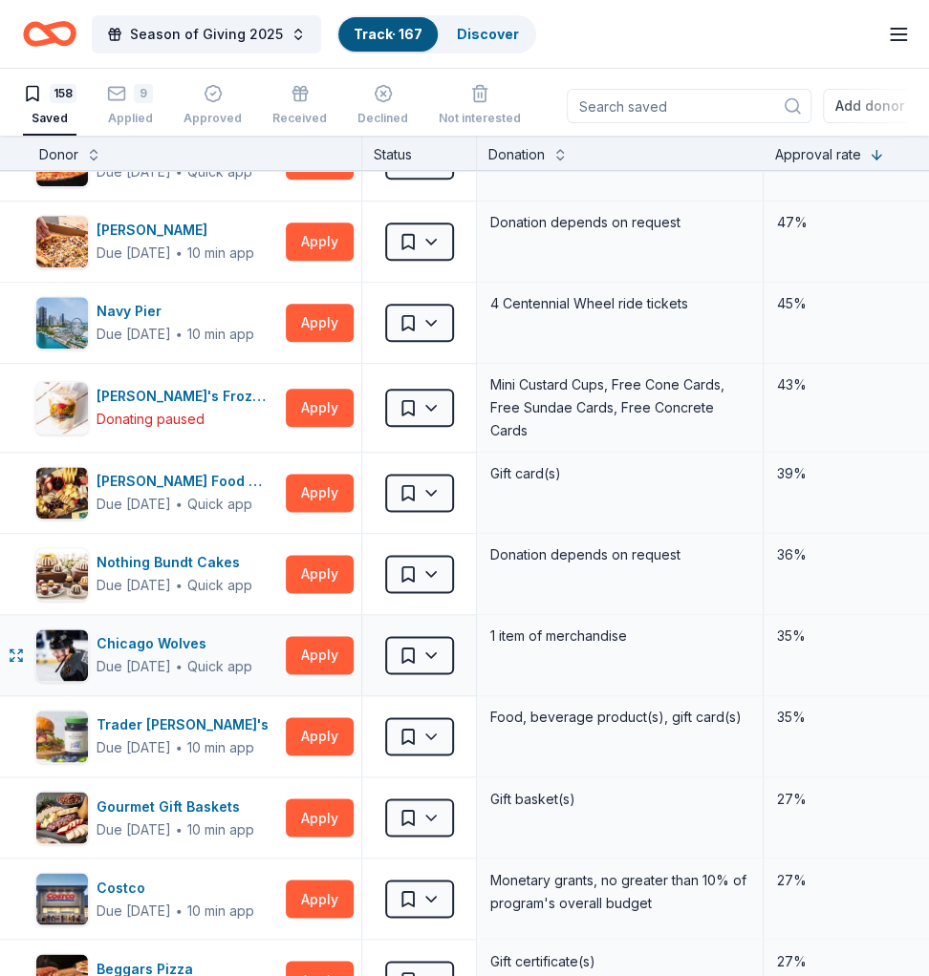
scroll to position [637, 3]
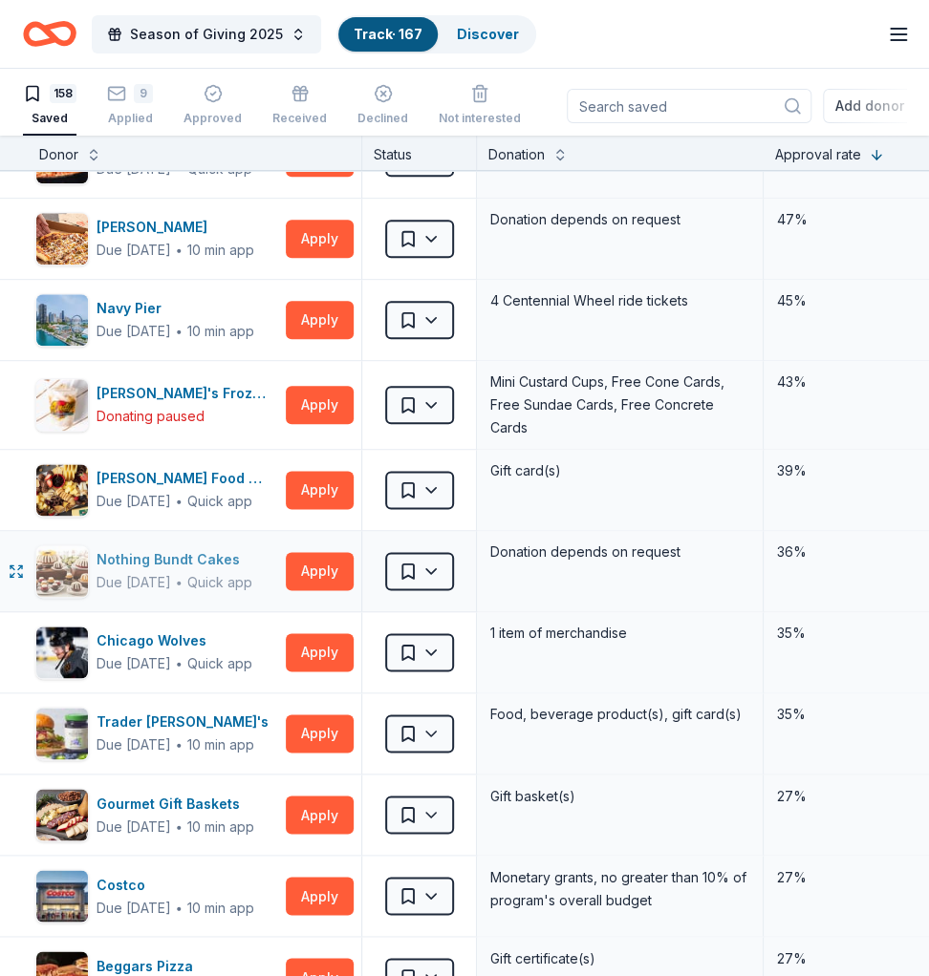
click at [165, 558] on div "Nothing Bundt Cakes" at bounding box center [174, 559] width 156 height 23
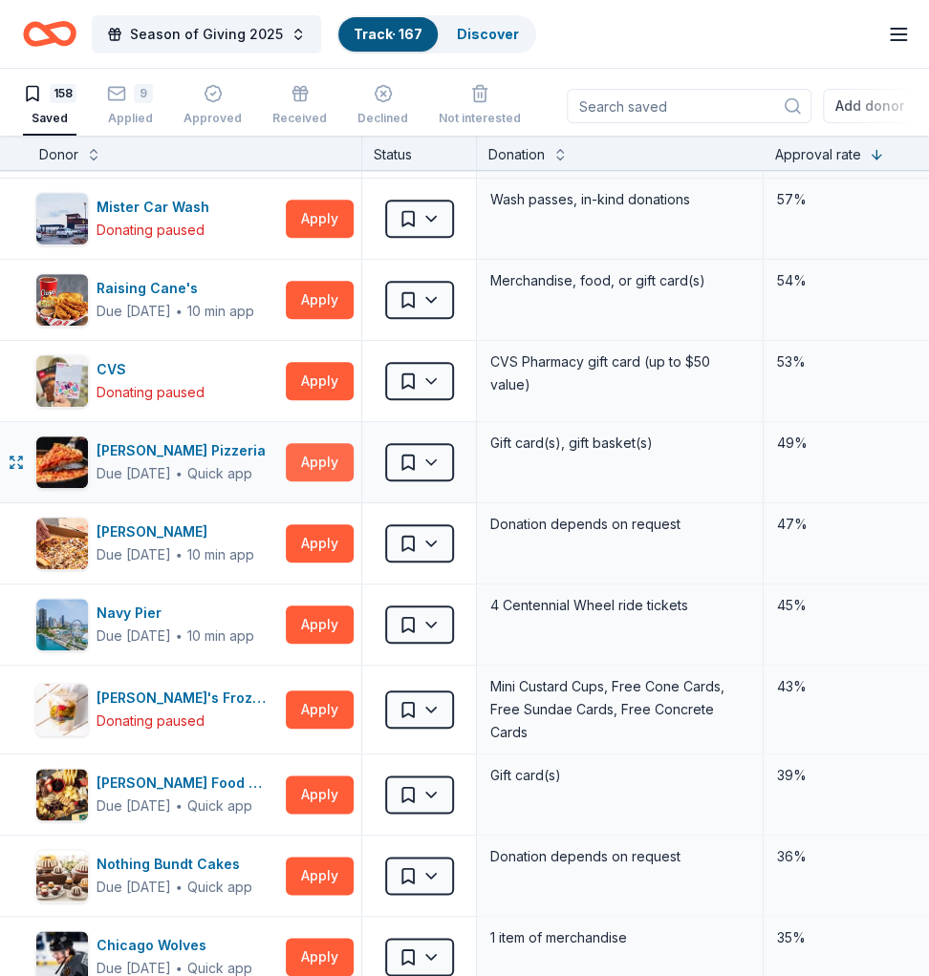
scroll to position [382, 3]
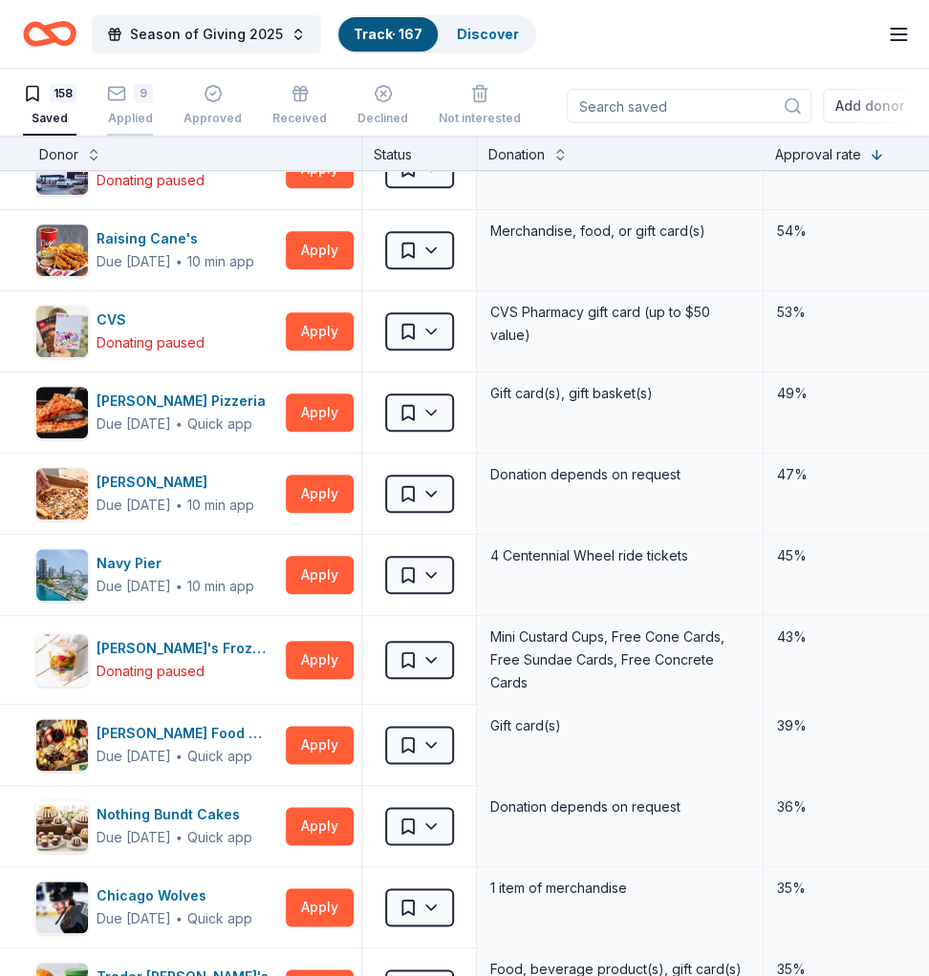
click at [153, 89] on div "9" at bounding box center [143, 83] width 19 height 19
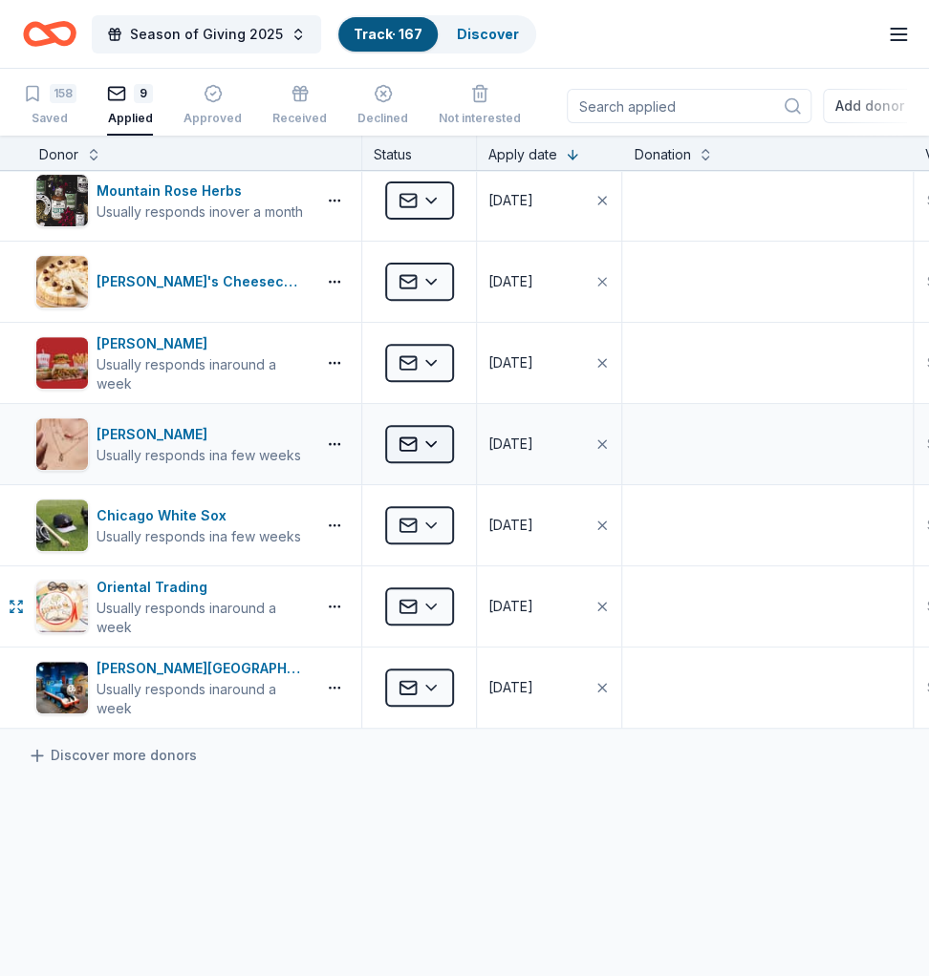
scroll to position [0, 3]
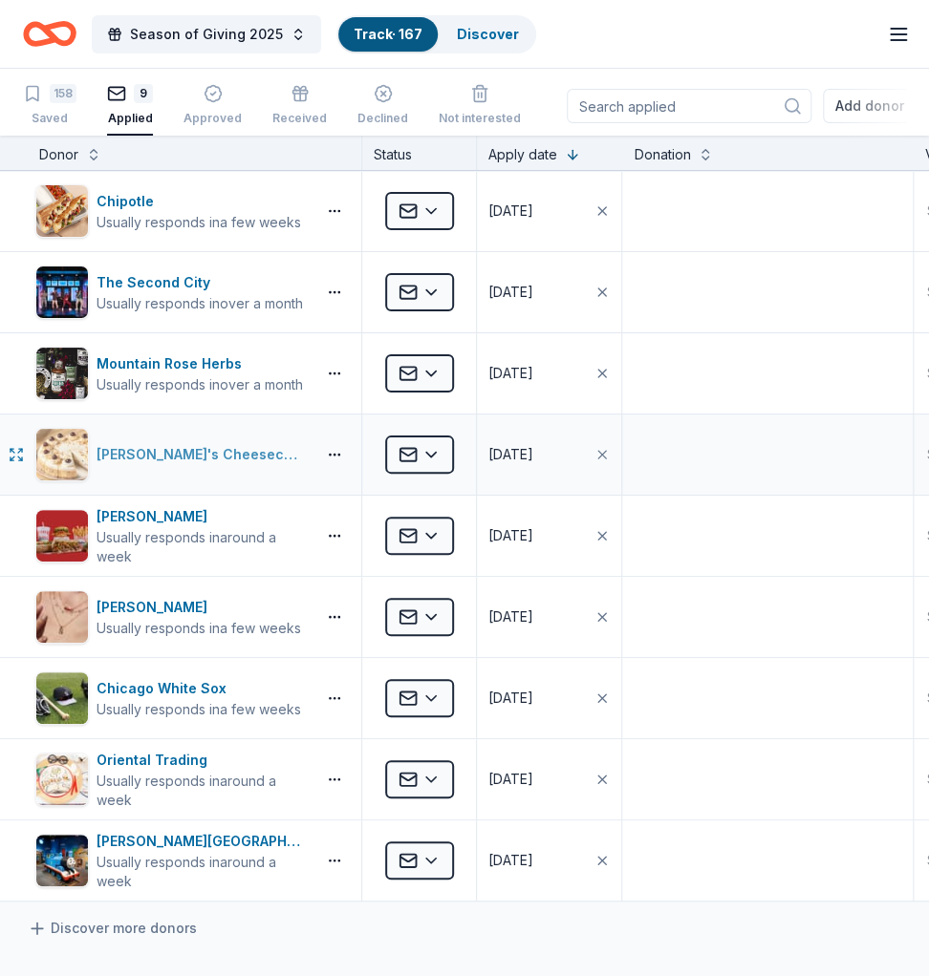
click at [182, 455] on div "[PERSON_NAME]'s Cheesecake" at bounding box center [201, 454] width 211 height 23
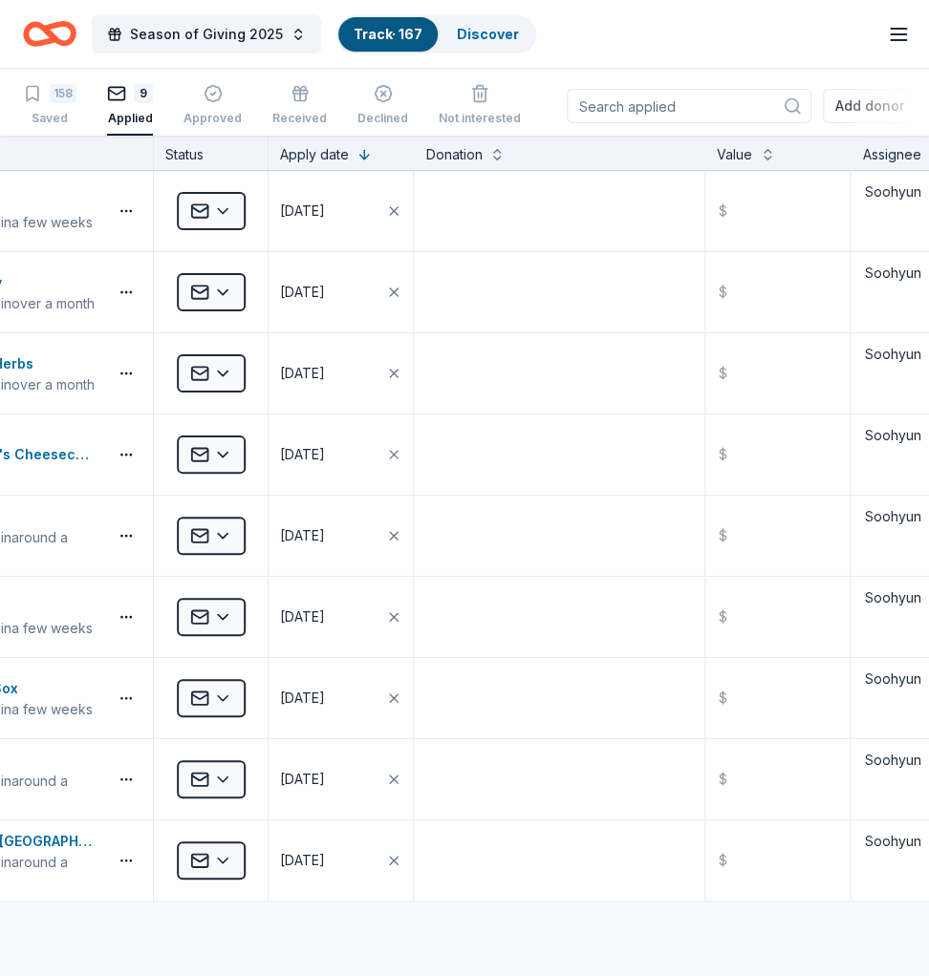
scroll to position [0, 0]
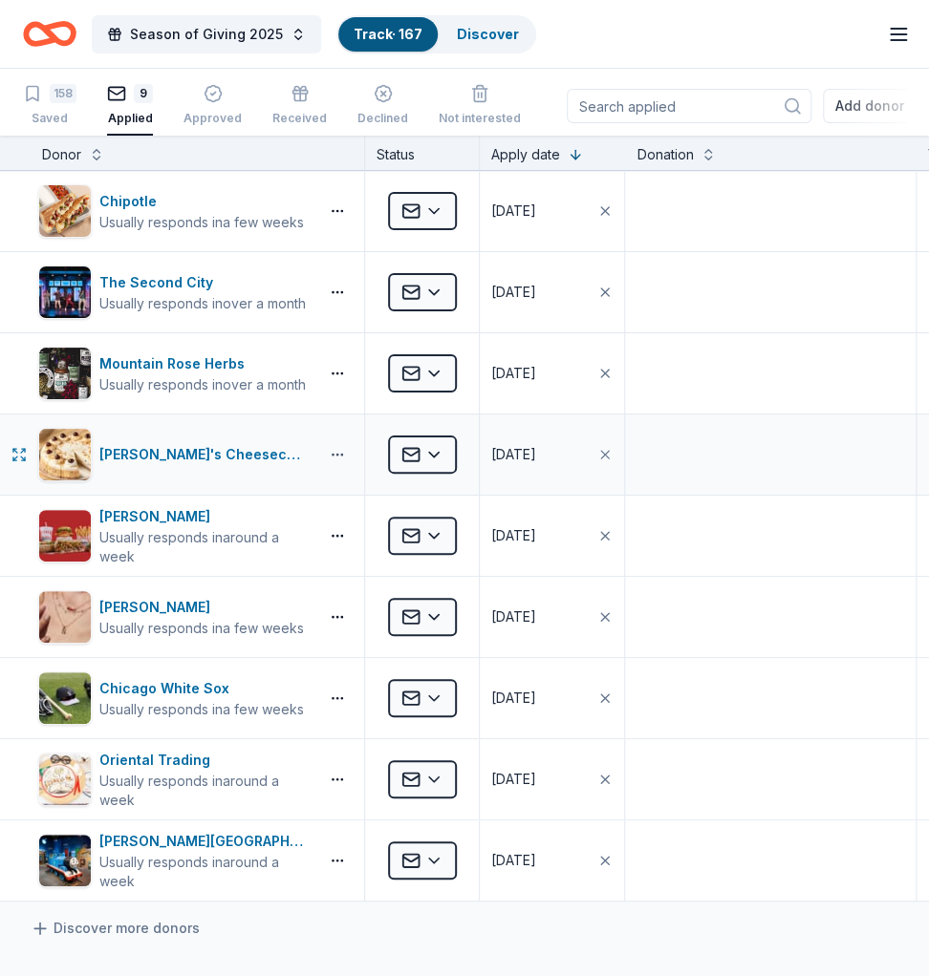
click at [339, 453] on button "button" at bounding box center [337, 454] width 38 height 15
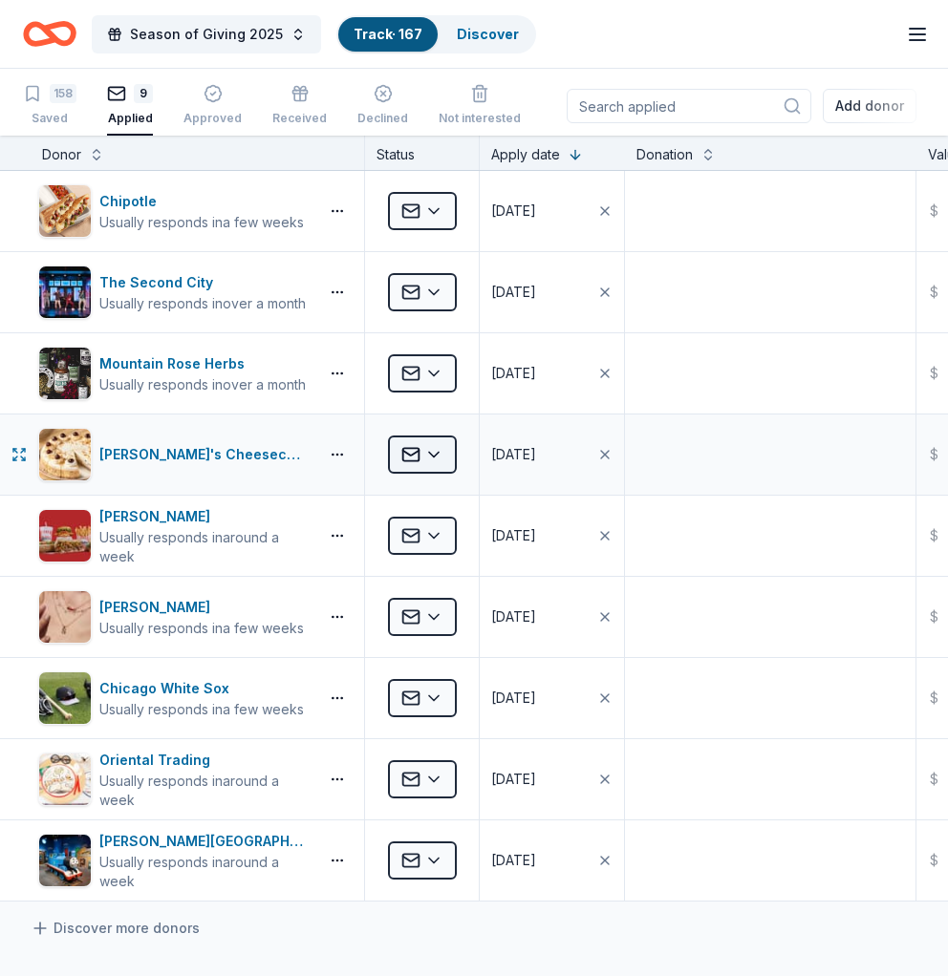
click at [440, 451] on html "Season of Giving 2025 Track · 167 Discover Earn Rewards 158 Saved 9 Applied App…" at bounding box center [474, 488] width 948 height 976
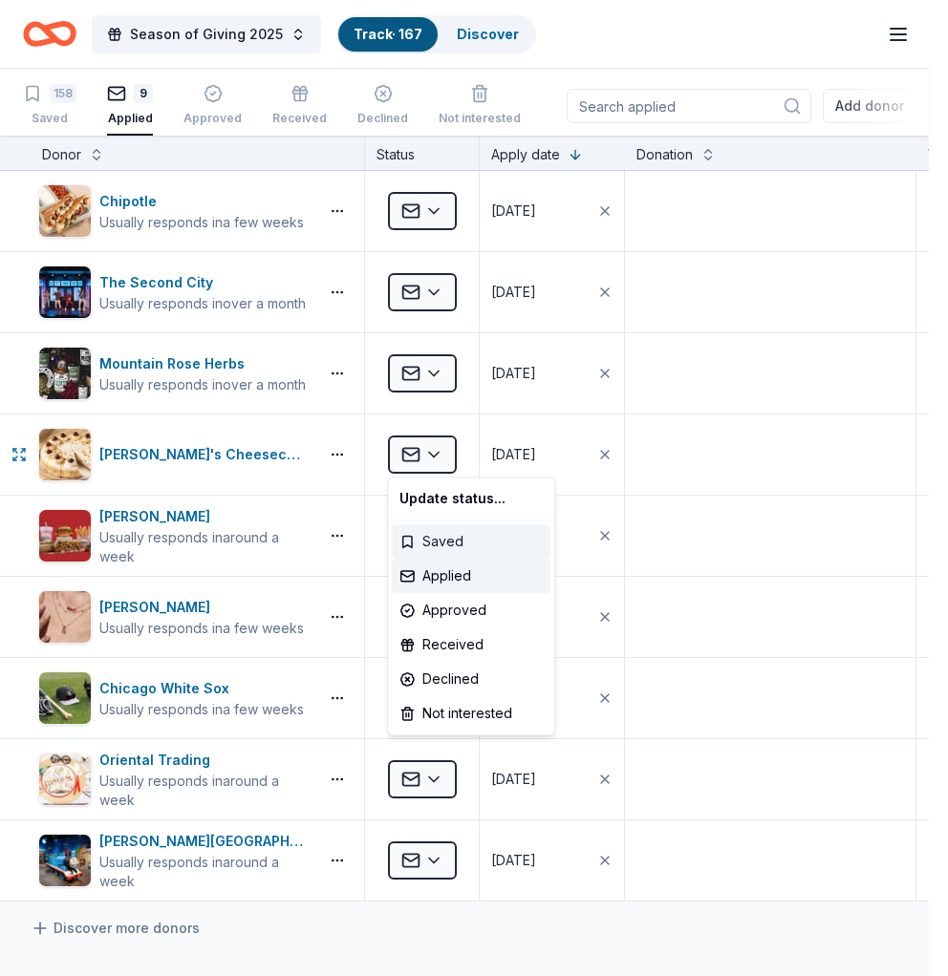
click at [457, 547] on div "Saved" at bounding box center [471, 542] width 159 height 34
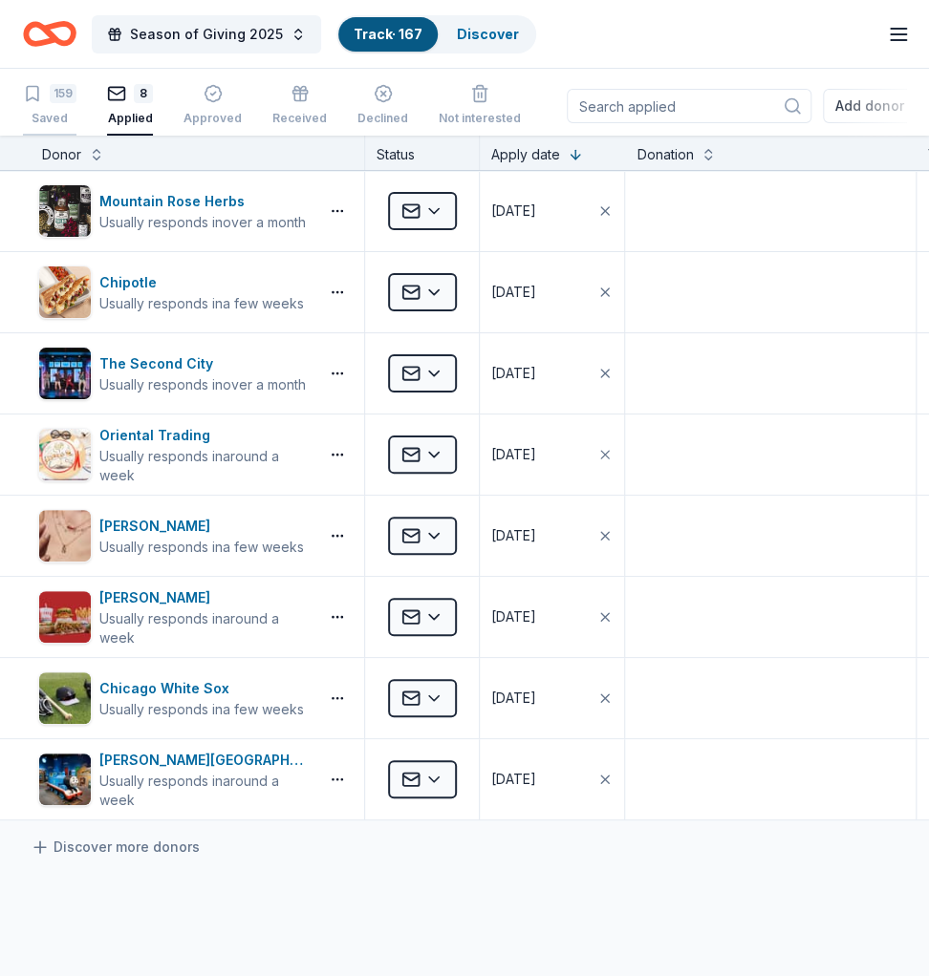
click at [65, 91] on div "159" at bounding box center [63, 93] width 27 height 19
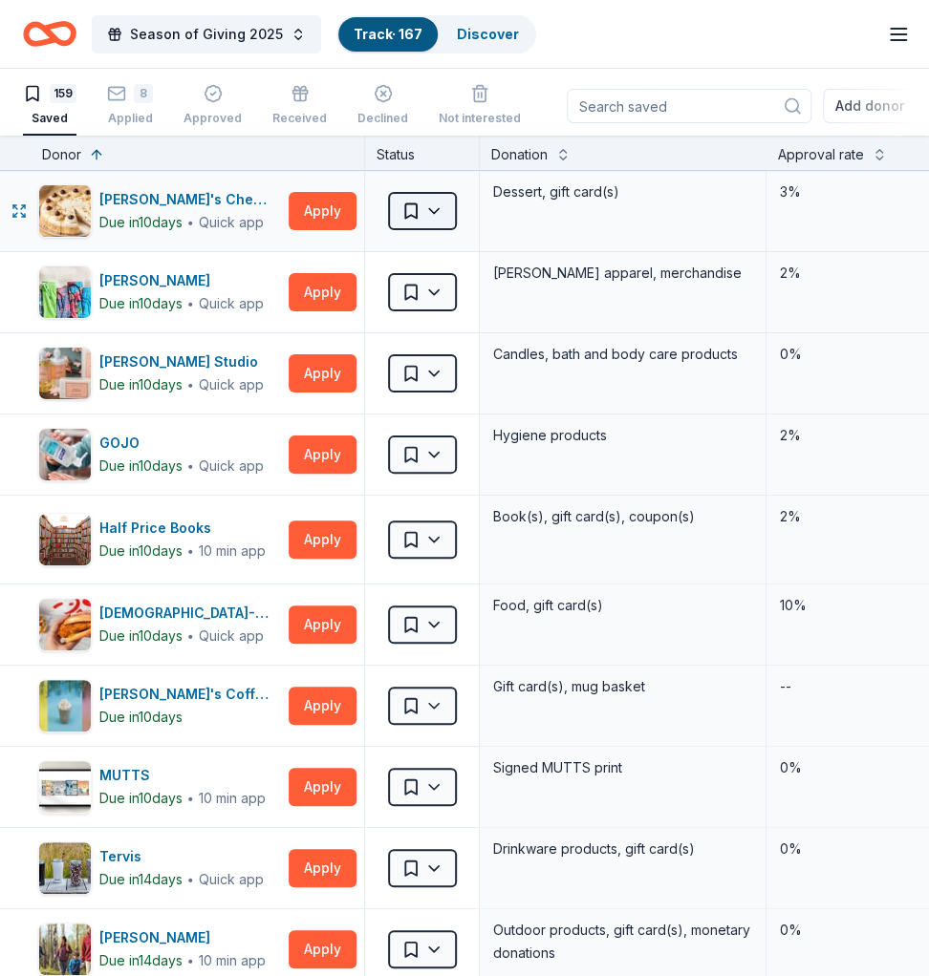
click at [441, 210] on html "Season of Giving 2025 Track · 167 Discover Earn Rewards 159 Saved 8 Applied App…" at bounding box center [464, 488] width 929 height 976
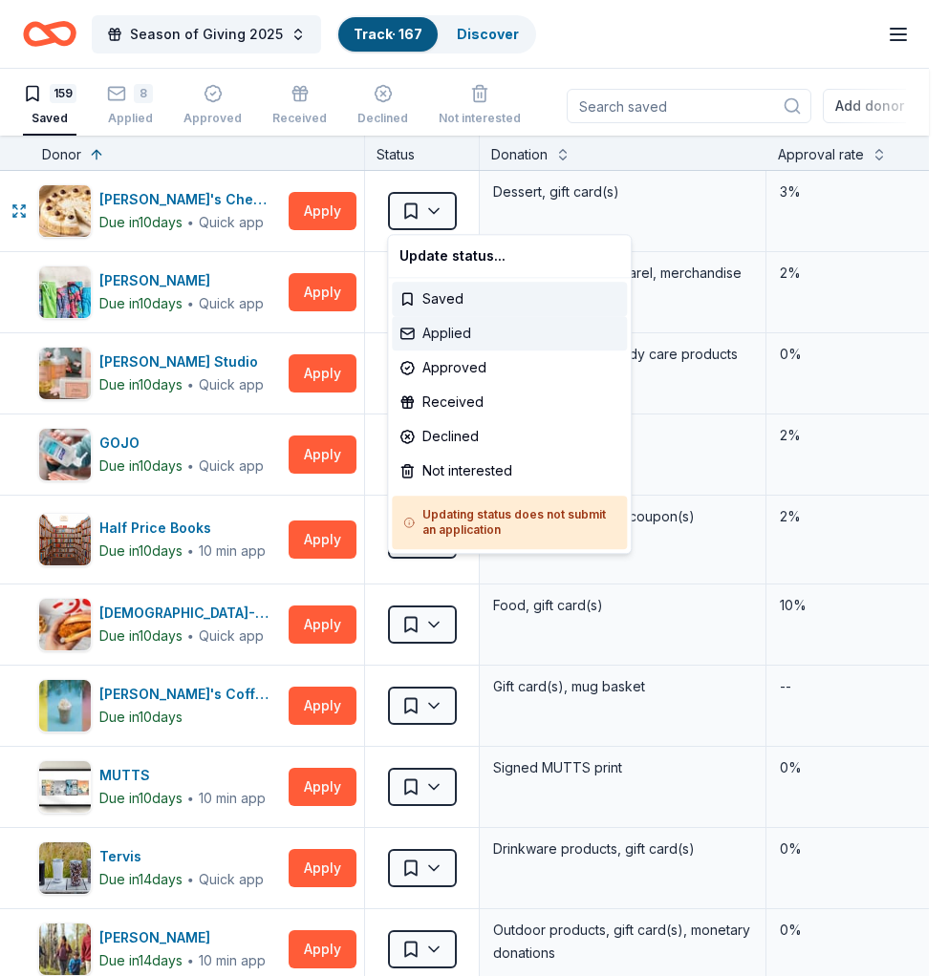
click at [449, 335] on div "Applied" at bounding box center [509, 333] width 235 height 34
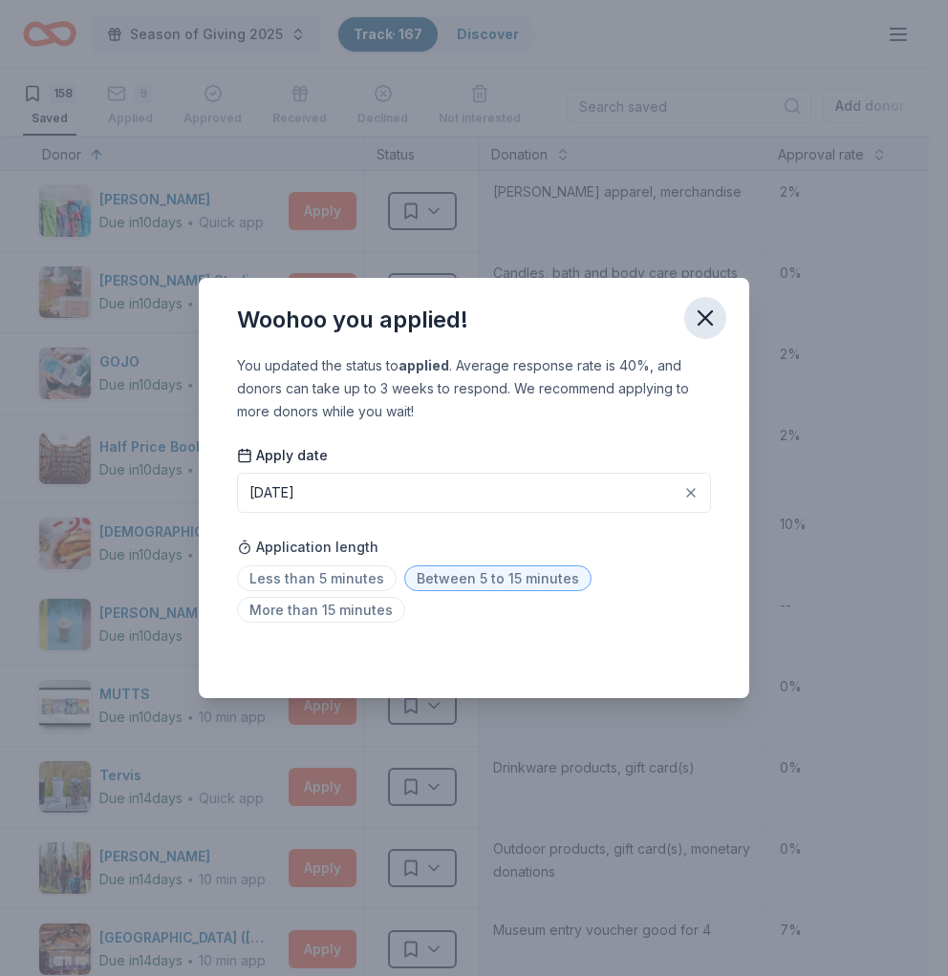
click at [707, 321] on icon "button" at bounding box center [704, 317] width 13 height 13
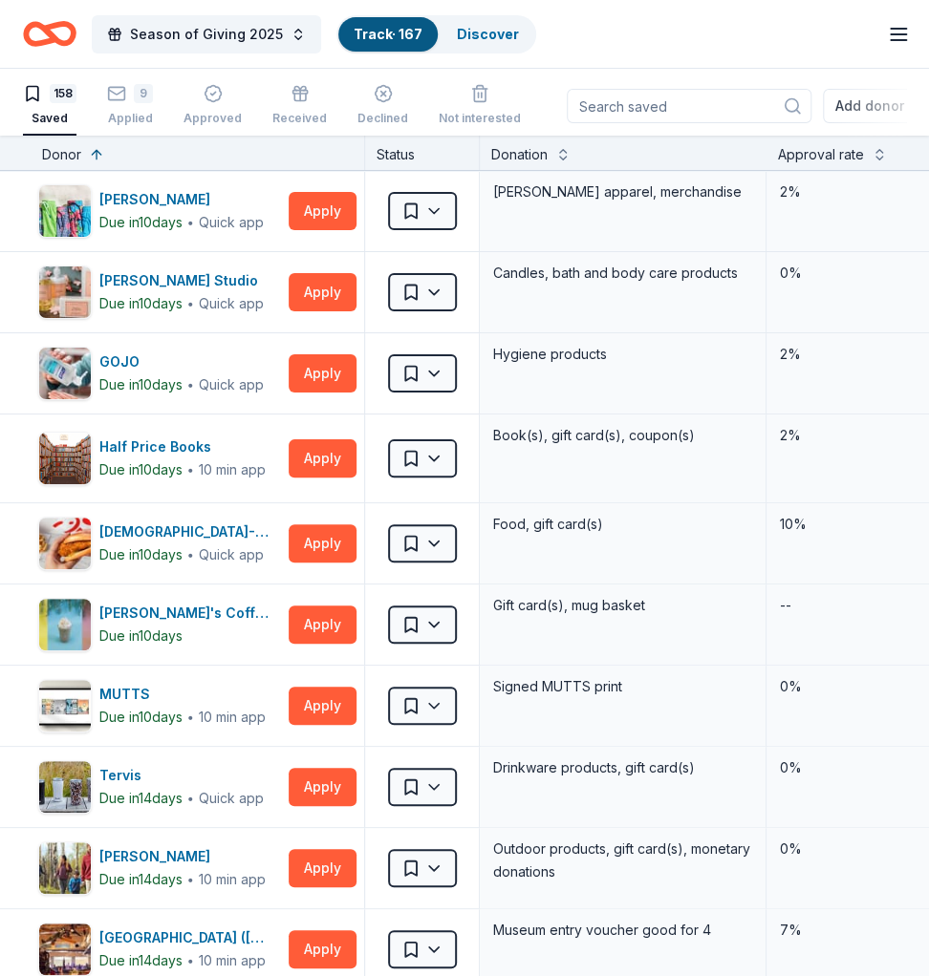
click at [868, 151] on div "Approval rate" at bounding box center [862, 154] width 168 height 23
click at [883, 151] on button at bounding box center [878, 152] width 15 height 19
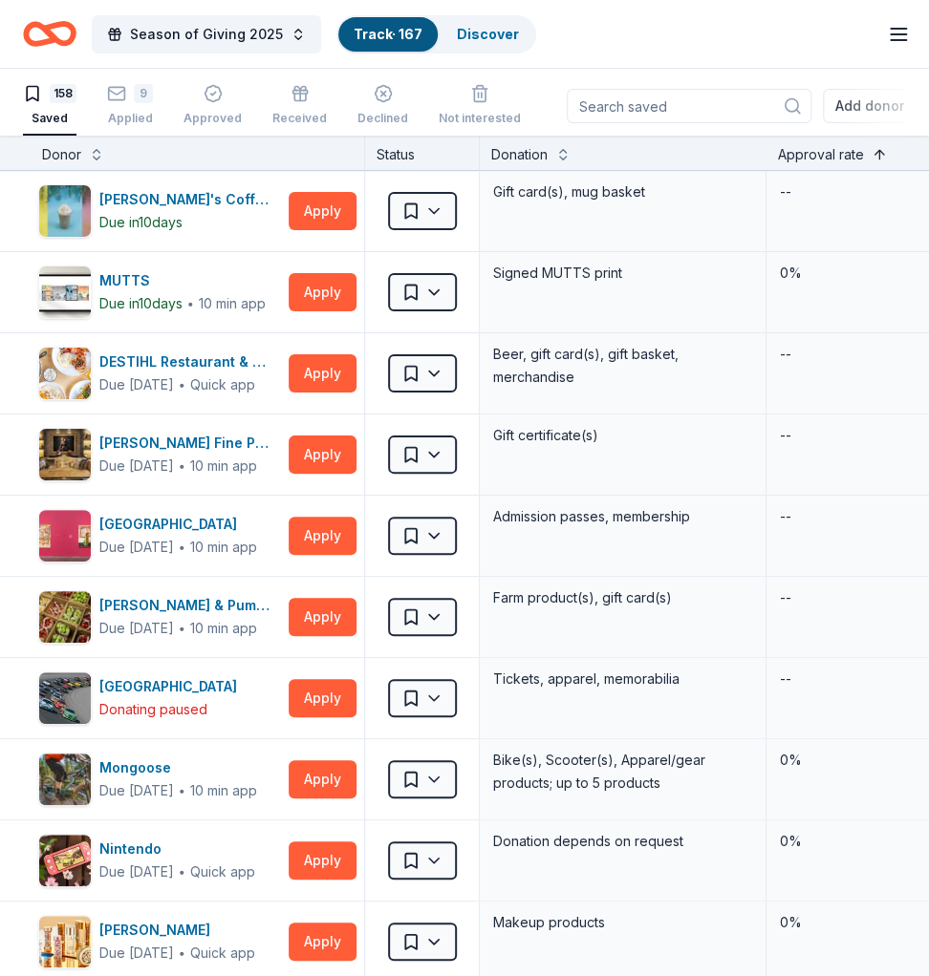
click at [883, 151] on button at bounding box center [878, 152] width 15 height 19
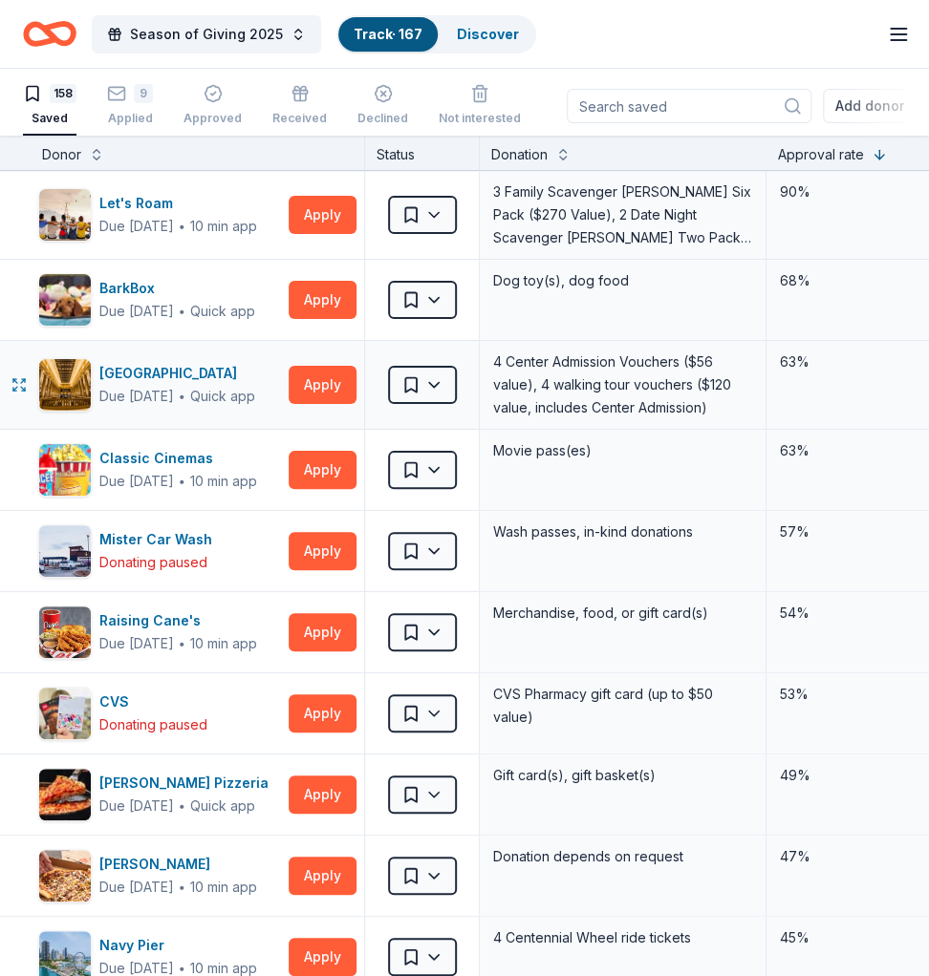
drag, startPoint x: 319, startPoint y: 388, endPoint x: 611, endPoint y: 427, distance: 295.0
click at [611, 427] on div "[GEOGRAPHIC_DATA] Due [DATE] ∙ Quick app Apply Saved 4 Center Admission Voucher…" at bounding box center [764, 385] width 1529 height 88
click at [315, 633] on button "Apply" at bounding box center [323, 632] width 68 height 38
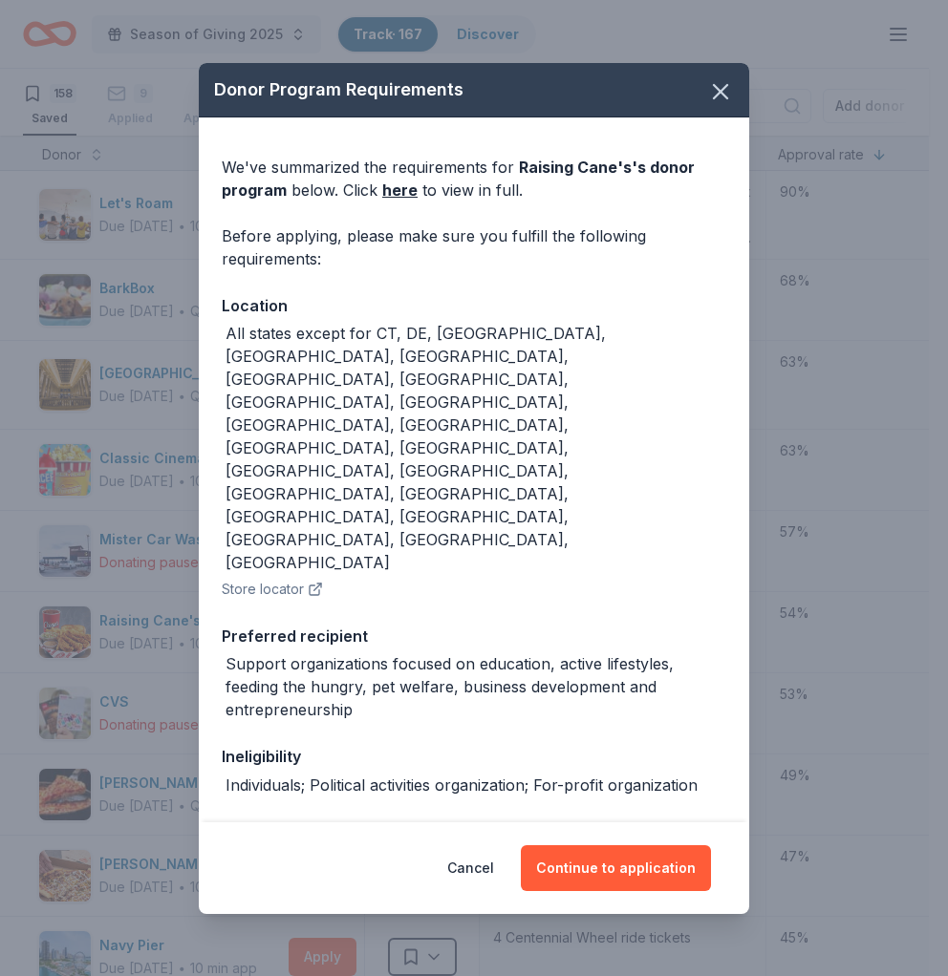
drag, startPoint x: 641, startPoint y: 841, endPoint x: 461, endPoint y: 351, distance: 522.0
click at [461, 351] on div "Donor Program Requirements We've summarized the requirements for Raising Cane's…" at bounding box center [474, 488] width 550 height 851
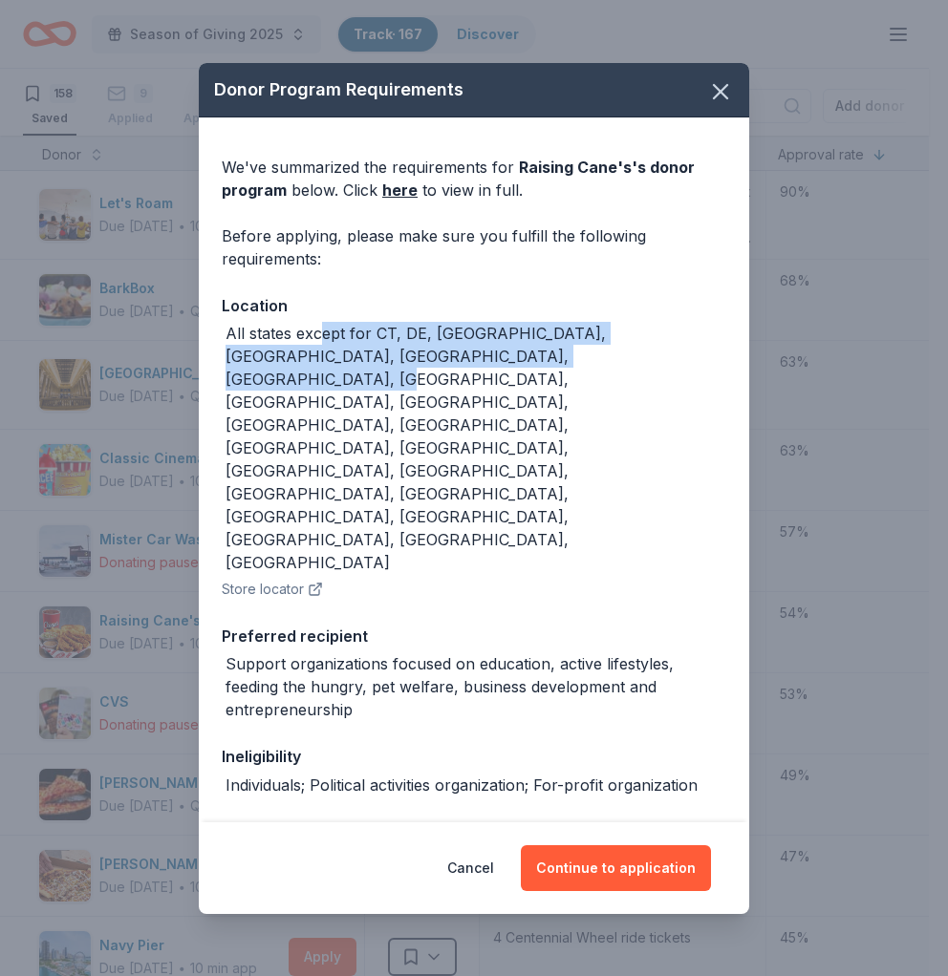
drag, startPoint x: 317, startPoint y: 365, endPoint x: 607, endPoint y: 388, distance: 290.4
click at [607, 388] on div "All states except for CT, DE, [GEOGRAPHIC_DATA], [GEOGRAPHIC_DATA], [GEOGRAPHIC…" at bounding box center [475, 448] width 501 height 252
click at [602, 393] on div "All states except for CT, DE, [GEOGRAPHIC_DATA], [GEOGRAPHIC_DATA], [GEOGRAPHIC…" at bounding box center [475, 448] width 501 height 252
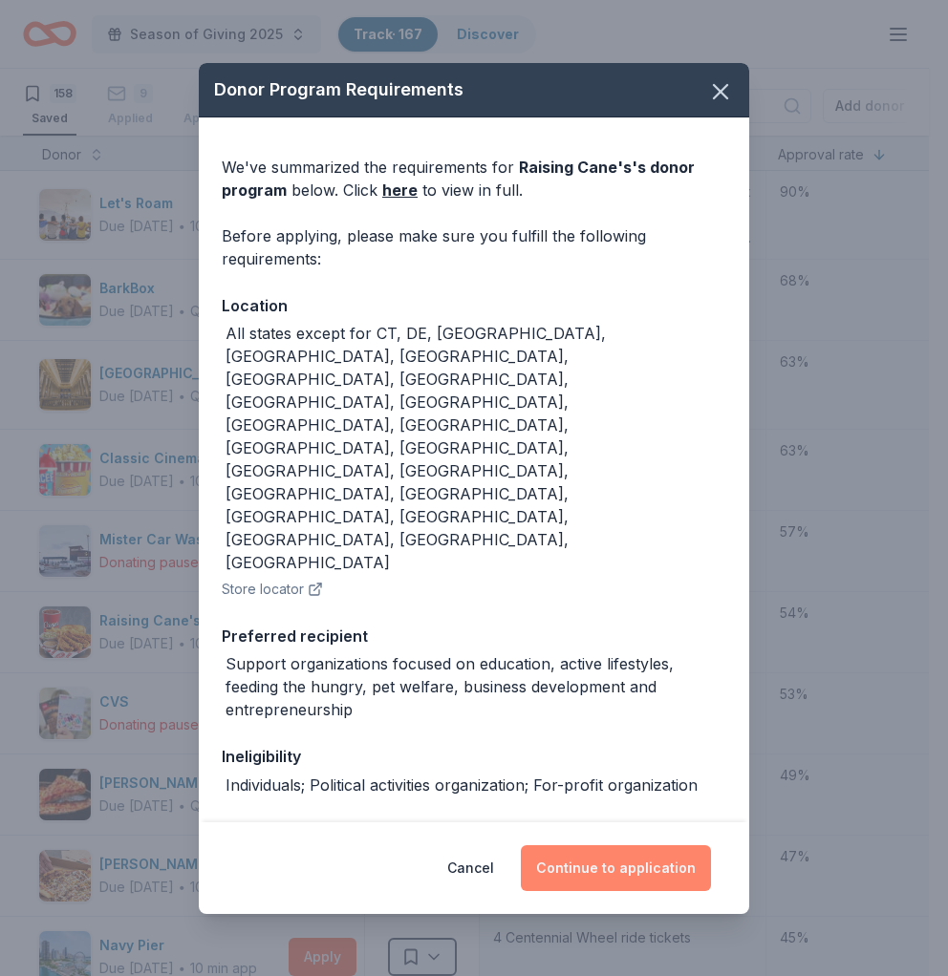
click at [640, 732] on button "Continue to application" at bounding box center [616, 869] width 190 height 46
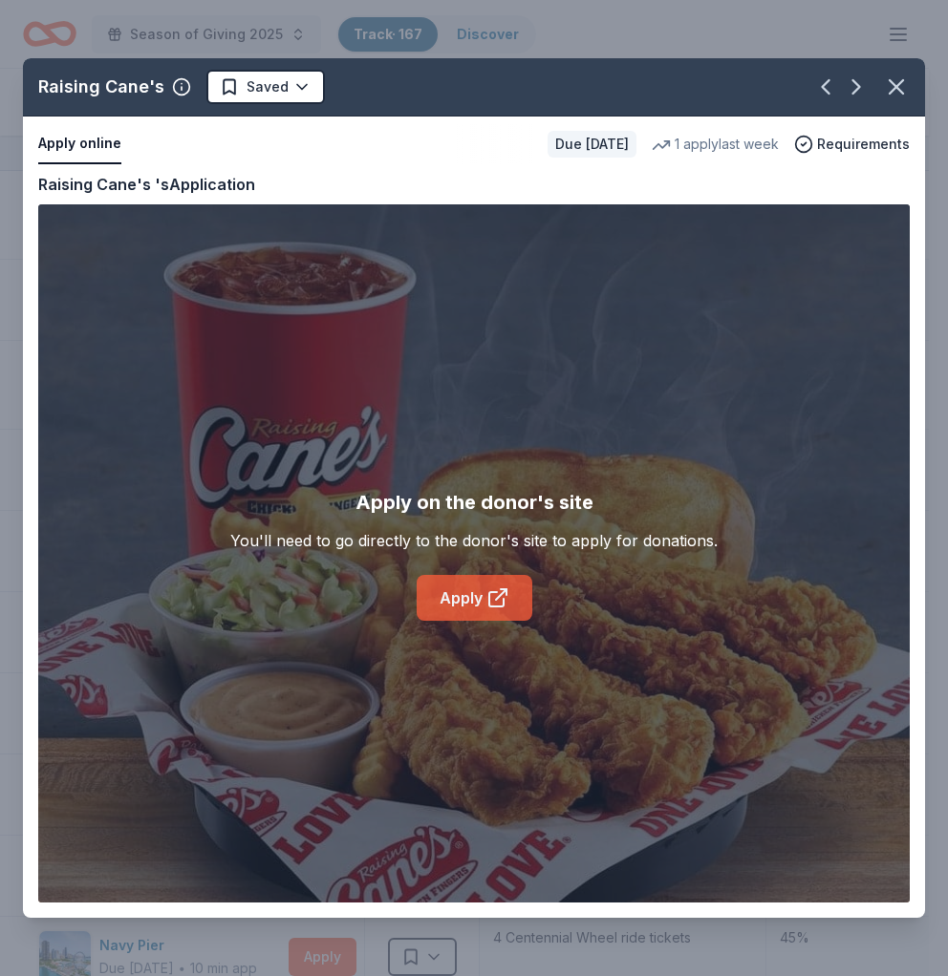
click at [502, 590] on icon at bounding box center [504, 593] width 6 height 6
click at [880, 91] on button "button" at bounding box center [896, 87] width 42 height 42
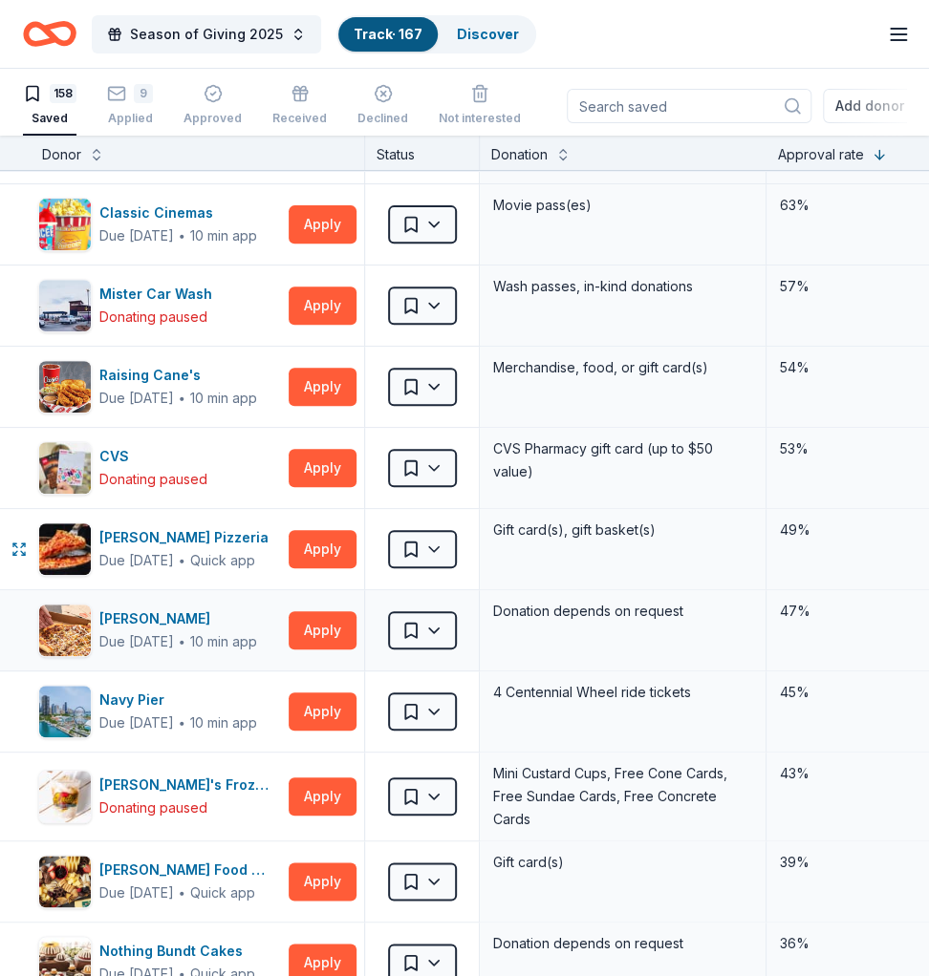
scroll to position [254, 0]
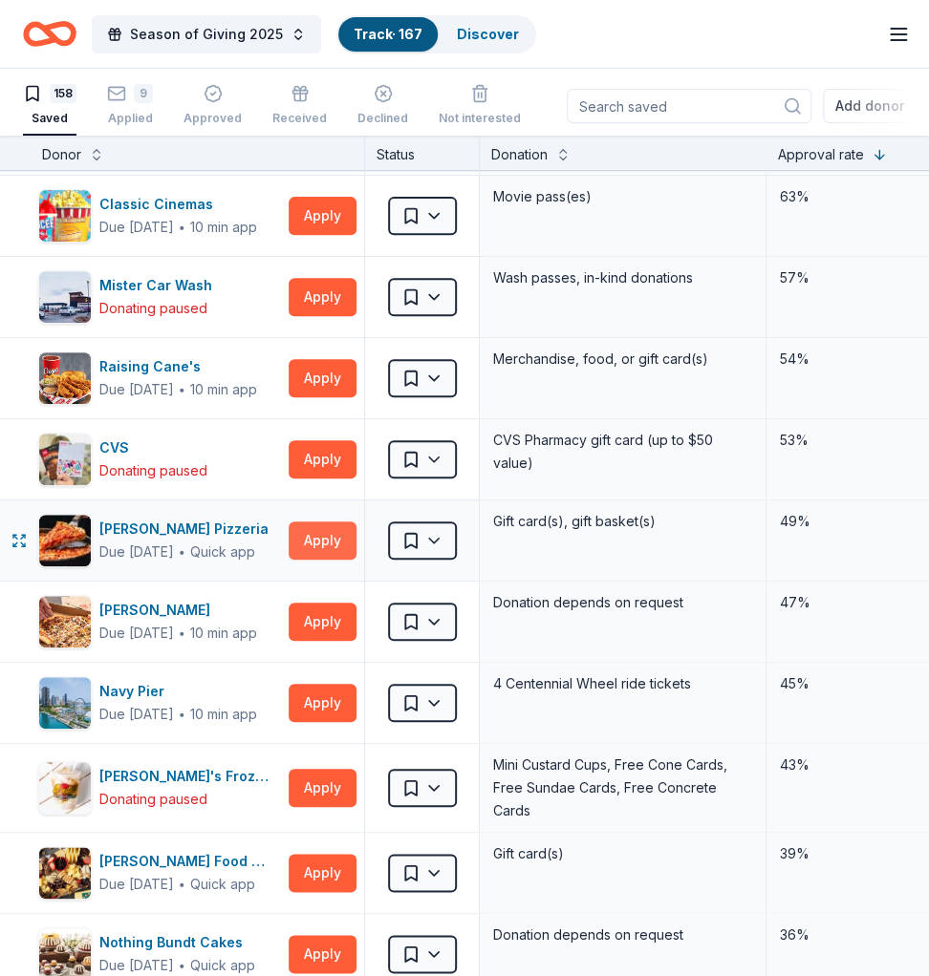
click at [299, 547] on button "Apply" at bounding box center [323, 541] width 68 height 38
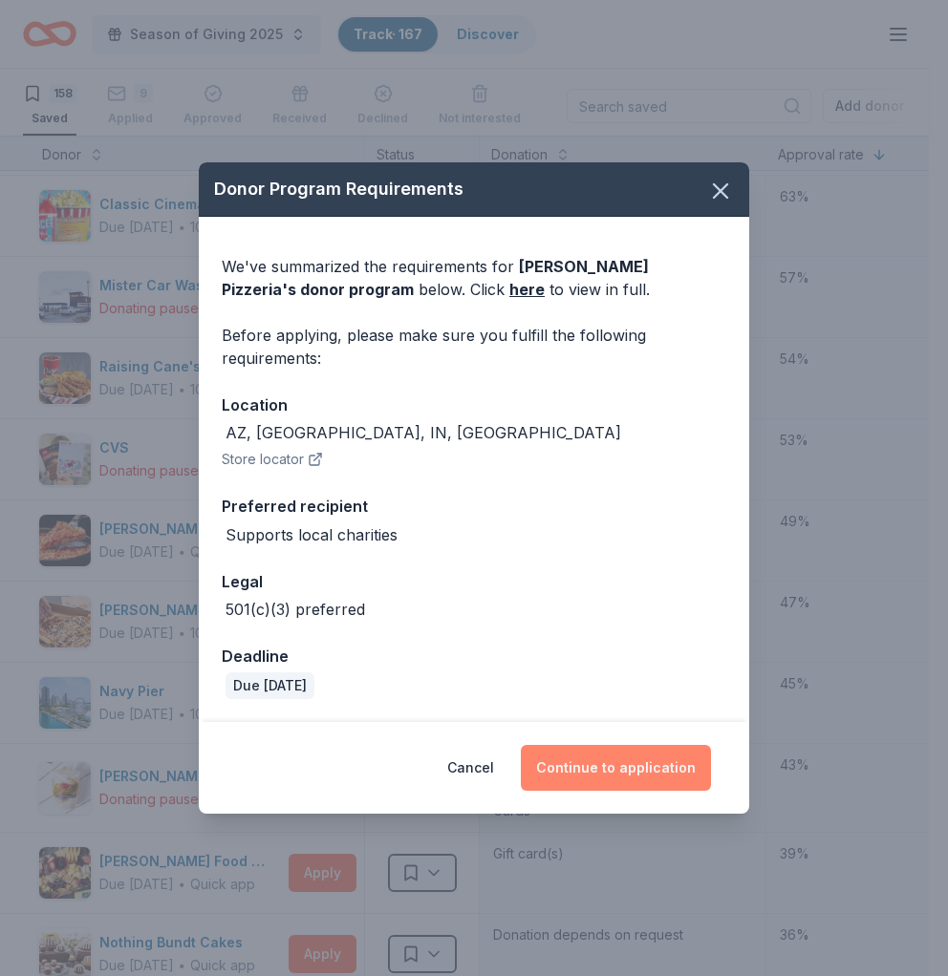
click at [625, 732] on button "Continue to application" at bounding box center [616, 768] width 190 height 46
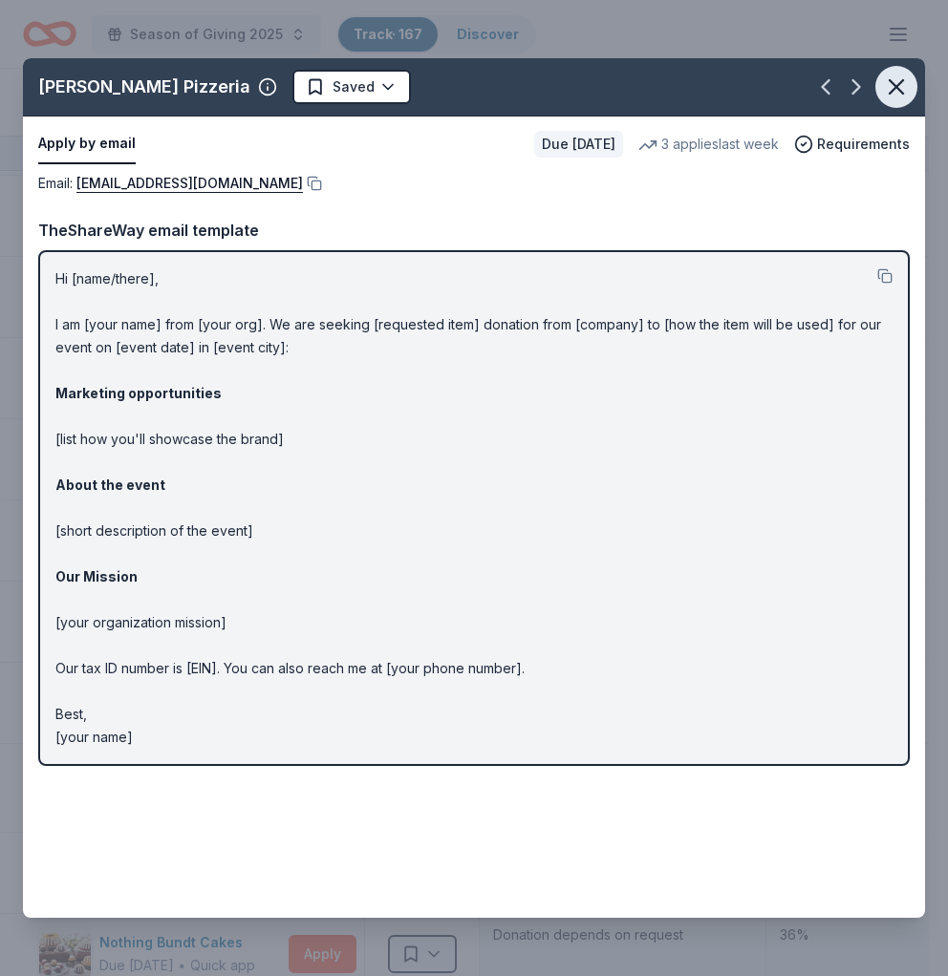
click at [894, 81] on icon "button" at bounding box center [896, 87] width 27 height 27
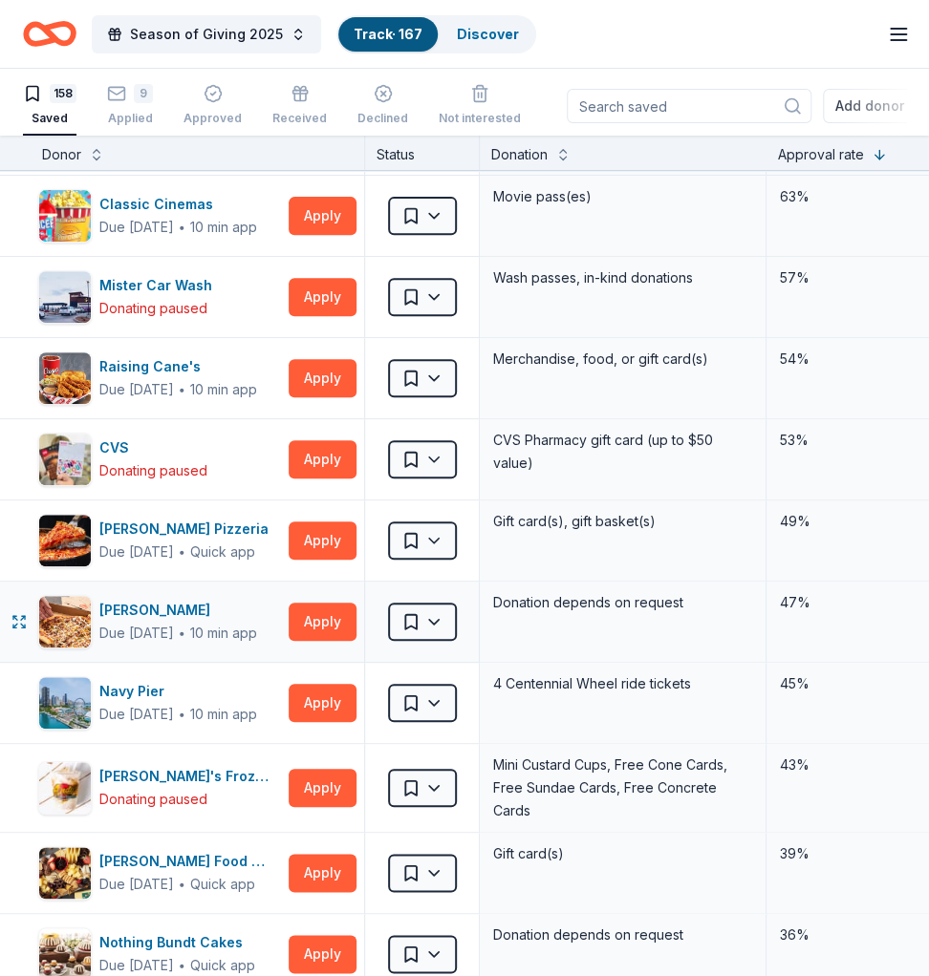
drag, startPoint x: 320, startPoint y: 624, endPoint x: 585, endPoint y: 655, distance: 266.5
click at [585, 655] on div "[PERSON_NAME] Due [DATE] ∙ 10 min app Apply Saved Donation depends on request 4…" at bounding box center [764, 622] width 1529 height 80
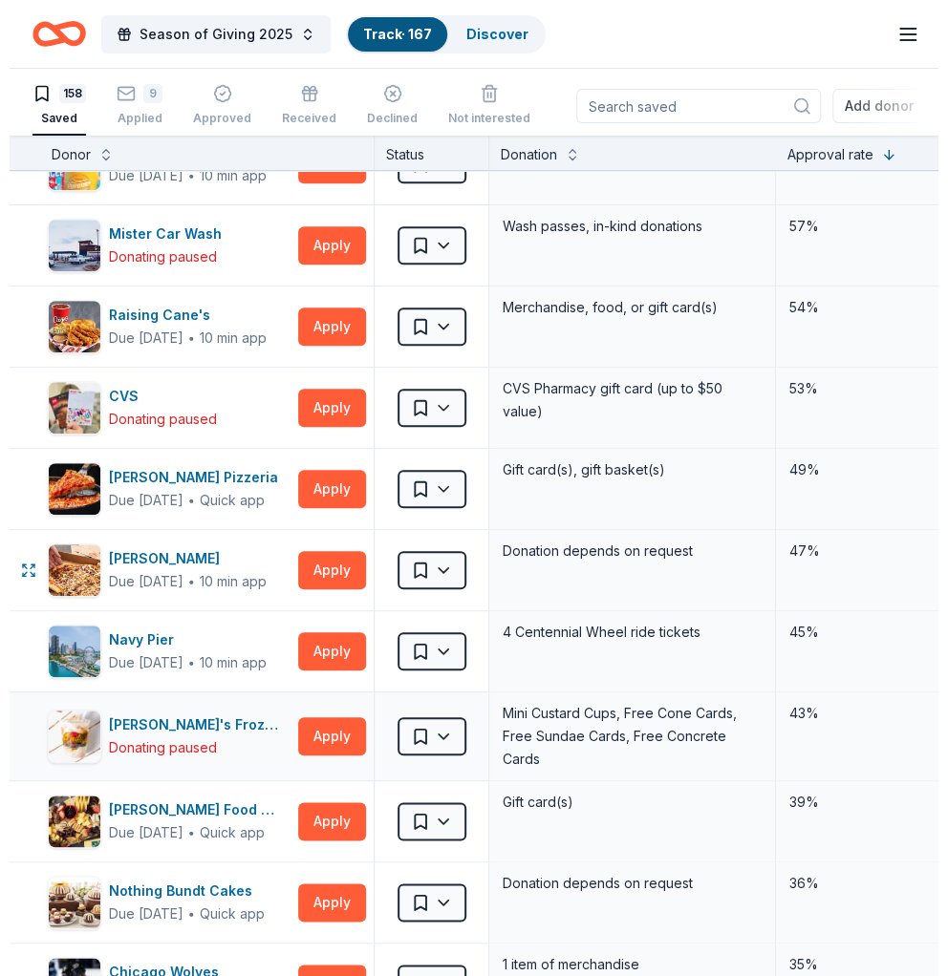
scroll to position [382, 0]
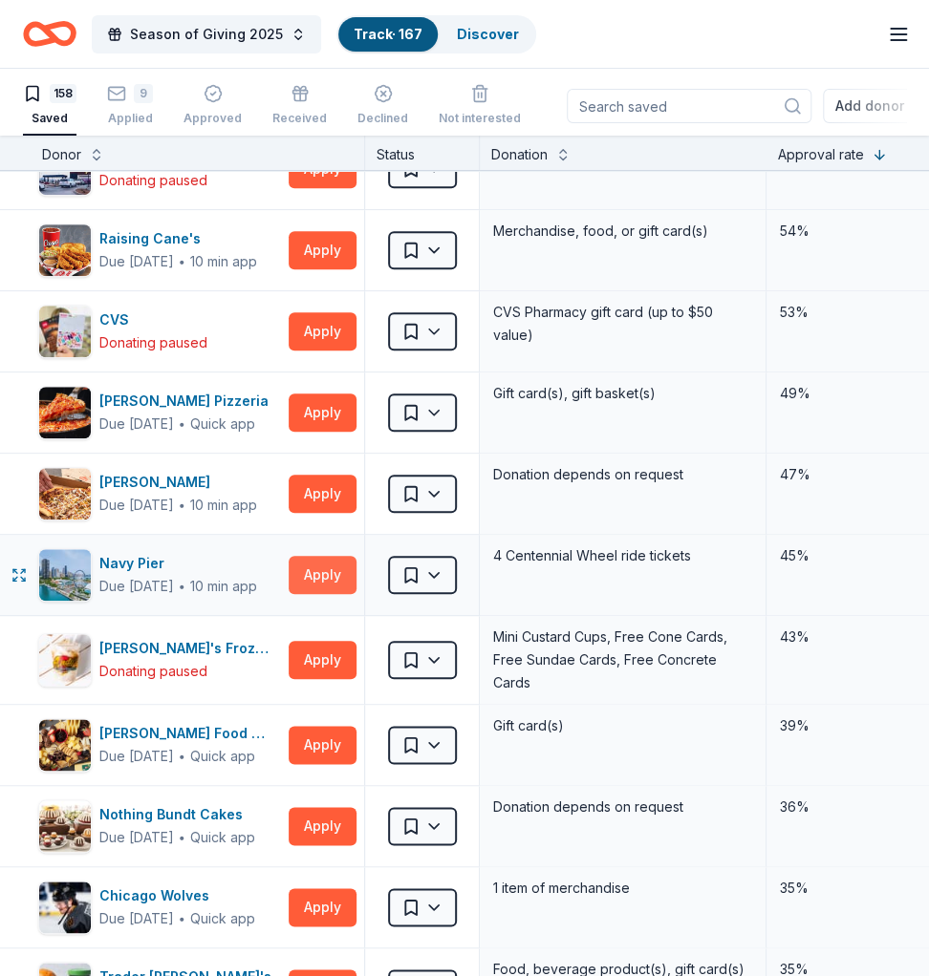
click at [313, 567] on button "Apply" at bounding box center [323, 575] width 68 height 38
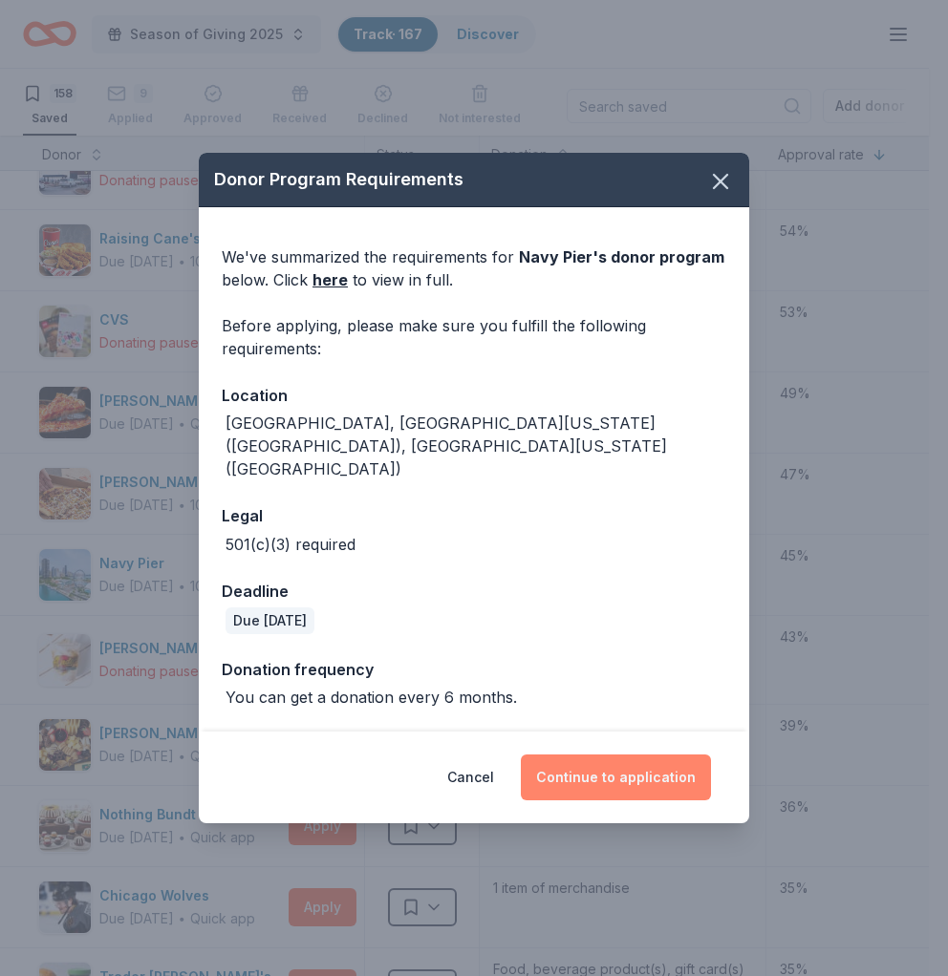
click at [614, 732] on button "Continue to application" at bounding box center [616, 778] width 190 height 46
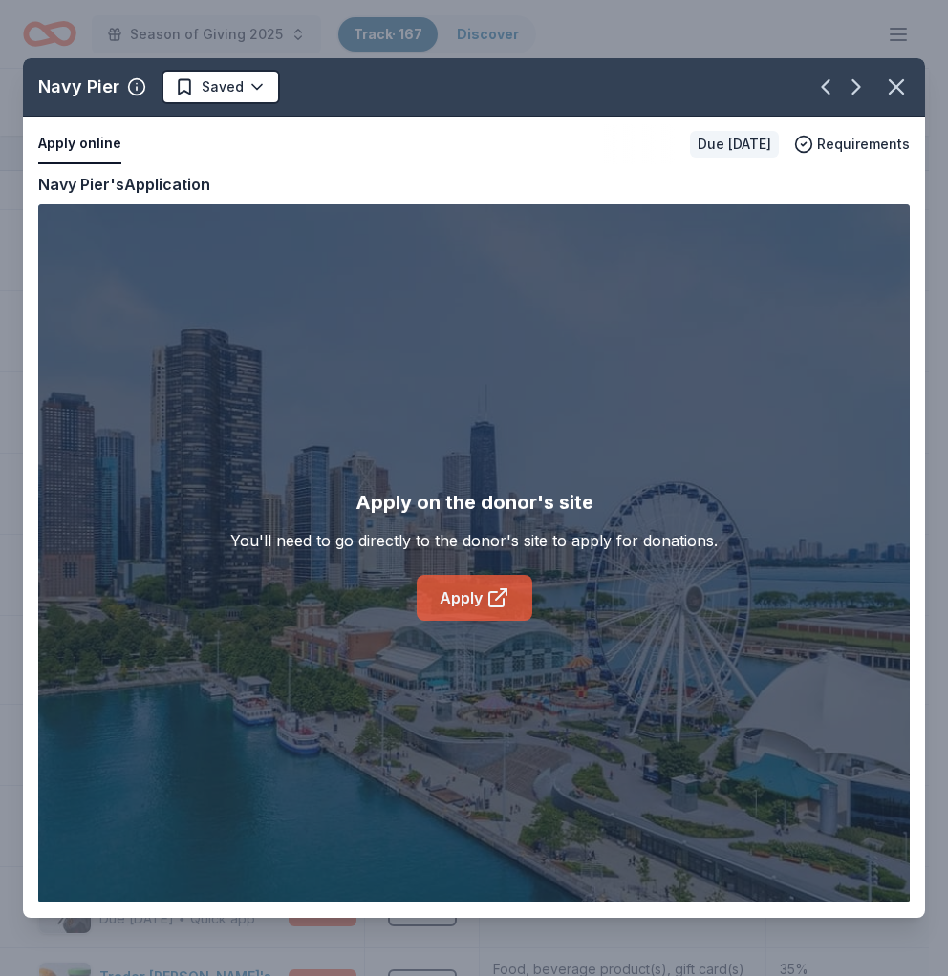
click at [470, 587] on link "Apply" at bounding box center [475, 598] width 116 height 46
click at [477, 587] on link "Apply" at bounding box center [475, 598] width 116 height 46
